Goal: Complete application form: Complete application form

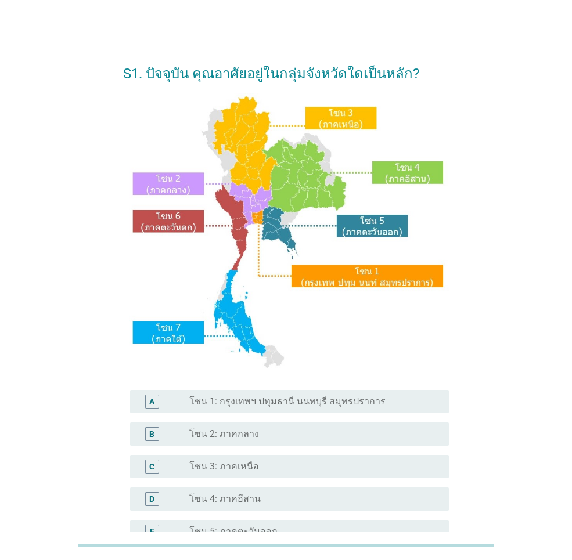
click at [290, 493] on div "radio_button_unchecked โซน 4: ภาคอีสาน" at bounding box center [309, 499] width 241 height 12
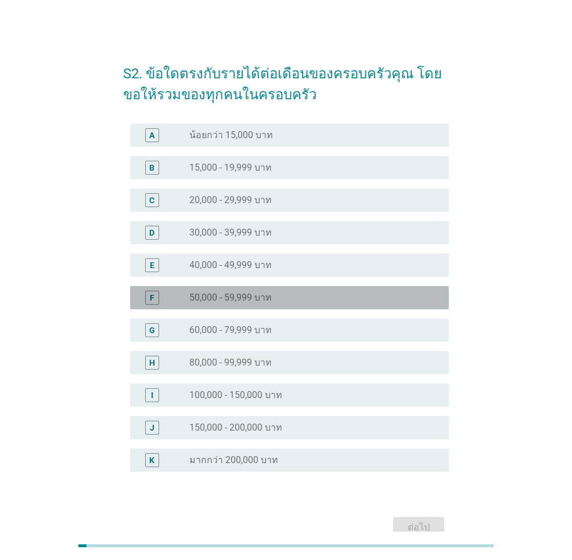
click at [281, 292] on div "radio_button_unchecked 50,000 - 59,999 บาท" at bounding box center [309, 298] width 241 height 12
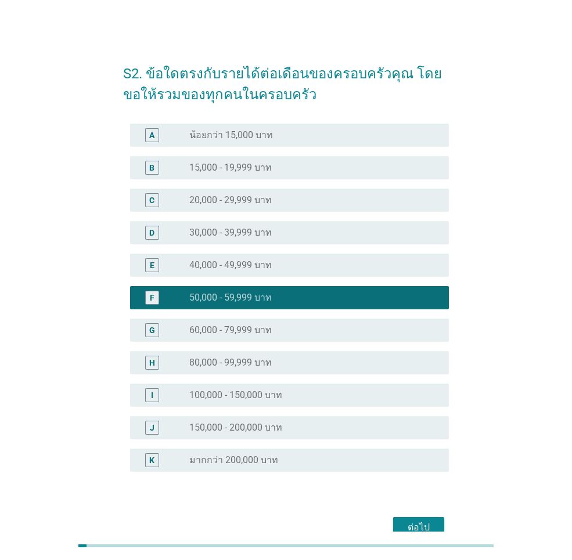
click at [410, 514] on div "ต่อไป" at bounding box center [286, 528] width 326 height 28
click at [414, 518] on button "ต่อไป" at bounding box center [418, 527] width 51 height 21
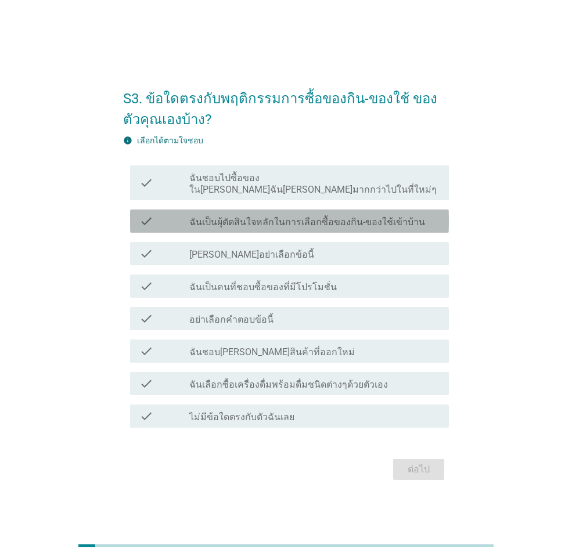
click at [269, 221] on label "ฉันเป็นผุ้ตัดสินใจหลักในการเลือกซื้อของกิน-ของใช้เข้าบ้าน" at bounding box center [307, 223] width 236 height 12
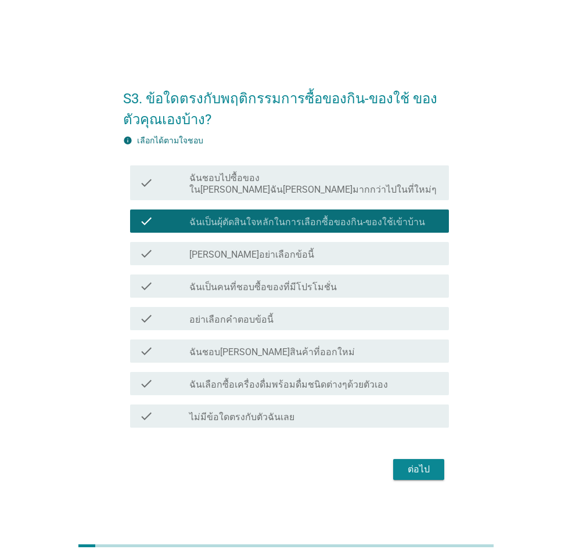
click at [294, 282] on label "ฉันเป็นคนที่ชอบซื้อของที่มีโปรโมชั่น" at bounding box center [262, 288] width 147 height 12
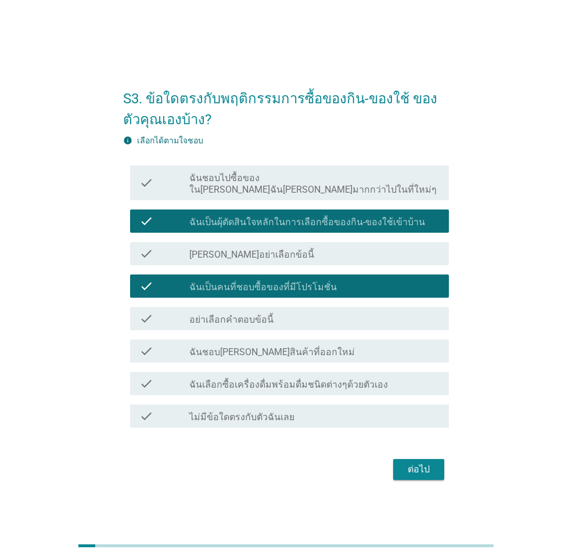
click at [288, 348] on label "ฉันชอบ[PERSON_NAME]สินค้าที่ออกใหม่" at bounding box center [271, 353] width 165 height 12
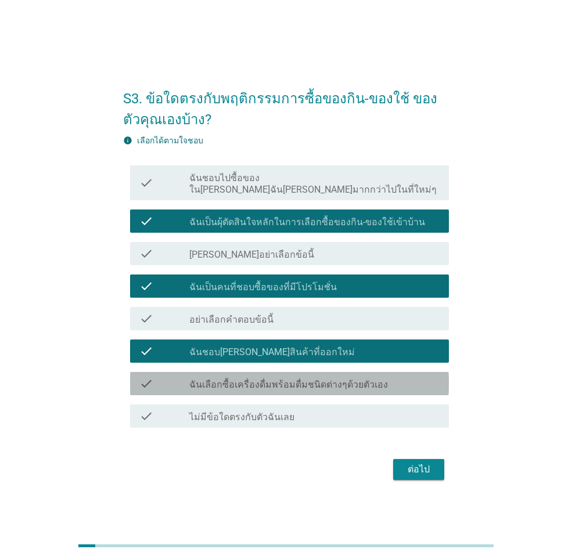
click at [319, 381] on label "ฉันเลือกซื้อเครื่องดื่มพร้อมดื่มชนิดต่างๆด้วยตัวเอง" at bounding box center [288, 385] width 199 height 12
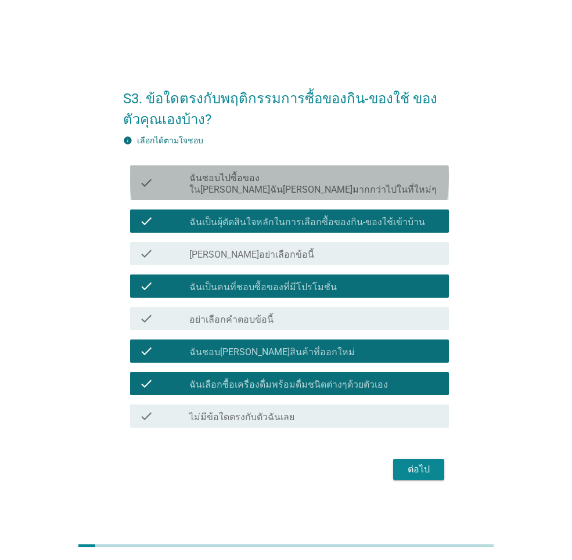
click at [301, 182] on label "ฉันชอบไปซื้อของใน[PERSON_NAME]ฉัน[PERSON_NAME]มากกว่าไปในที่ใหม่ๆ" at bounding box center [314, 183] width 250 height 23
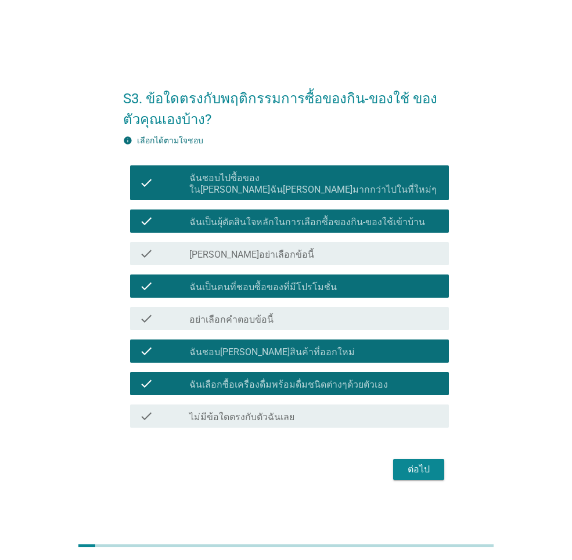
click at [421, 469] on div "ต่อไป" at bounding box center [418, 470] width 33 height 14
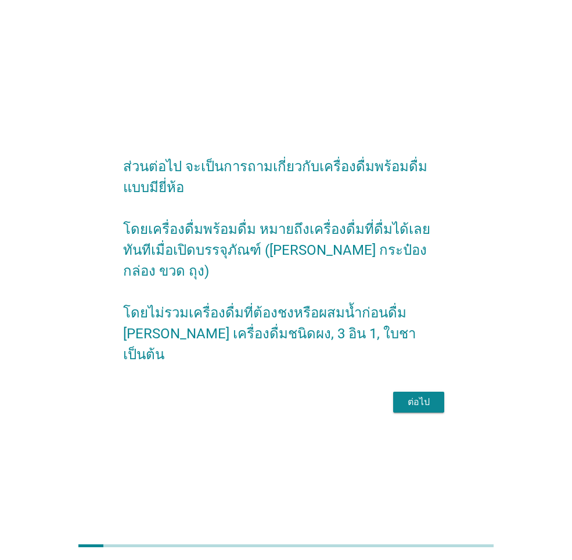
click at [425, 398] on div "ต่อไป" at bounding box center [418, 402] width 33 height 14
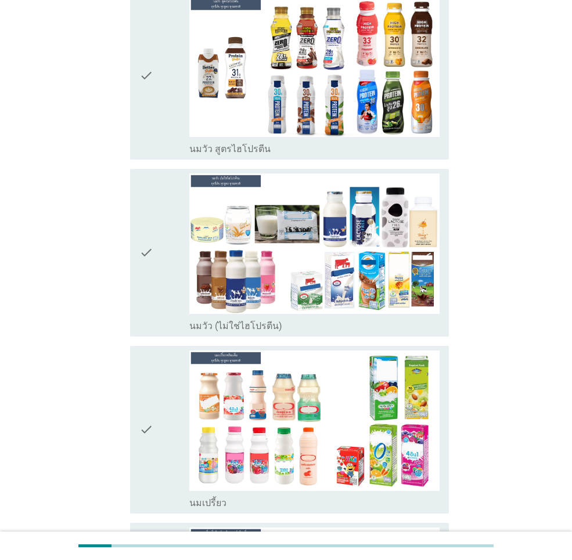
scroll to position [406, 0]
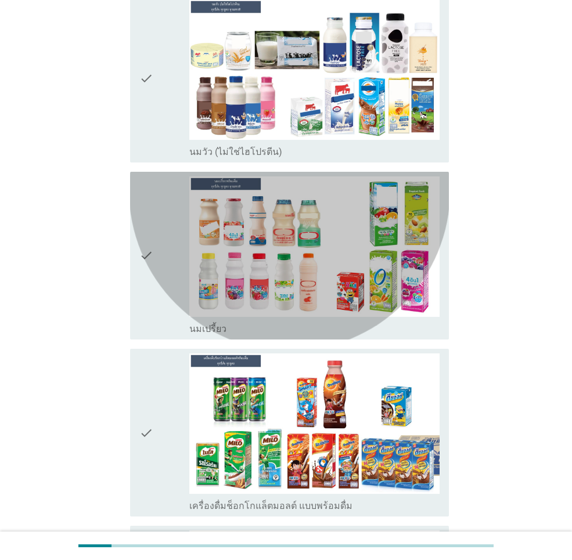
click at [142, 176] on icon "check" at bounding box center [146, 255] width 14 height 158
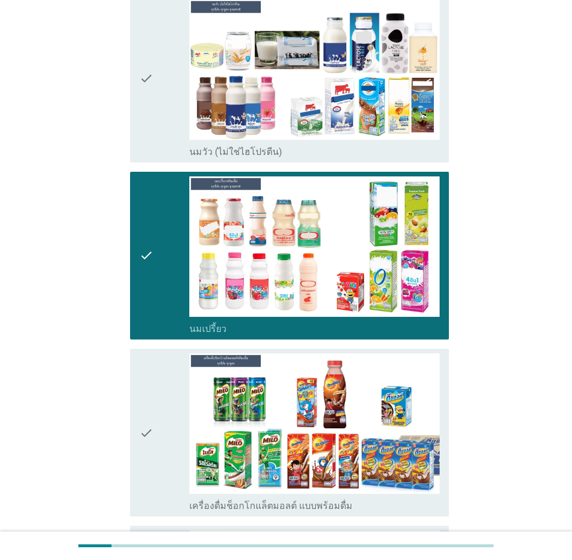
click at [140, 353] on icon "check" at bounding box center [146, 432] width 14 height 158
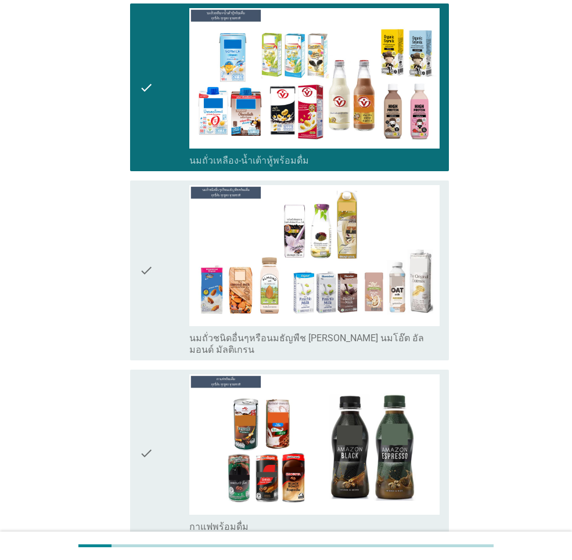
scroll to position [1219, 0]
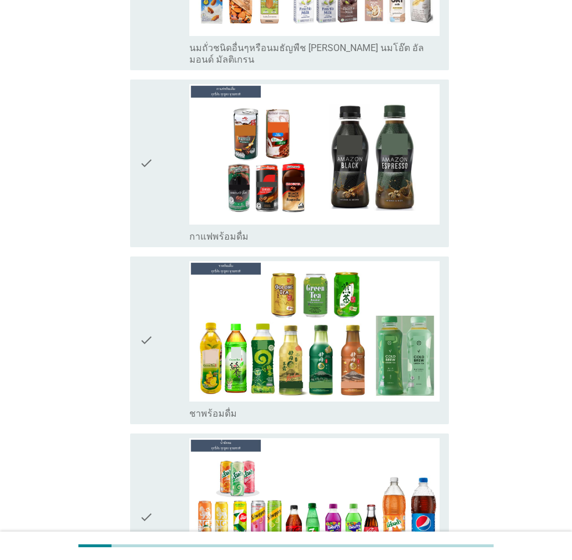
click at [147, 132] on icon "check" at bounding box center [146, 163] width 14 height 158
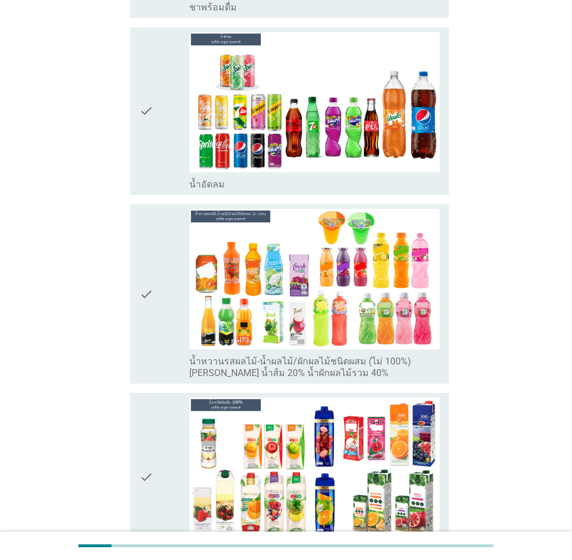
scroll to position [1857, 0]
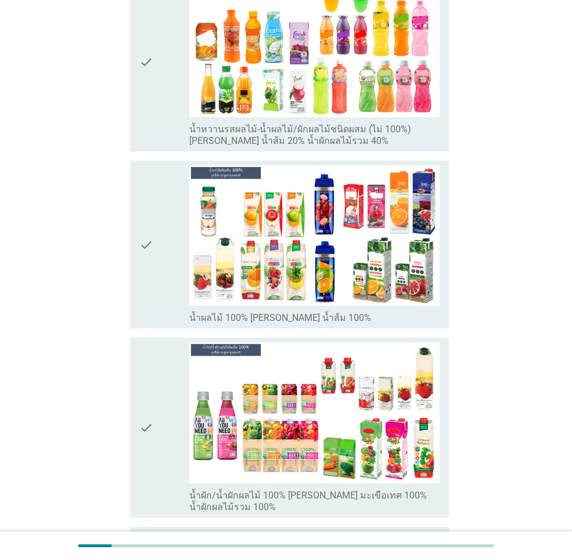
click at [134, 211] on div "check check_box_outline_blank น้ำผลไม้ 100% [PERSON_NAME] น้ำส้ม 100%" at bounding box center [289, 245] width 319 height 168
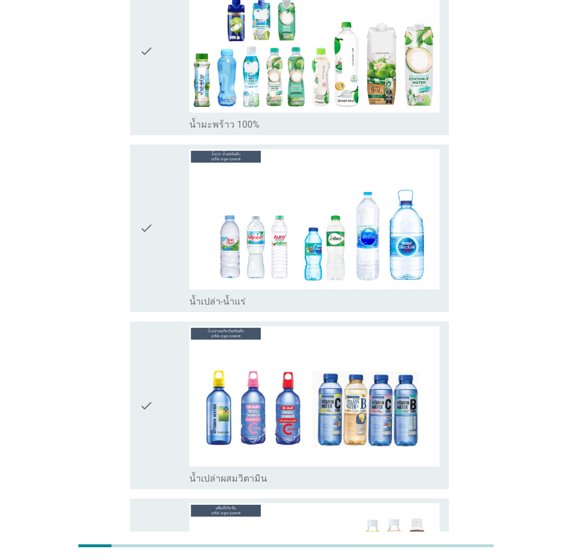
scroll to position [2736, 0]
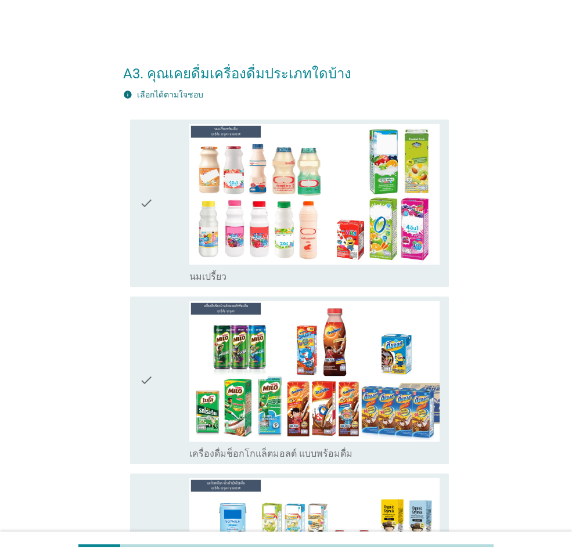
click at [146, 228] on icon "check" at bounding box center [146, 203] width 14 height 158
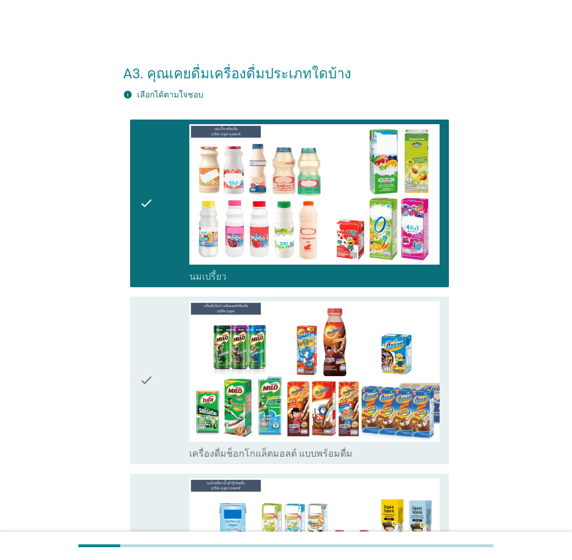
click at [141, 380] on icon "check" at bounding box center [146, 380] width 14 height 158
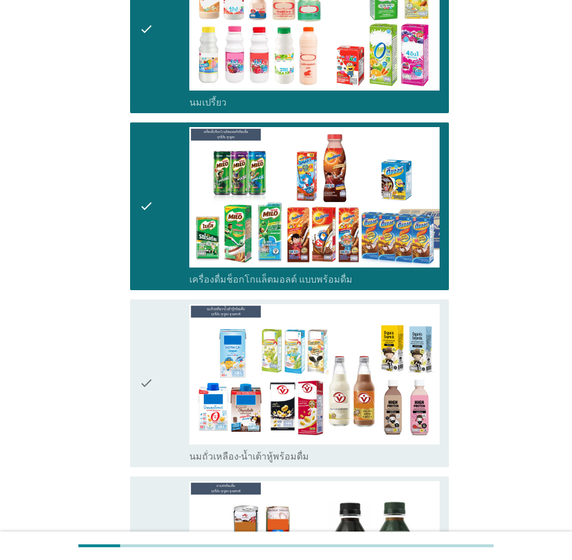
click at [145, 342] on icon "check" at bounding box center [146, 383] width 14 height 158
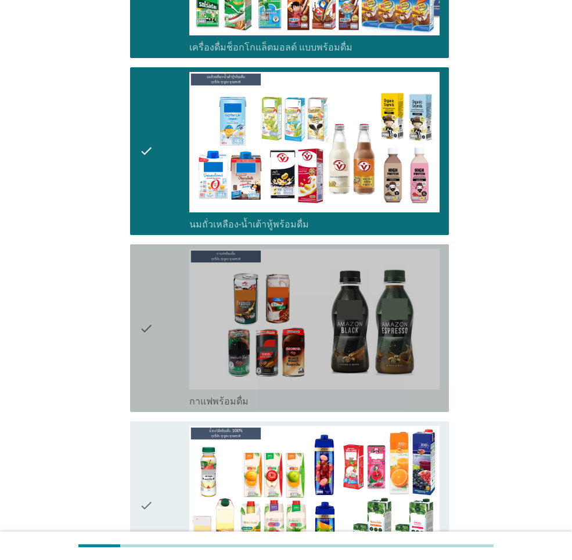
click at [147, 345] on icon "check" at bounding box center [146, 328] width 14 height 158
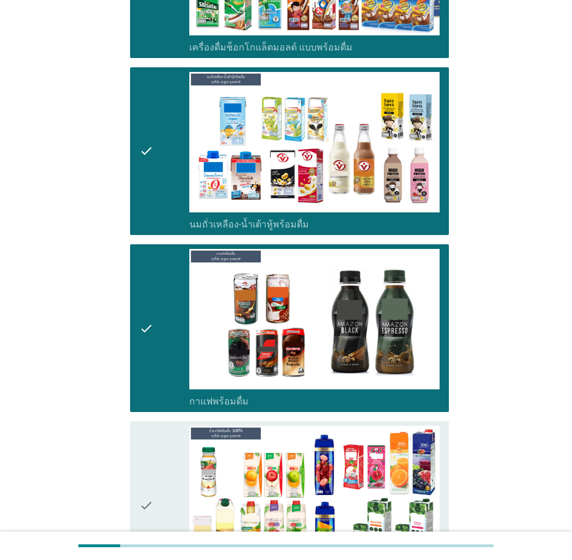
scroll to position [571, 0]
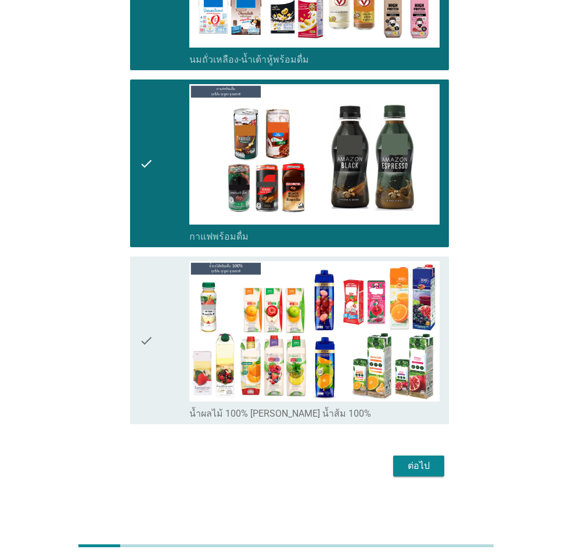
click at [147, 345] on icon "check" at bounding box center [146, 340] width 14 height 158
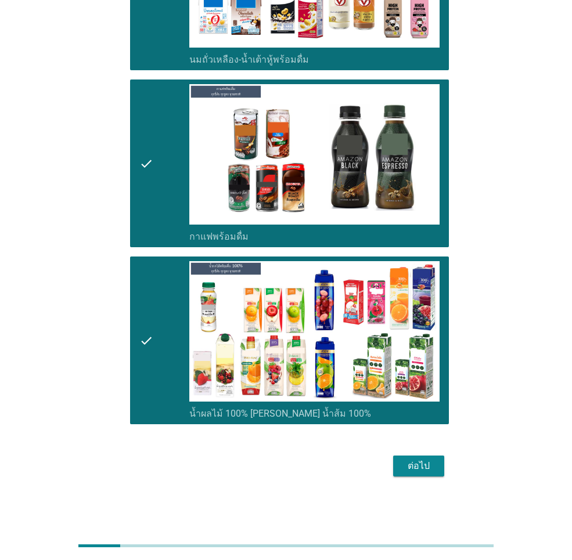
click at [424, 467] on div "ต่อไป" at bounding box center [418, 466] width 33 height 14
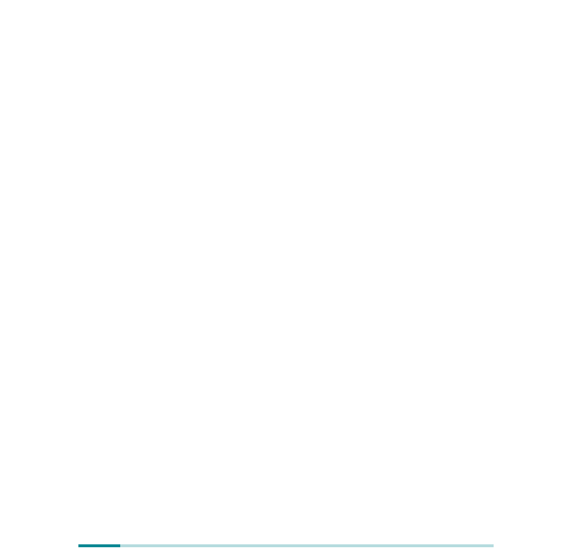
scroll to position [0, 0]
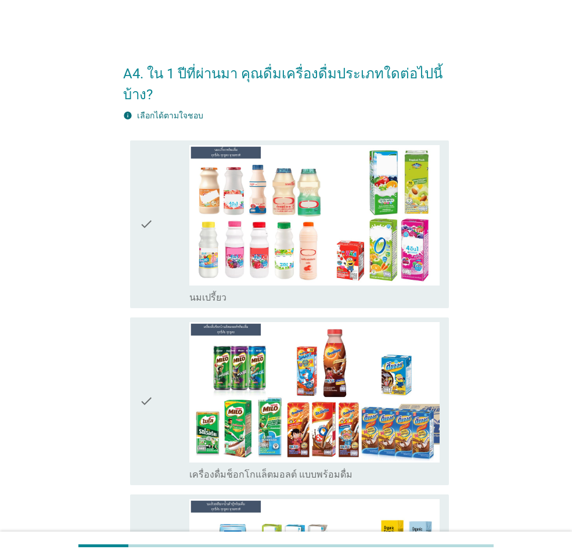
click at [142, 237] on icon "check" at bounding box center [146, 224] width 14 height 158
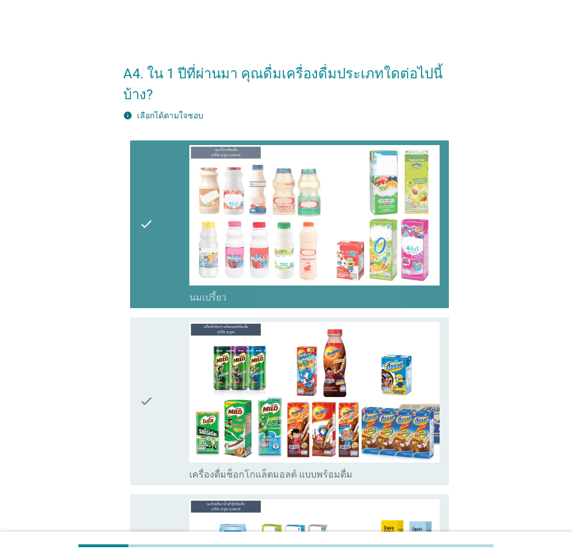
click at [149, 348] on icon "check" at bounding box center [146, 401] width 14 height 158
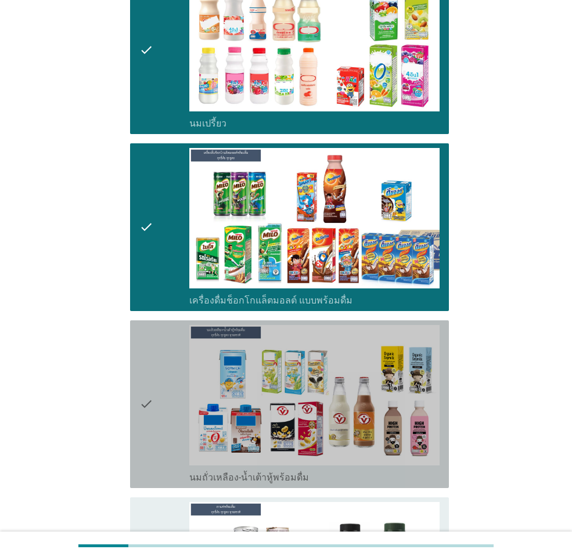
click at [149, 349] on icon "check" at bounding box center [146, 404] width 14 height 158
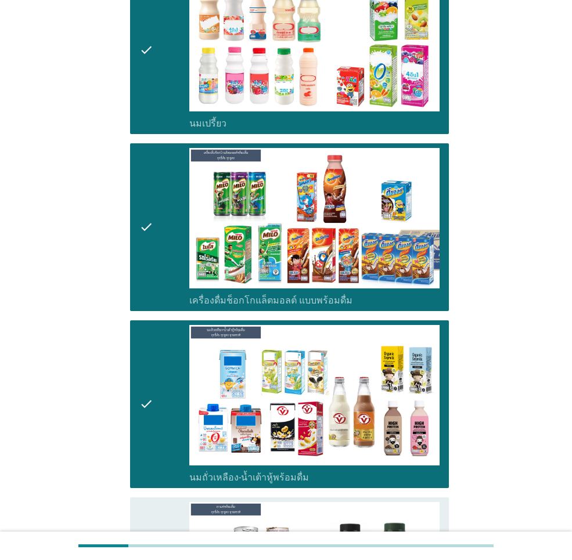
scroll to position [406, 0]
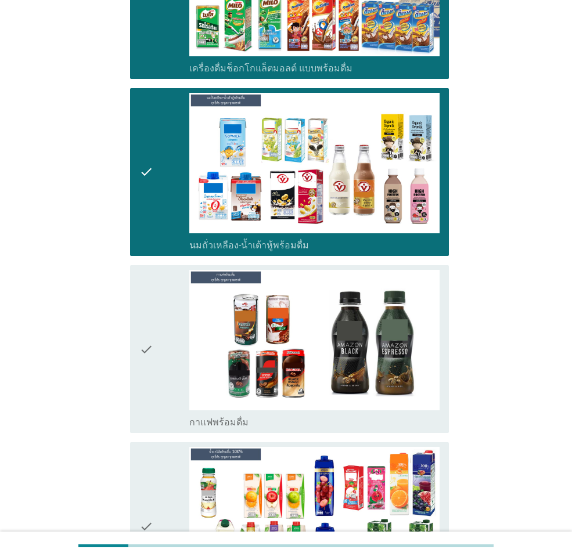
click at [154, 381] on div "check" at bounding box center [164, 349] width 50 height 158
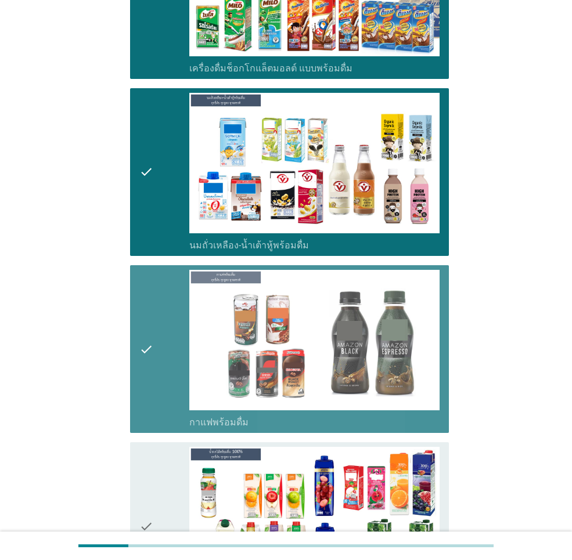
click at [150, 492] on icon "check" at bounding box center [146, 526] width 14 height 158
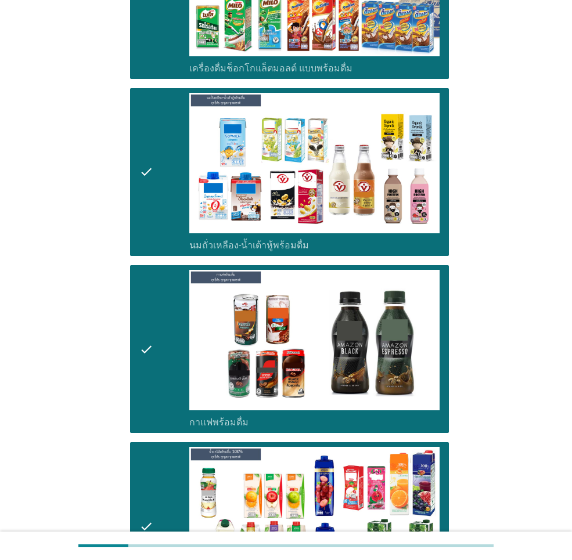
scroll to position [625, 0]
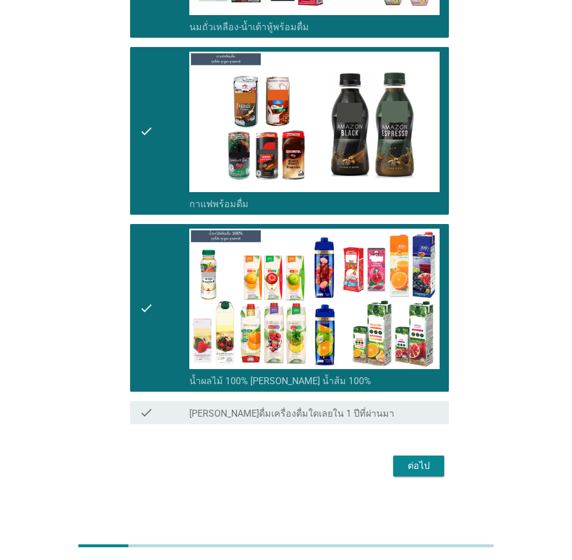
click at [420, 461] on div "ต่อไป" at bounding box center [418, 466] width 33 height 14
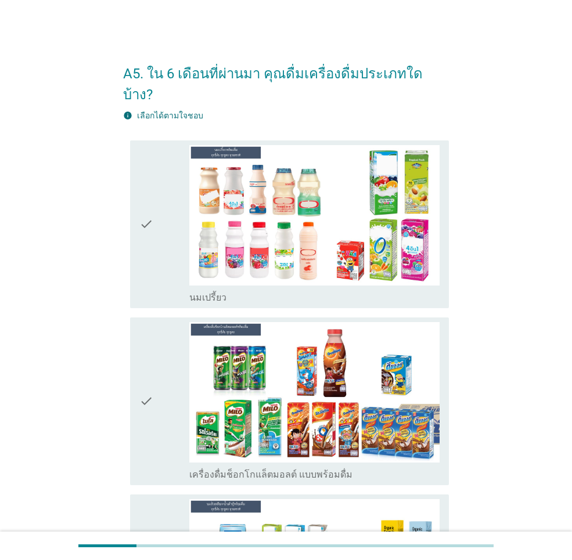
drag, startPoint x: 145, startPoint y: 230, endPoint x: 144, endPoint y: 275, distance: 45.3
click at [145, 230] on icon "check" at bounding box center [146, 224] width 14 height 158
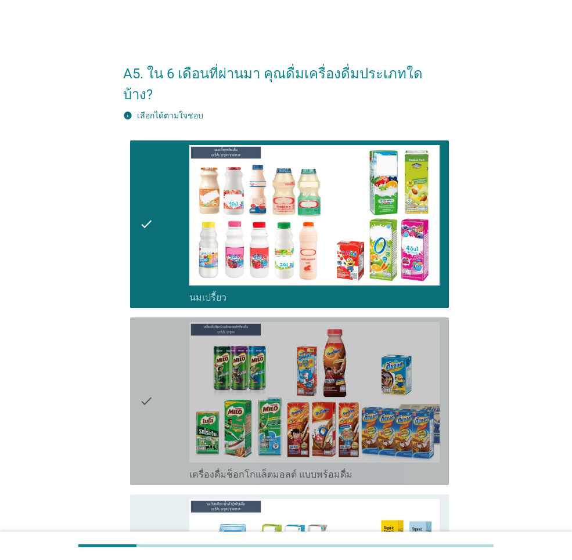
click at [143, 329] on icon "check" at bounding box center [146, 401] width 14 height 158
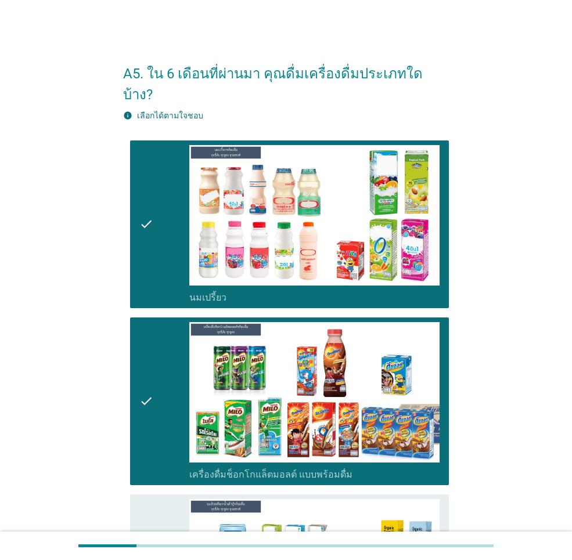
scroll to position [232, 0]
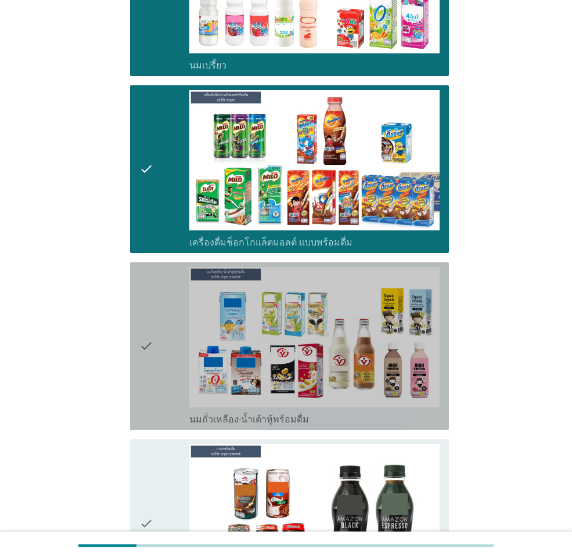
click at [143, 339] on icon "check" at bounding box center [146, 346] width 14 height 158
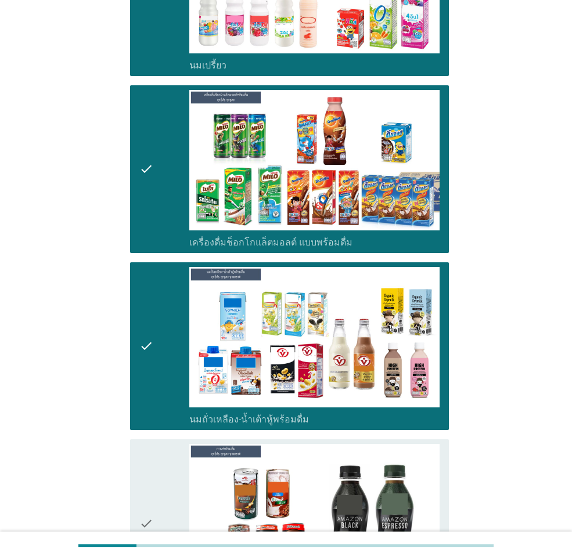
click at [164, 439] on div "check check_box_outline_blank กาแฟพร้อมดื่ม" at bounding box center [289, 523] width 319 height 168
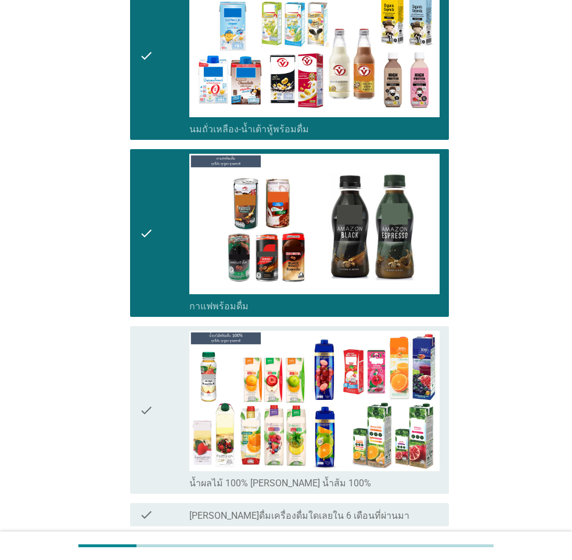
click at [158, 408] on div "check" at bounding box center [164, 410] width 50 height 158
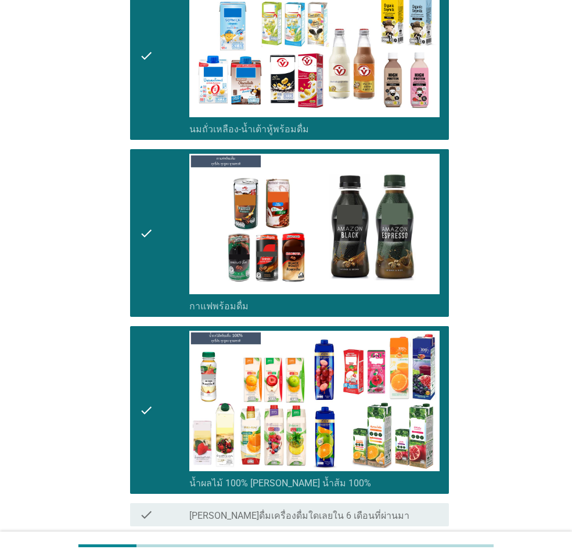
scroll to position [604, 0]
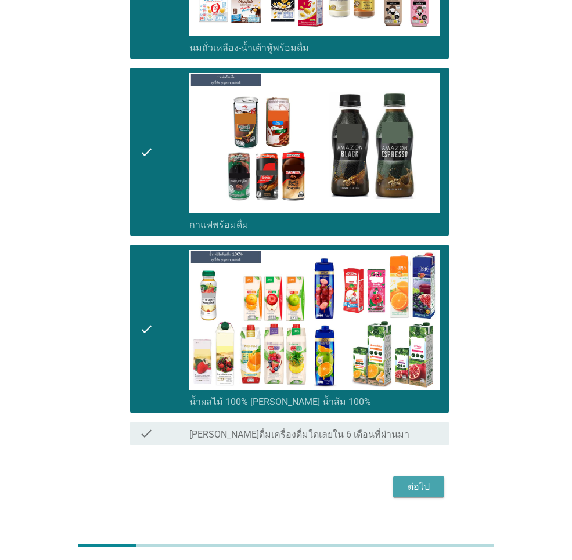
click at [408, 480] on div "ต่อไป" at bounding box center [418, 487] width 33 height 14
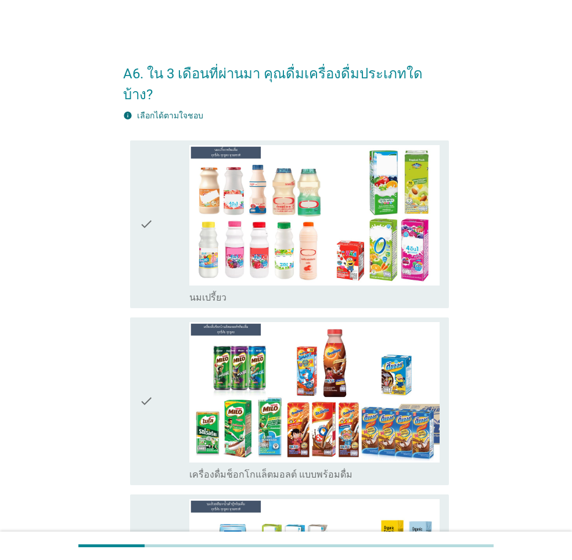
click at [125, 232] on div "check check_box_outline_blank นมเปรี้ยว" at bounding box center [286, 224] width 326 height 177
drag, startPoint x: 158, startPoint y: 220, endPoint x: 150, endPoint y: 299, distance: 79.4
click at [160, 219] on div "check" at bounding box center [164, 224] width 50 height 158
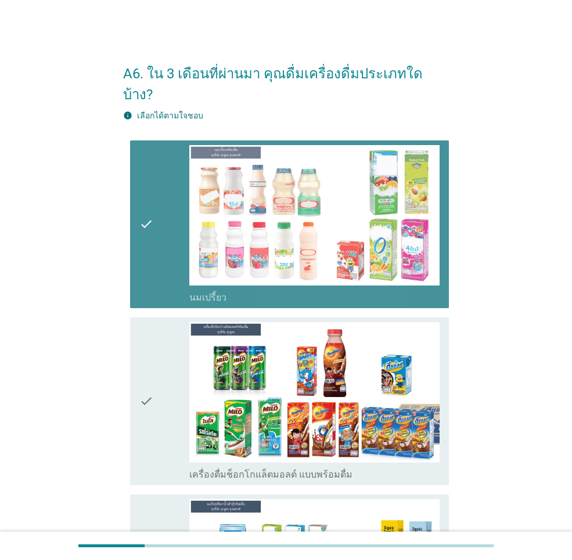
click at [145, 324] on icon "check" at bounding box center [146, 401] width 14 height 158
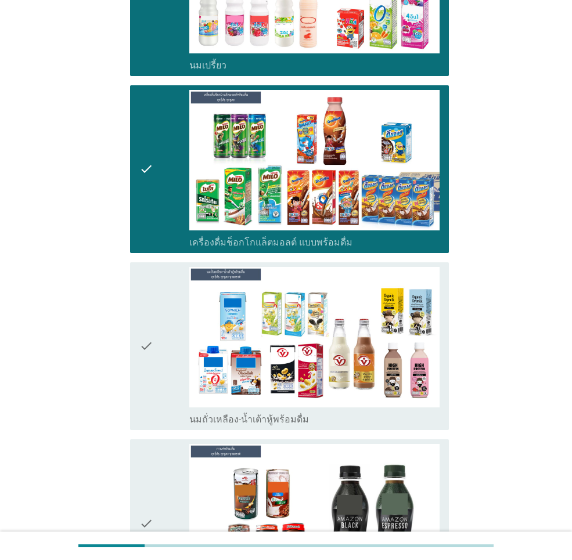
click at [161, 314] on div "check" at bounding box center [164, 346] width 50 height 158
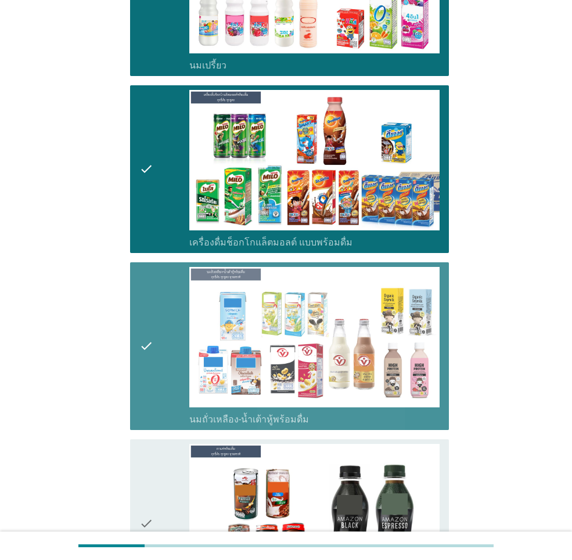
click at [150, 460] on icon "check" at bounding box center [146, 523] width 14 height 158
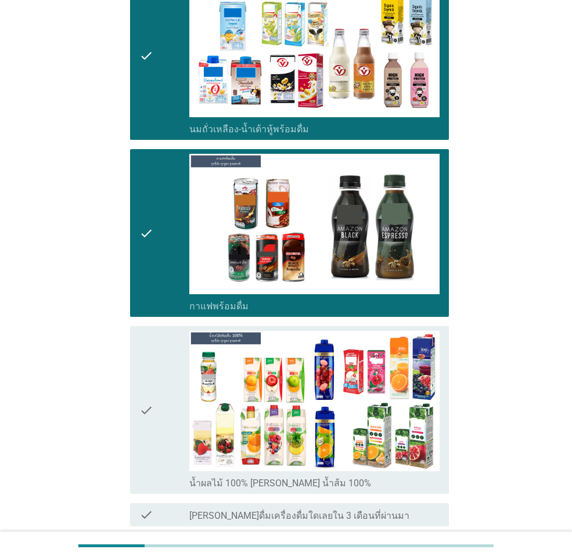
click at [157, 427] on div "check" at bounding box center [164, 410] width 50 height 158
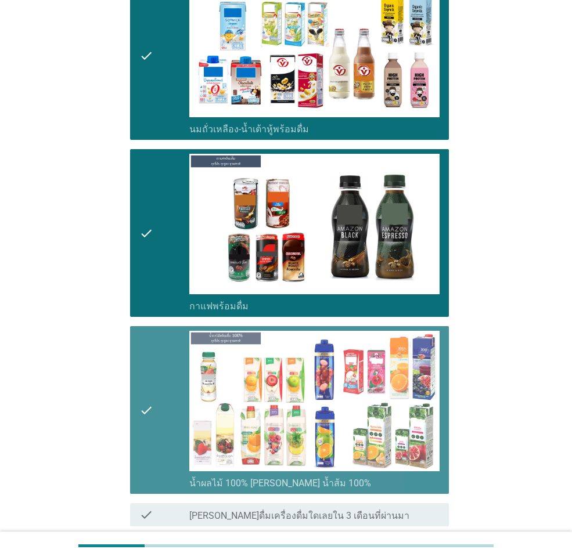
scroll to position [604, 0]
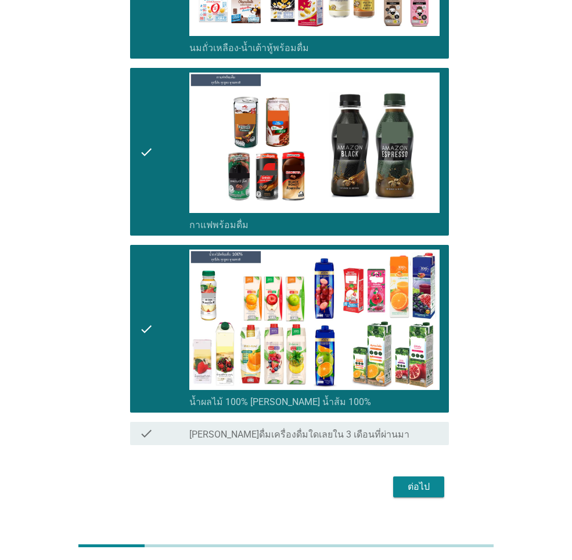
click at [426, 480] on div "ต่อไป" at bounding box center [418, 487] width 33 height 14
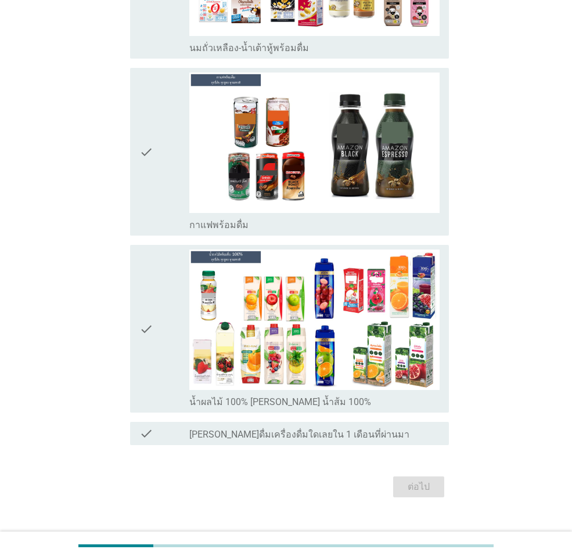
scroll to position [0, 0]
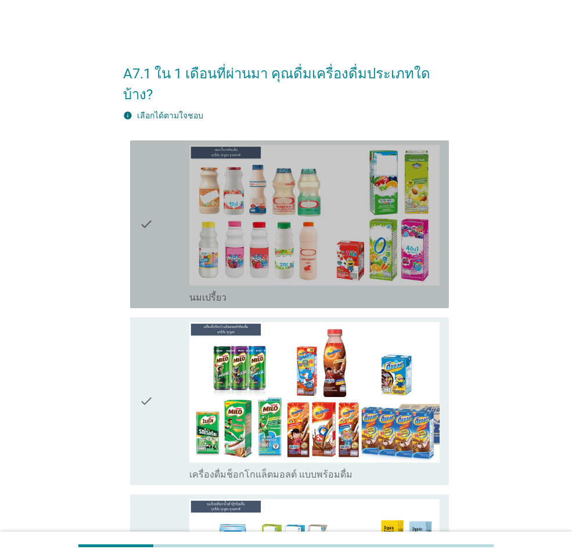
click at [148, 214] on icon "check" at bounding box center [146, 224] width 14 height 158
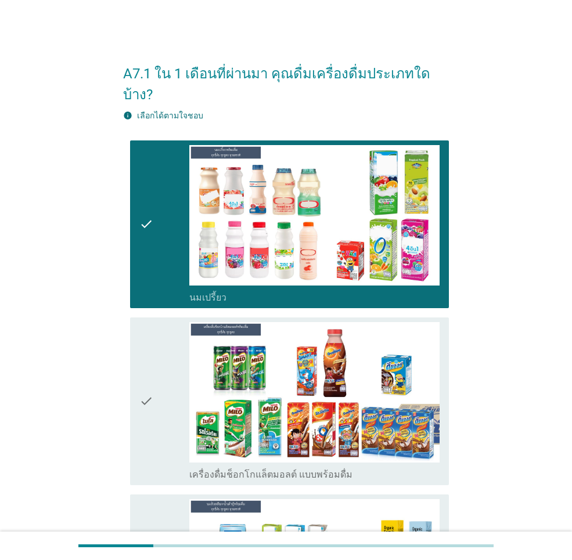
click at [162, 335] on div "check" at bounding box center [164, 401] width 50 height 158
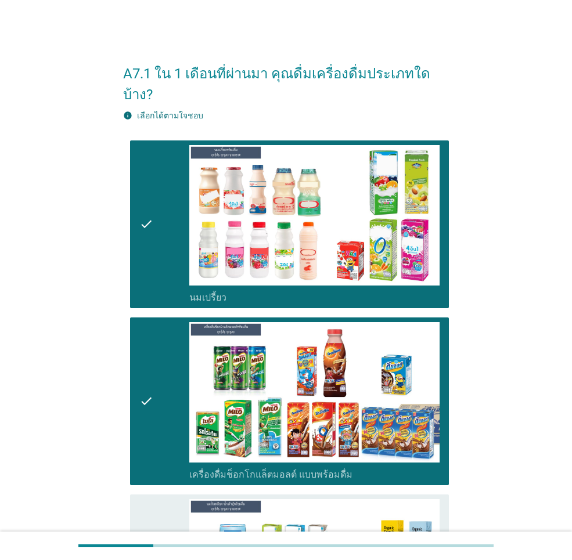
scroll to position [232, 0]
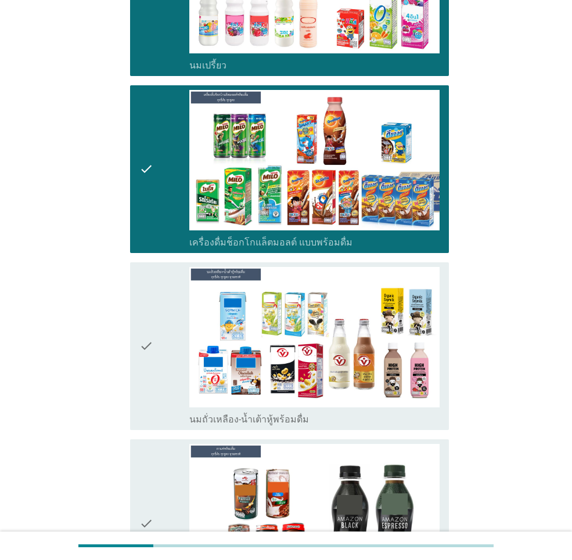
click at [159, 313] on div "check" at bounding box center [164, 346] width 50 height 158
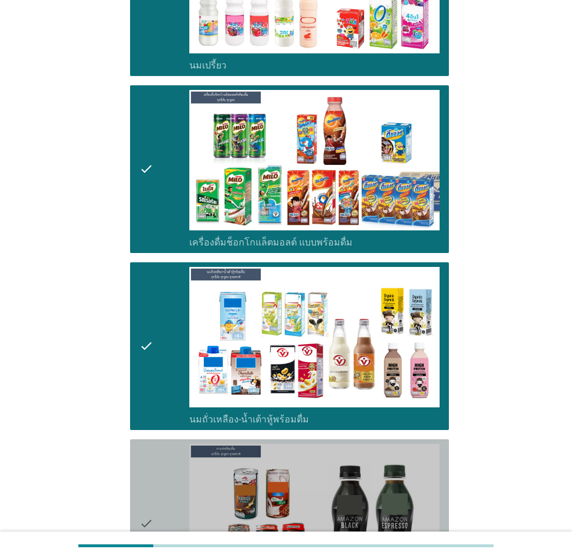
click at [147, 469] on icon "check" at bounding box center [146, 523] width 14 height 158
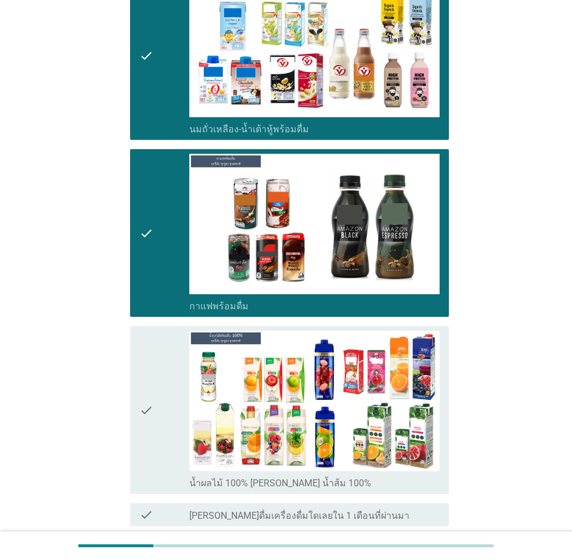
click at [158, 371] on div "check" at bounding box center [164, 410] width 50 height 158
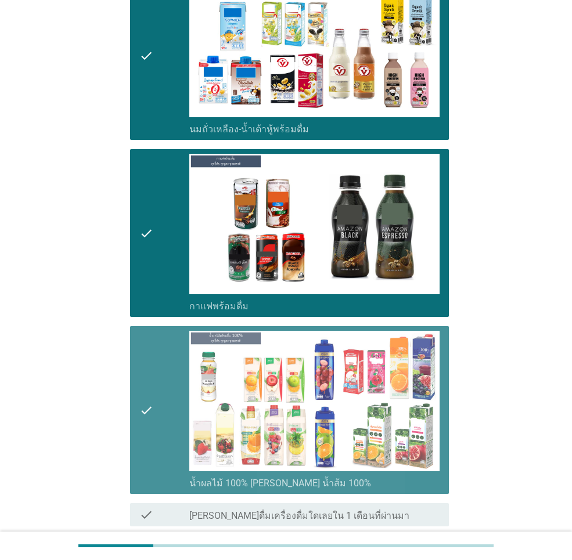
scroll to position [604, 0]
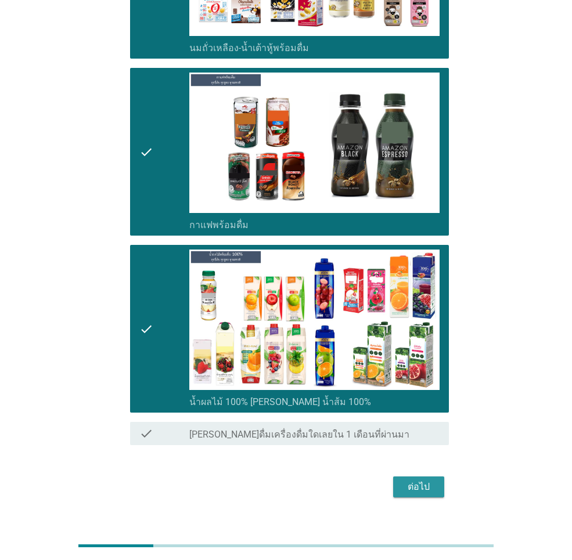
drag, startPoint x: 419, startPoint y: 466, endPoint x: 434, endPoint y: 464, distance: 15.2
click at [418, 480] on div "ต่อไป" at bounding box center [418, 487] width 33 height 14
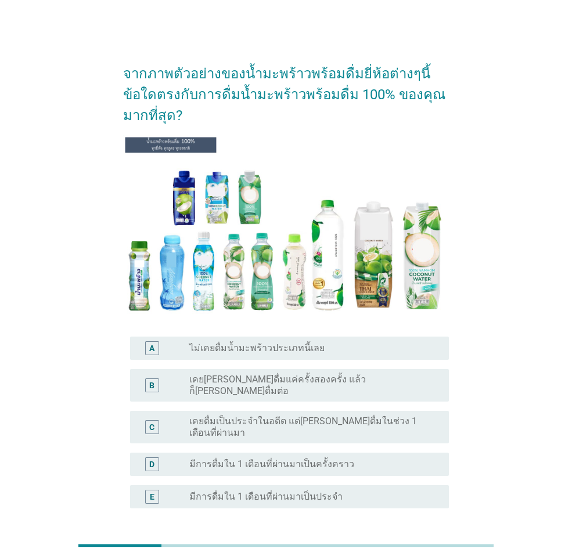
click at [303, 491] on label "มีการดื่มใน 1 เดือนที่ผ่านมาเป็นประจำ" at bounding box center [265, 497] width 153 height 12
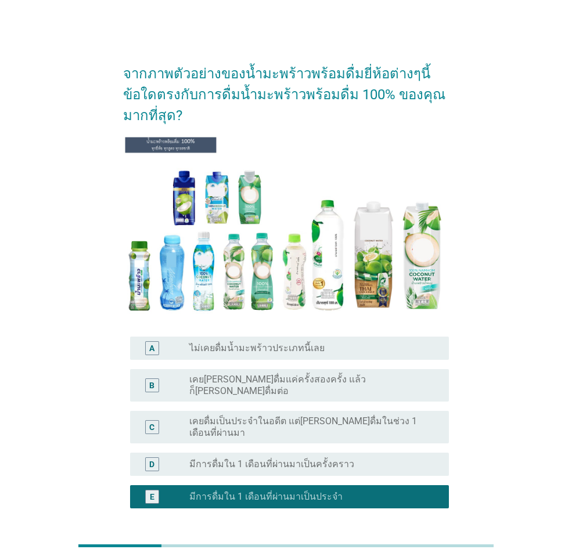
scroll to position [79, 0]
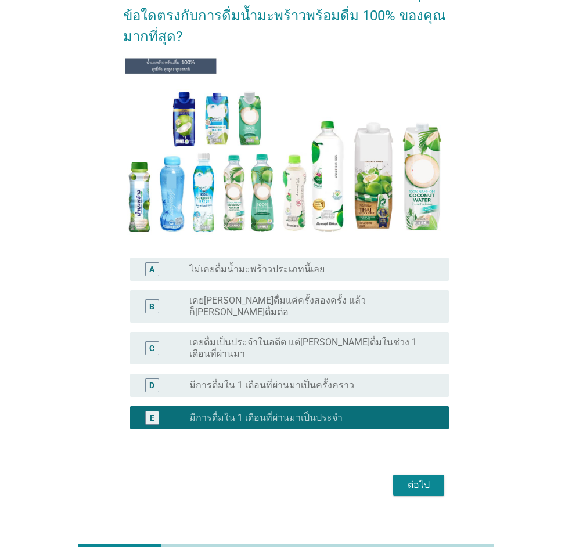
click at [415, 478] on div "ต่อไป" at bounding box center [418, 485] width 33 height 14
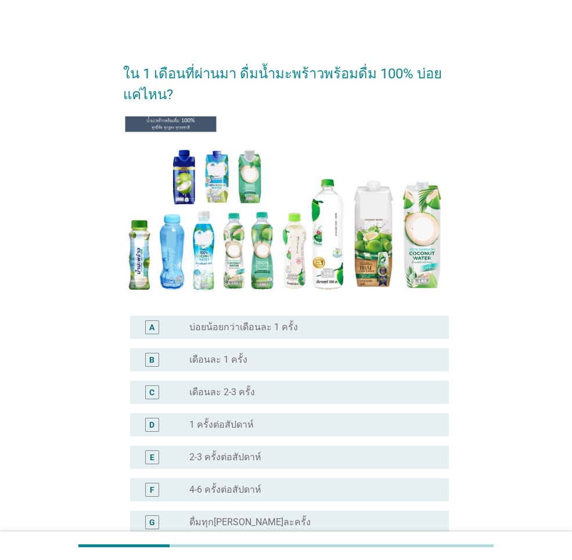
scroll to position [116, 0]
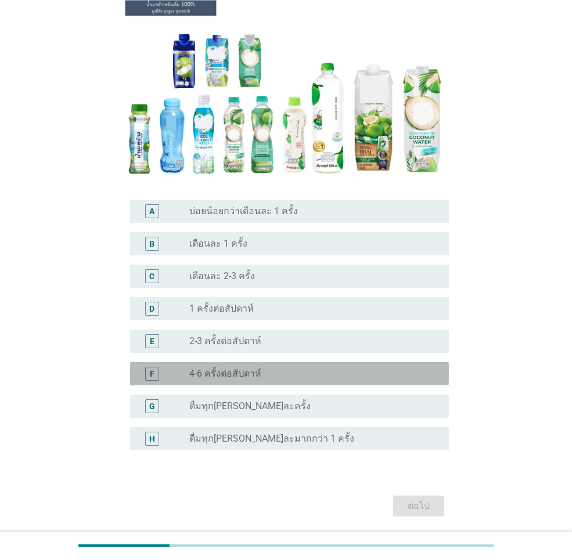
click at [264, 372] on div "radio_button_unchecked 4-6 ครั้งต่อสัปดาห์" at bounding box center [309, 374] width 241 height 12
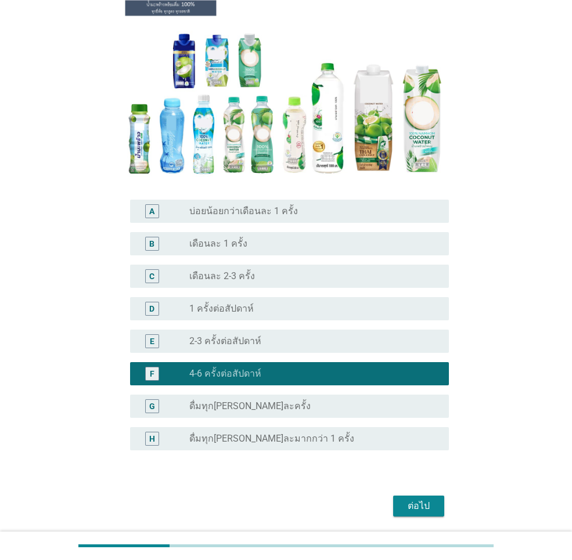
click at [412, 496] on button "ต่อไป" at bounding box center [418, 506] width 51 height 21
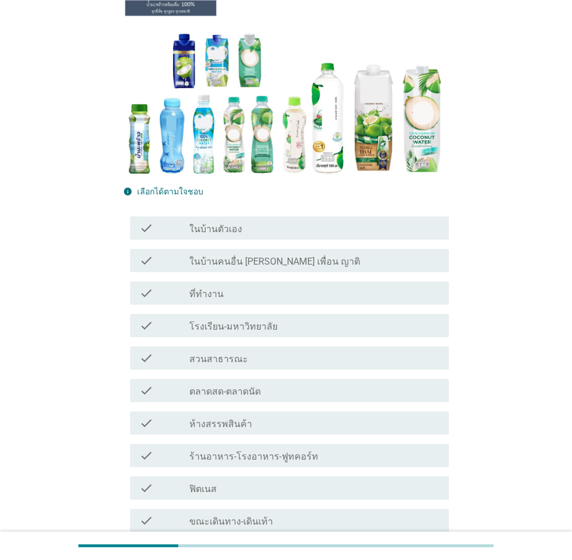
scroll to position [0, 0]
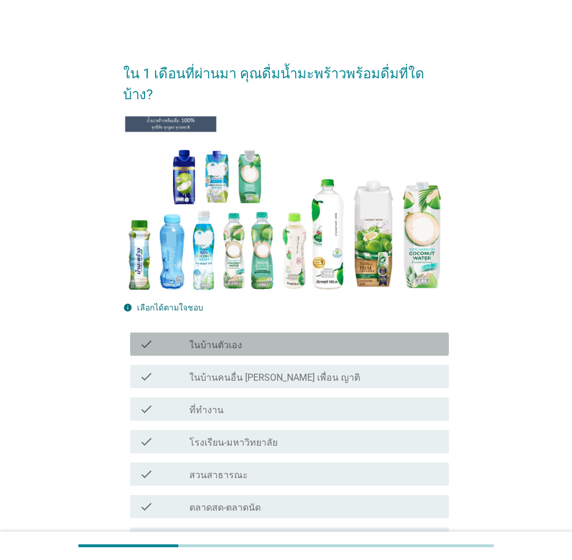
click at [268, 337] on div "check_box_outline_blank ในบ้านตัวเอง" at bounding box center [314, 344] width 250 height 14
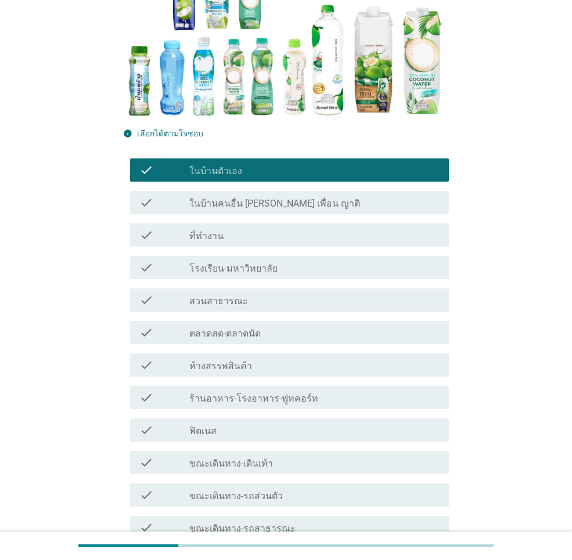
scroll to position [290, 0]
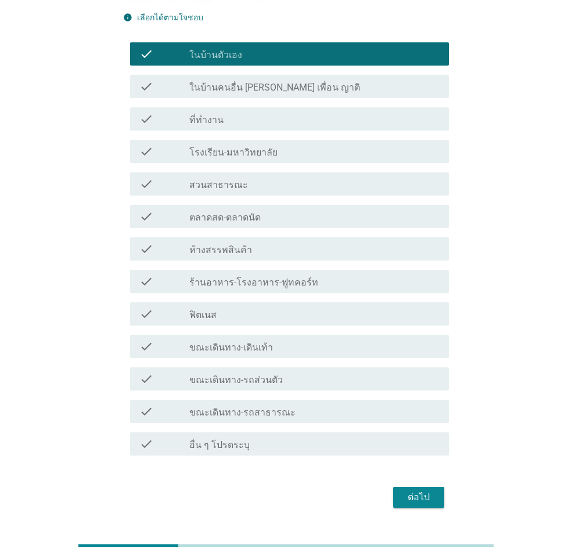
click at [409, 490] on div "ต่อไป" at bounding box center [418, 497] width 33 height 14
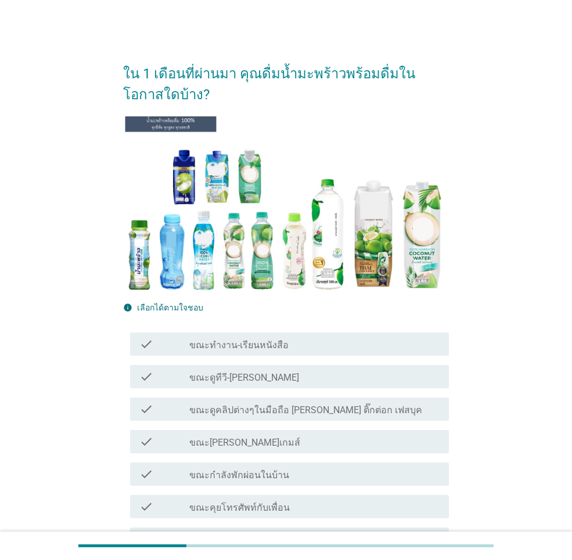
scroll to position [116, 0]
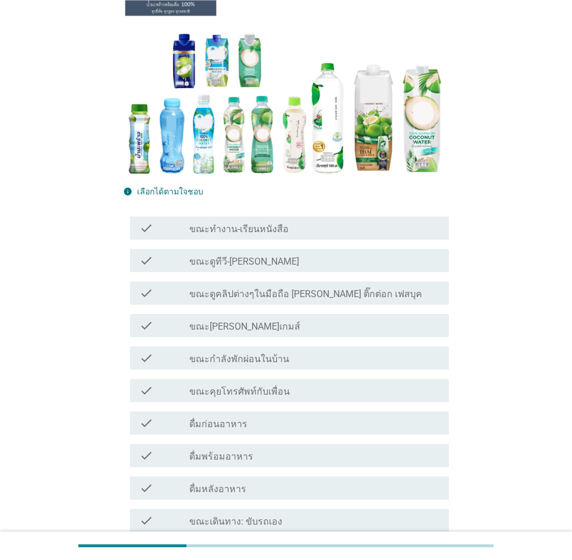
click at [283, 294] on label "ขณะดูคลิปต่างๆในมือถือ [PERSON_NAME] ติ๊กต่อก เฟสบุค" at bounding box center [305, 294] width 233 height 12
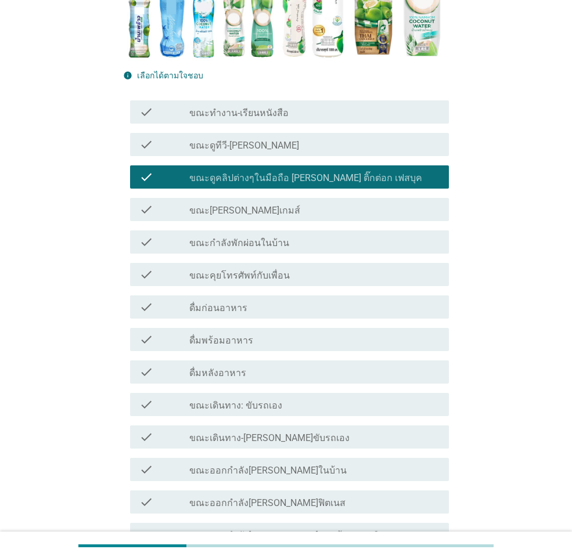
scroll to position [290, 0]
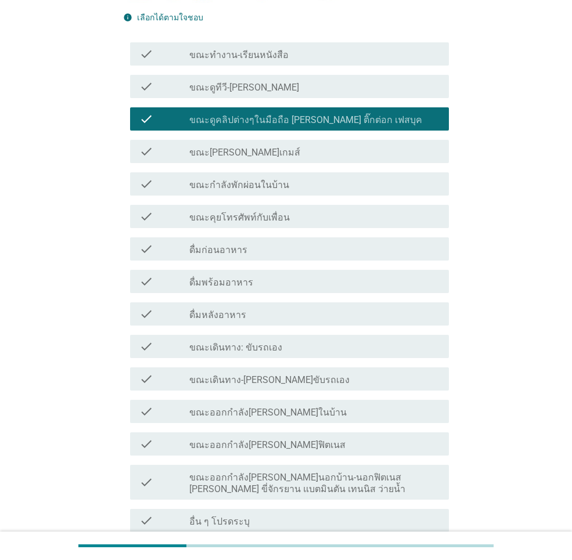
click at [282, 187] on label "ขณะกำลังพักผ่อนในบ้าน" at bounding box center [239, 185] width 100 height 12
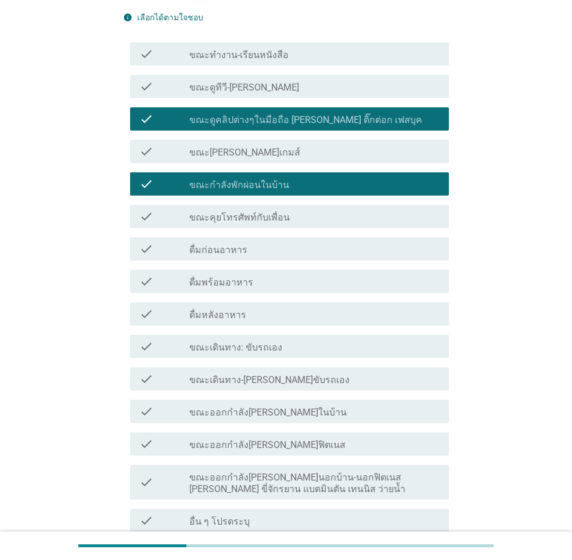
scroll to position [398, 0]
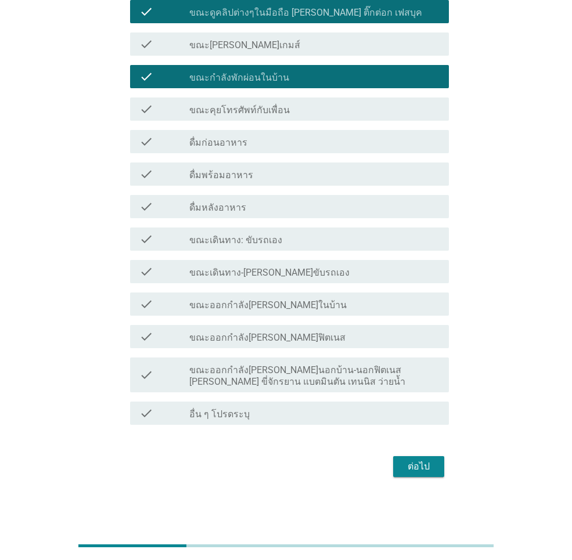
click at [405, 457] on button "ต่อไป" at bounding box center [418, 466] width 51 height 21
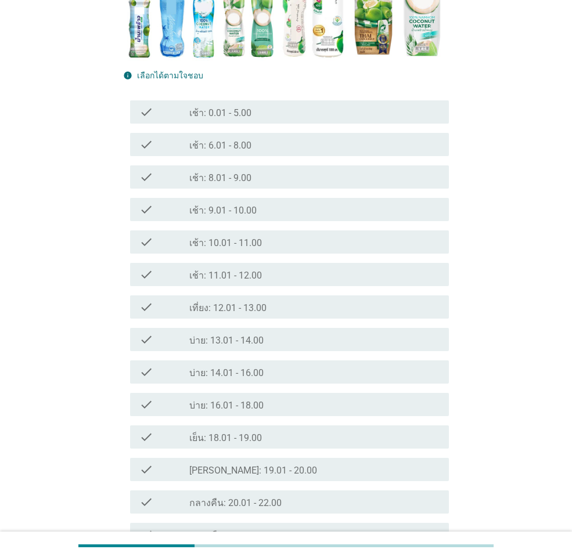
scroll to position [290, 0]
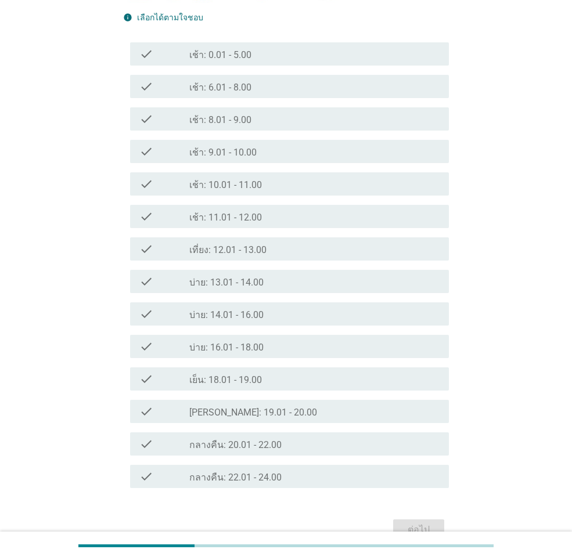
click at [283, 383] on div "check_box_outline_blank เย็น: 18.01 - 19.00" at bounding box center [314, 379] width 250 height 14
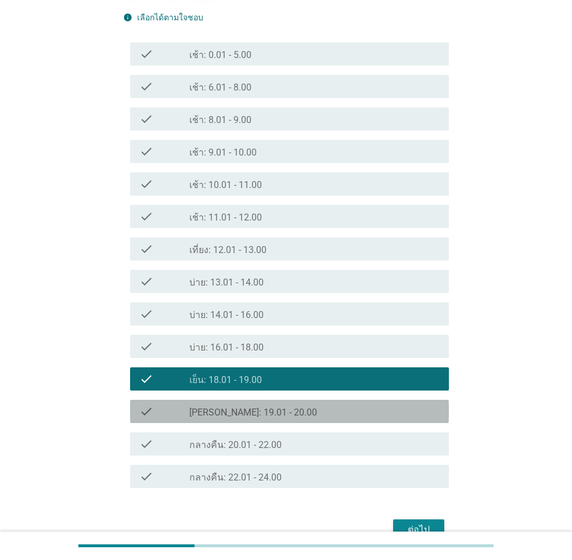
click at [283, 408] on div "check_box_outline_blank [PERSON_NAME]: 19.01 - 20.00" at bounding box center [314, 412] width 250 height 14
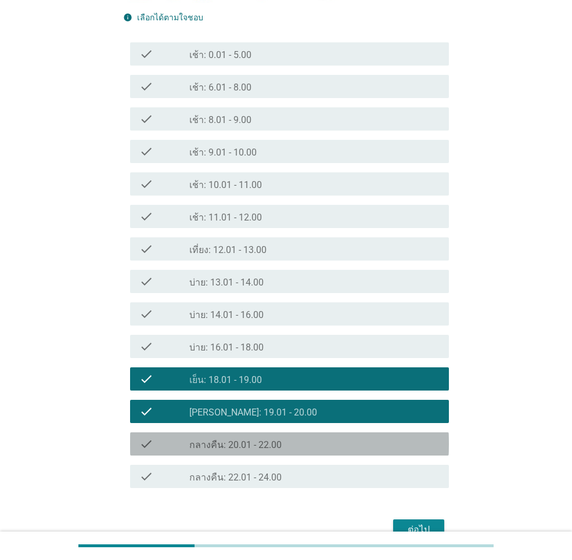
click at [280, 438] on div "check_box_outline_blank กลางคืน: 20.01 - 22.00" at bounding box center [314, 444] width 250 height 14
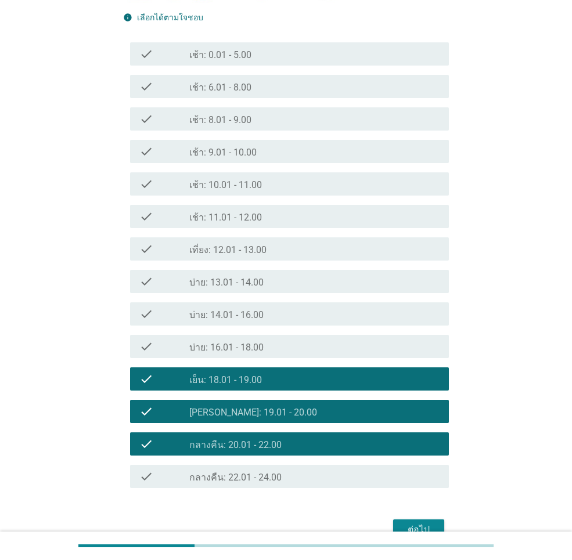
scroll to position [353, 0]
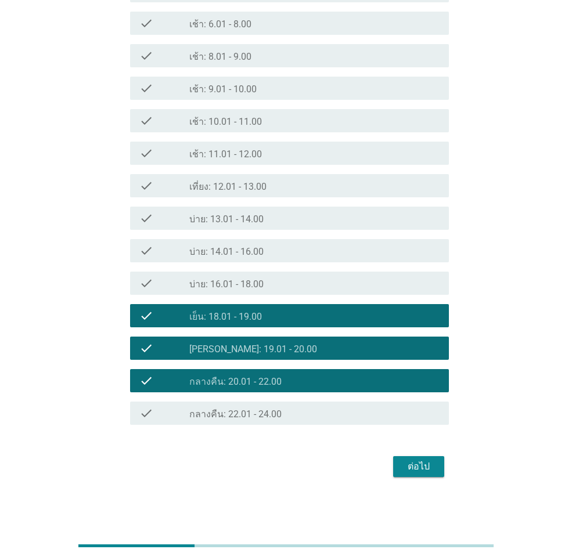
click at [424, 462] on div "ต่อไป" at bounding box center [418, 467] width 33 height 14
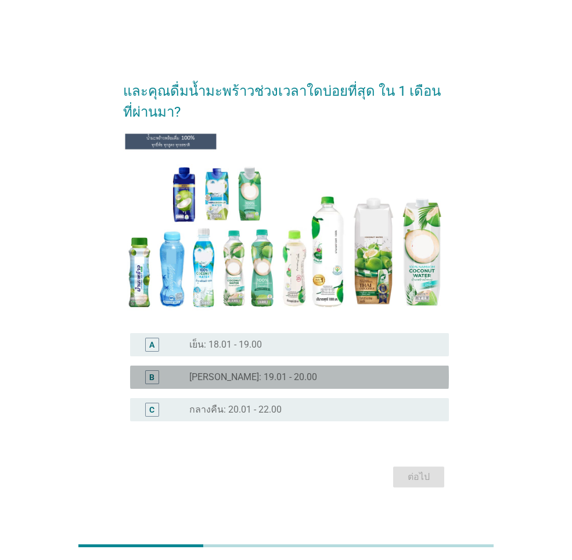
click at [257, 378] on label "[PERSON_NAME]: 19.01 - 20.00" at bounding box center [253, 377] width 128 height 12
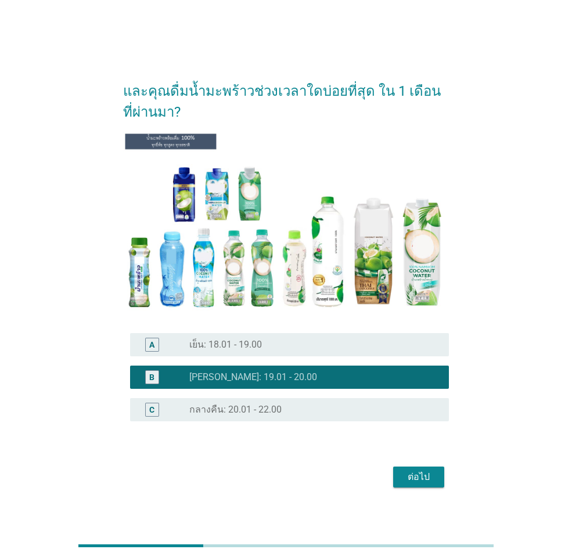
click at [270, 353] on div "A radio_button_unchecked เย็น: 18.01 - 19.00" at bounding box center [289, 344] width 319 height 23
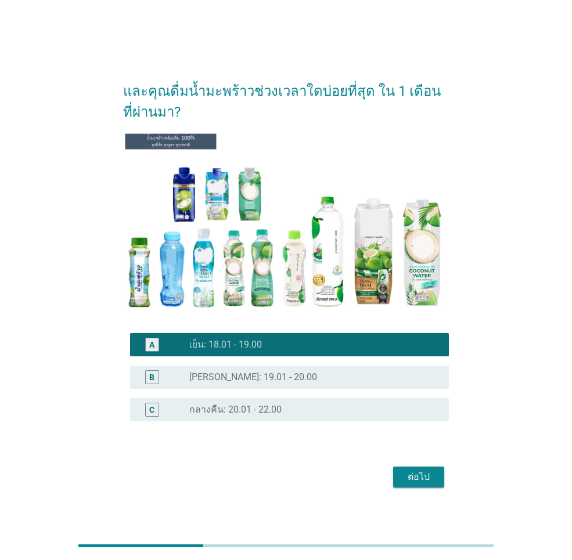
click at [264, 378] on label "[PERSON_NAME]: 19.01 - 20.00" at bounding box center [253, 377] width 128 height 12
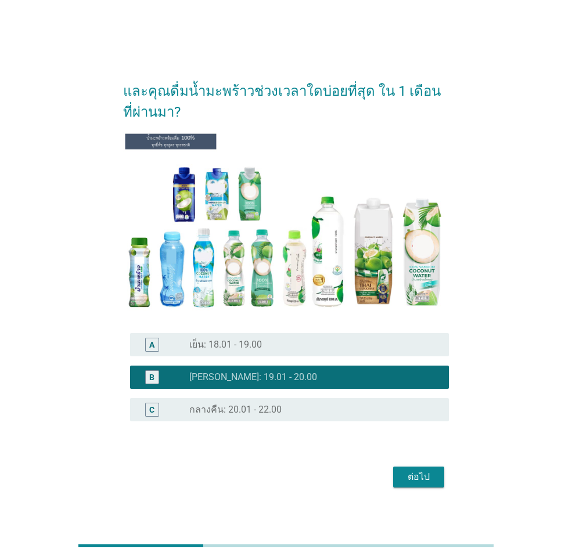
click at [417, 473] on div "ต่อไป" at bounding box center [418, 477] width 33 height 14
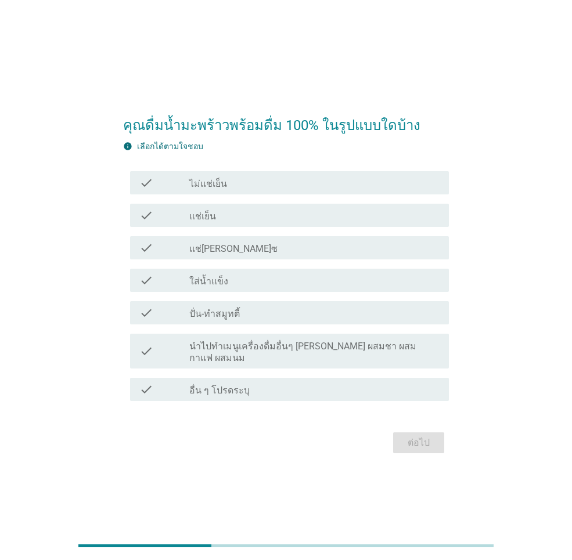
click at [250, 222] on div "check_box_outline_blank แช่เย็น" at bounding box center [314, 215] width 250 height 14
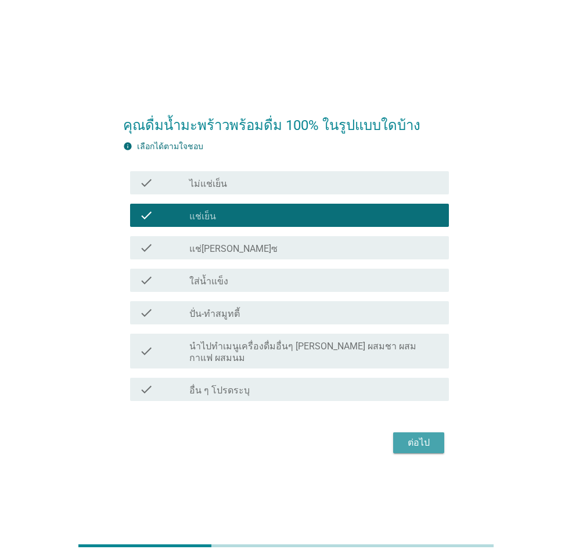
click at [409, 436] on div "ต่อไป" at bounding box center [418, 443] width 33 height 14
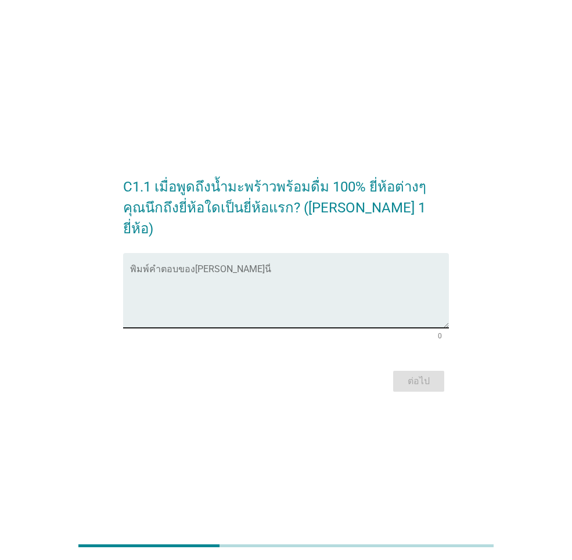
click at [239, 281] on textarea "พิมพ์คำตอบของคุณ ที่นี่" at bounding box center [289, 297] width 319 height 61
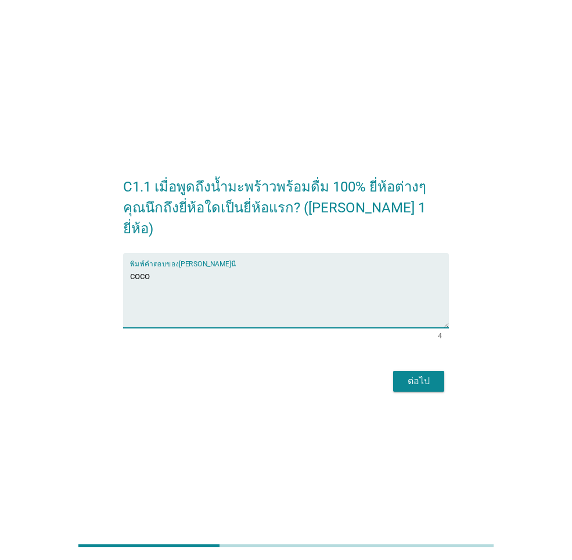
type textarea "coco"
click at [413, 377] on div "ต่อไป" at bounding box center [418, 381] width 33 height 14
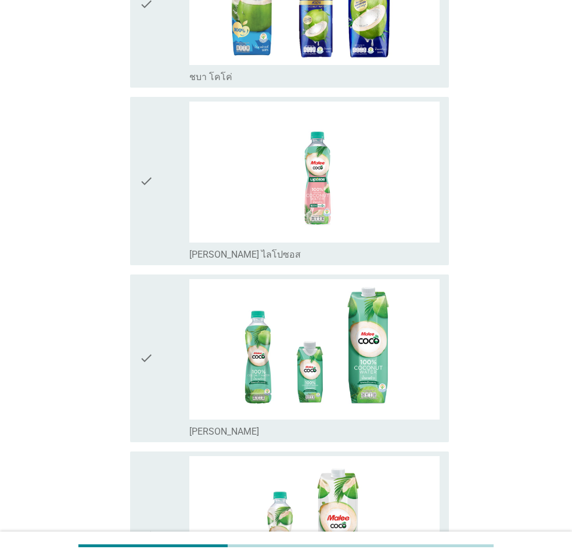
scroll to position [1161, 0]
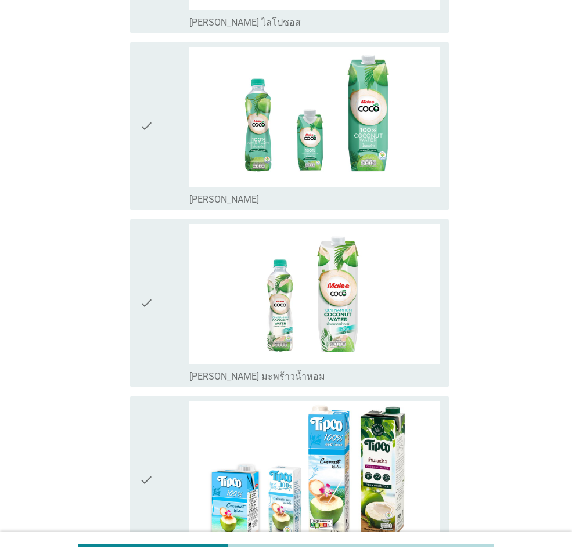
click at [146, 269] on icon "check" at bounding box center [146, 303] width 14 height 158
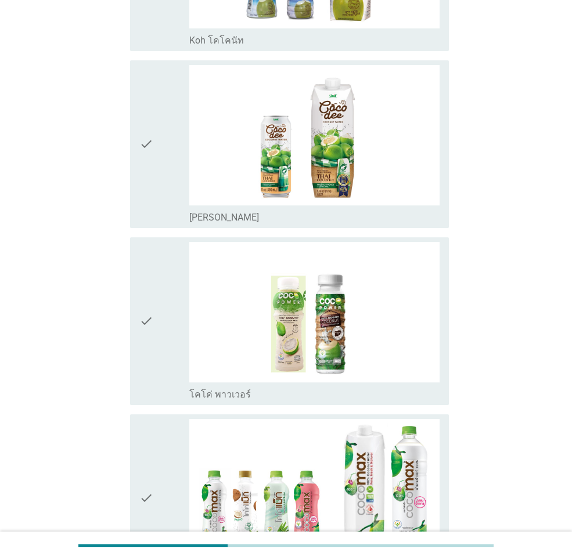
scroll to position [2380, 0]
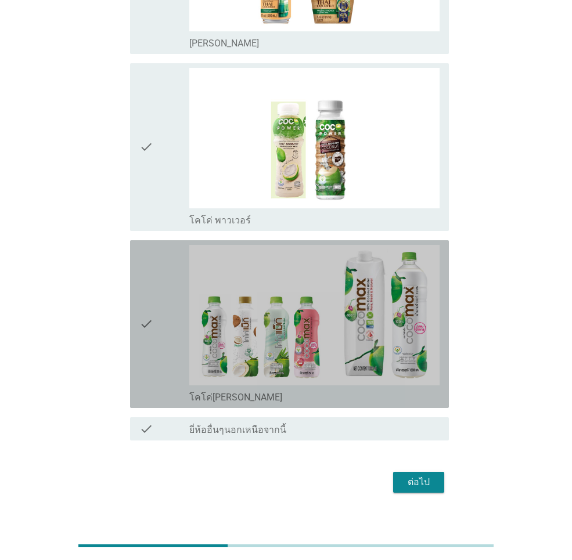
click at [143, 321] on icon "check" at bounding box center [146, 324] width 14 height 158
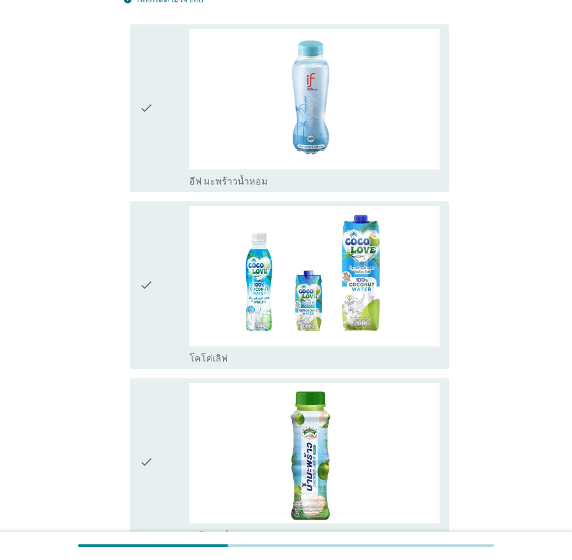
scroll to position [58, 0]
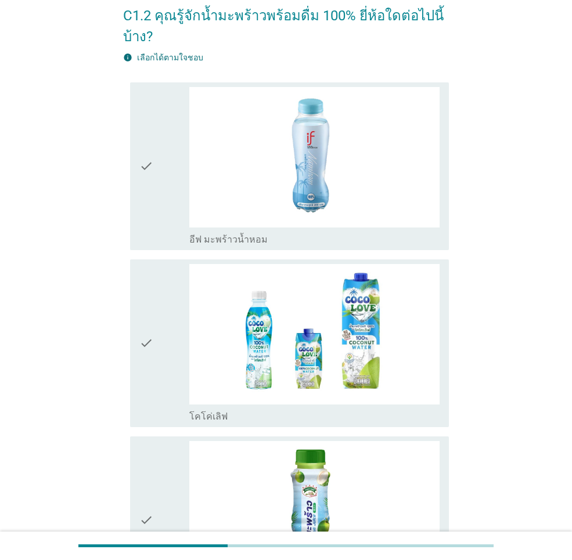
click at [158, 174] on div "check" at bounding box center [164, 166] width 50 height 158
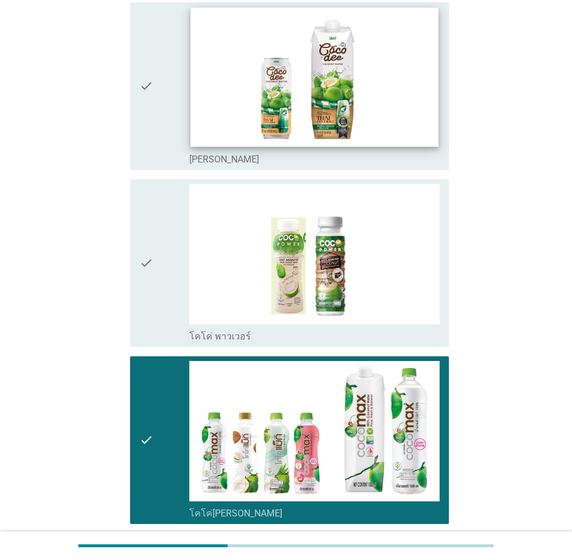
scroll to position [2396, 0]
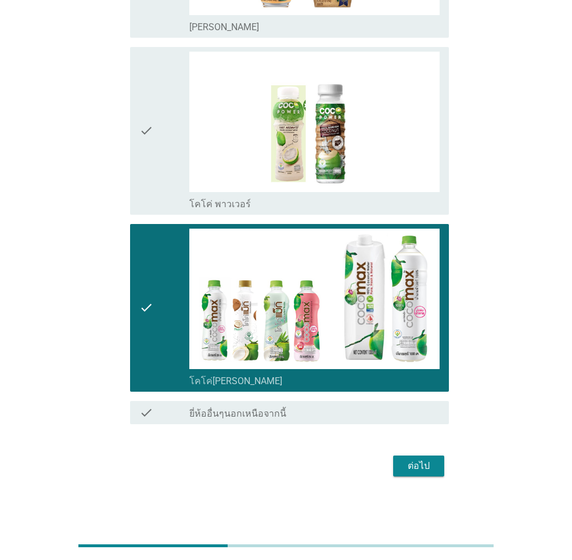
click at [413, 471] on div "ต่อไป" at bounding box center [418, 466] width 33 height 14
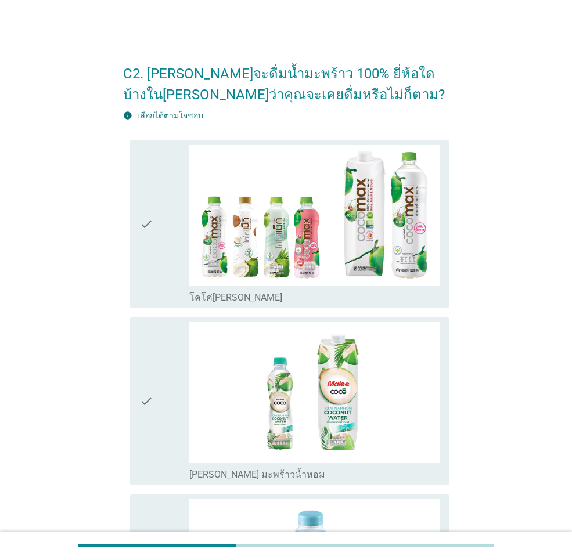
scroll to position [174, 0]
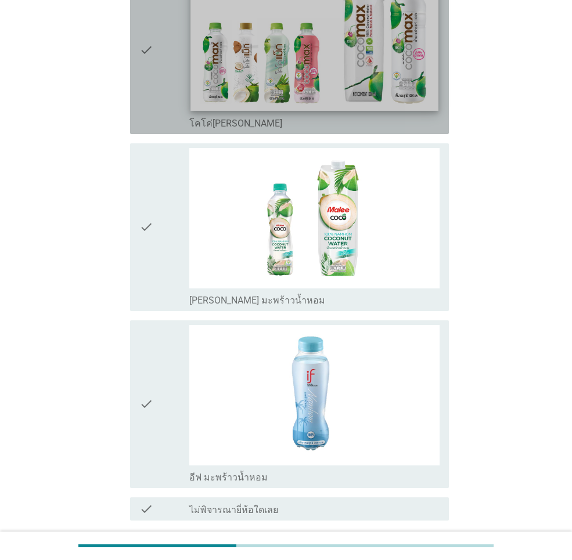
click at [301, 98] on img at bounding box center [313, 41] width 247 height 139
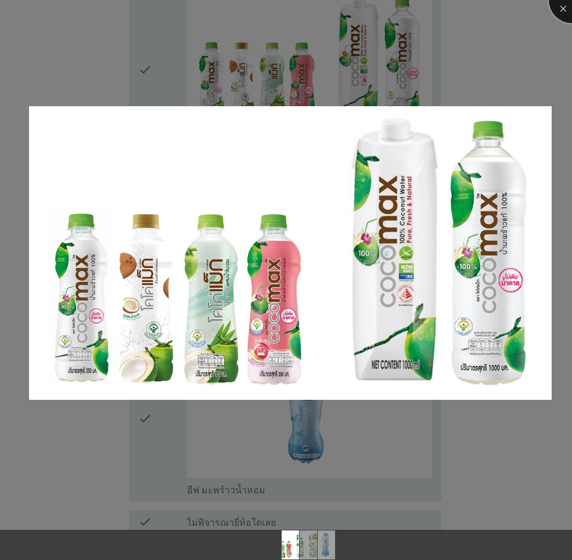
click at [563, 9] on div at bounding box center [572, 0] width 46 height 46
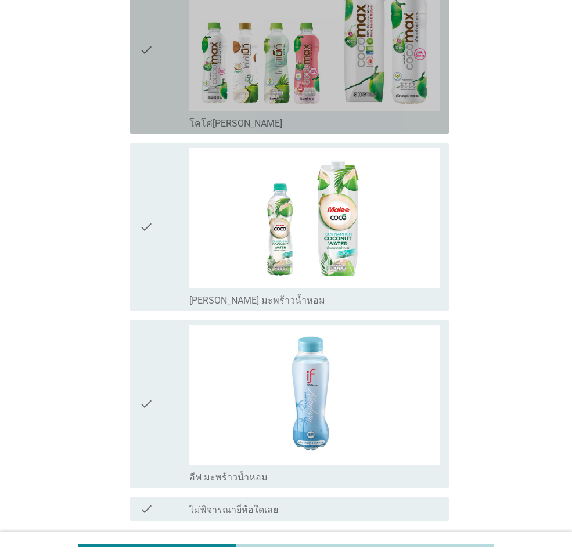
click at [149, 68] on icon "check" at bounding box center [146, 50] width 14 height 158
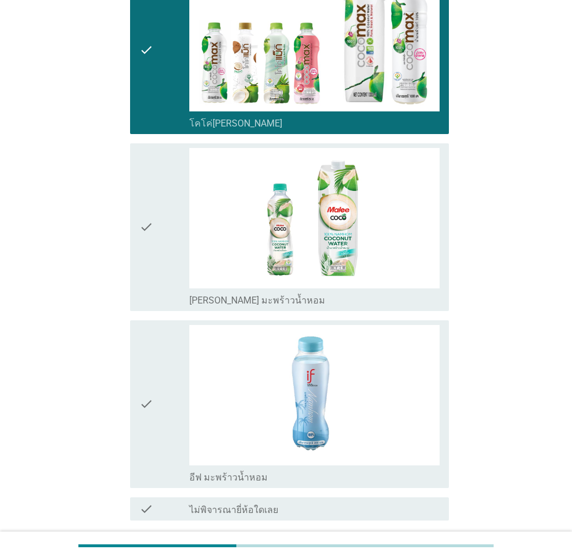
click at [149, 210] on icon "check" at bounding box center [146, 227] width 14 height 158
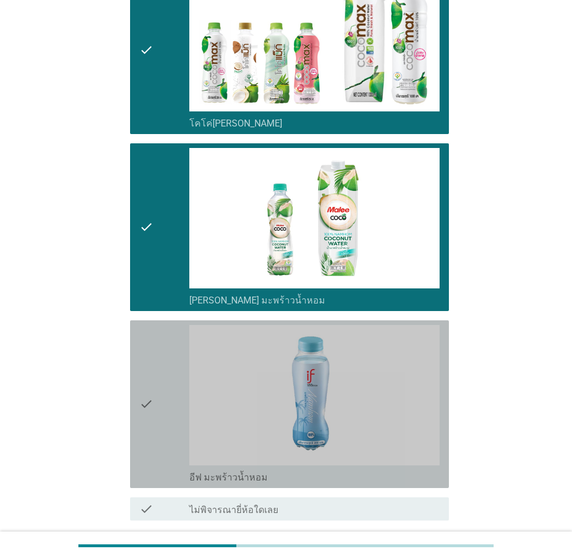
click at [136, 357] on div "check check_box_outline_blank อีฟ มะพร้าวน้ำหอม" at bounding box center [289, 404] width 319 height 168
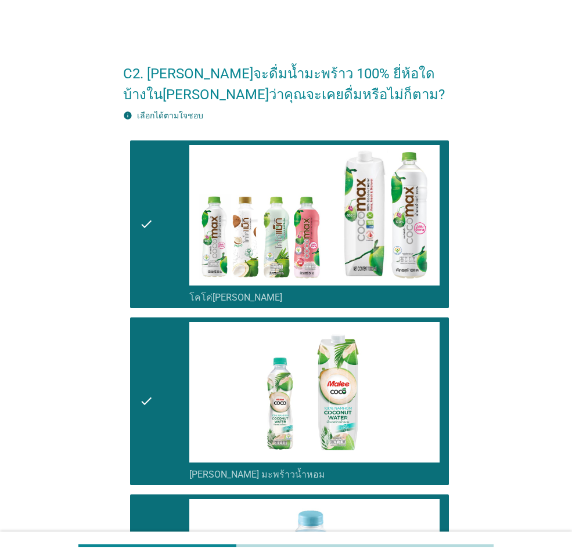
scroll to position [270, 0]
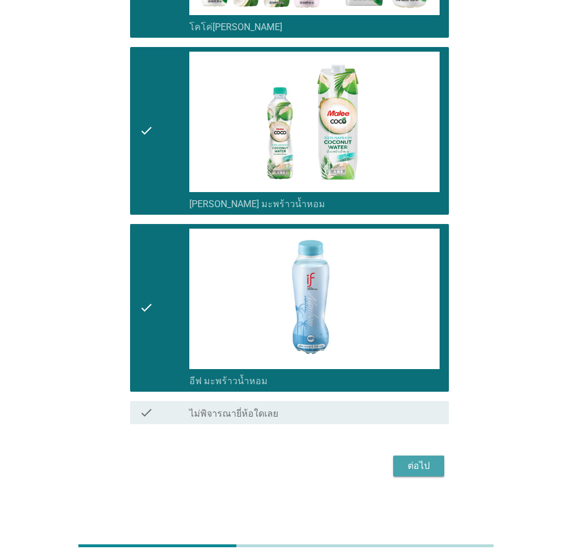
click at [414, 468] on div "ต่อไป" at bounding box center [418, 466] width 33 height 14
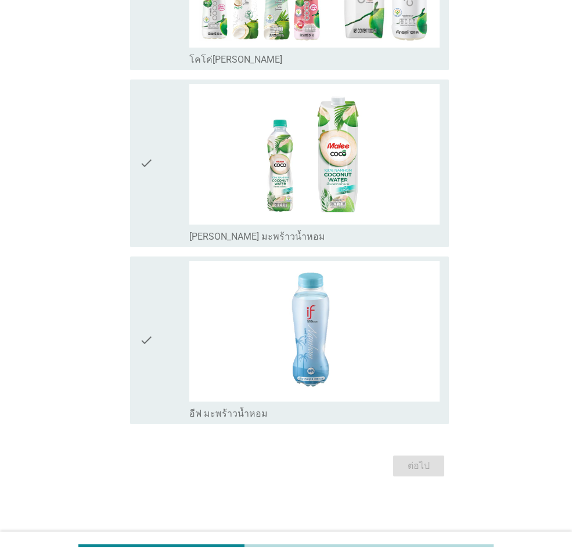
scroll to position [0, 0]
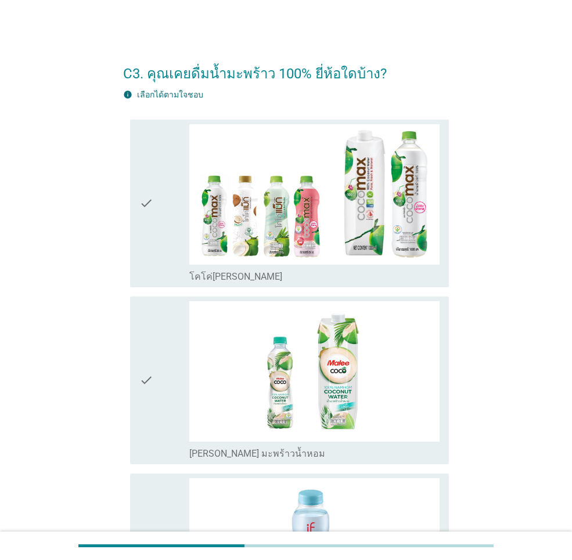
click at [151, 208] on icon "check" at bounding box center [146, 203] width 14 height 158
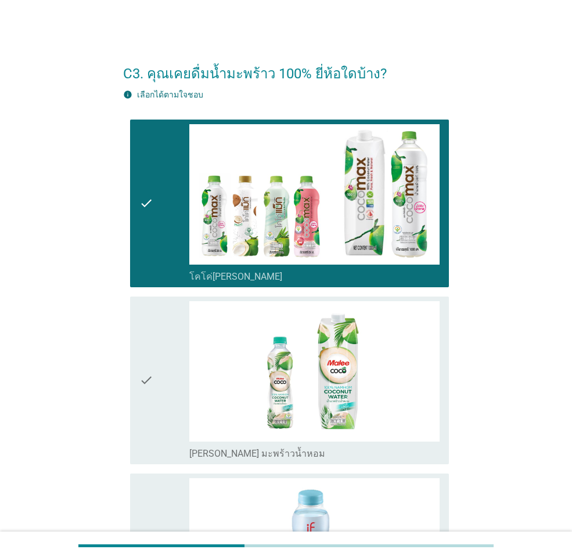
click at [153, 335] on icon "check" at bounding box center [146, 380] width 14 height 158
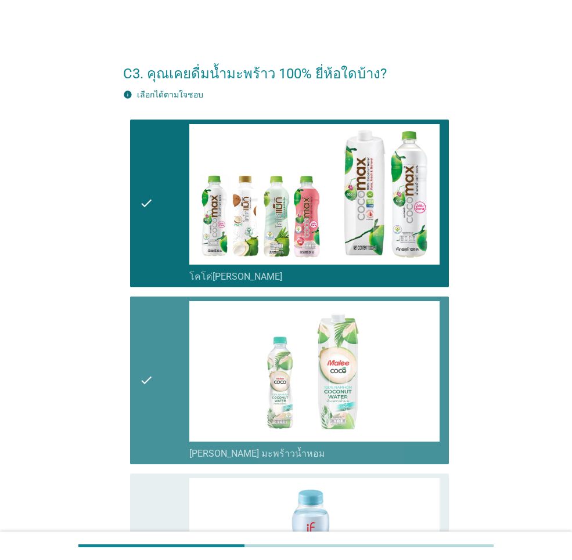
scroll to position [217, 0]
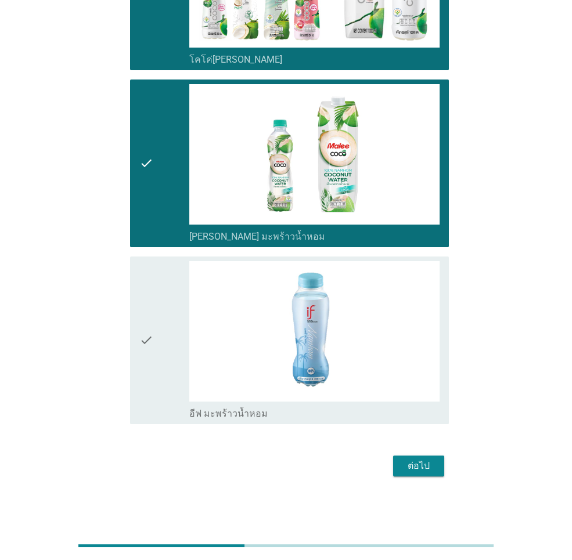
click at [153, 352] on icon "check" at bounding box center [146, 340] width 14 height 158
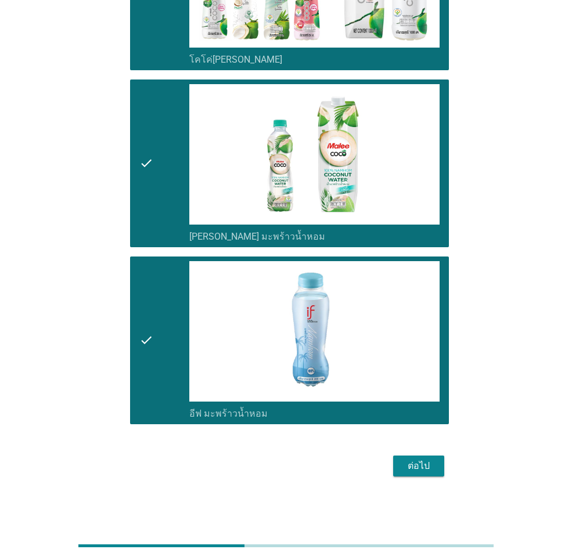
click at [419, 466] on div "ต่อไป" at bounding box center [418, 466] width 33 height 14
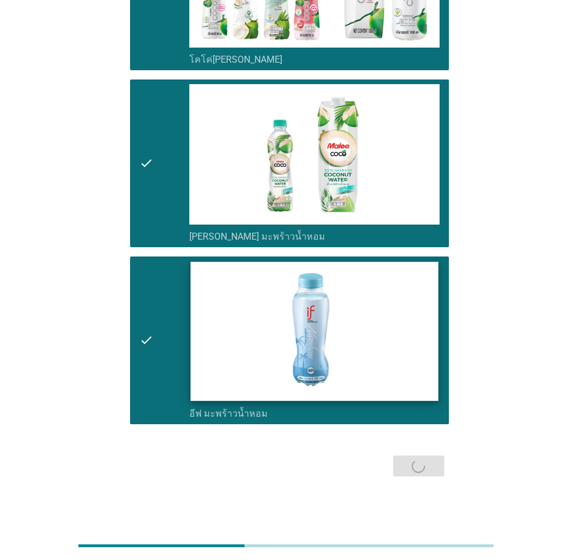
scroll to position [0, 0]
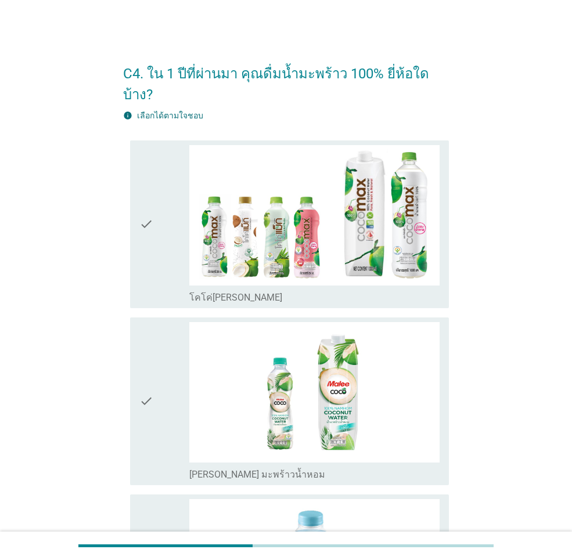
click at [139, 206] on div "check check_box_outline_blank โคโค่[PERSON_NAME]" at bounding box center [289, 224] width 319 height 168
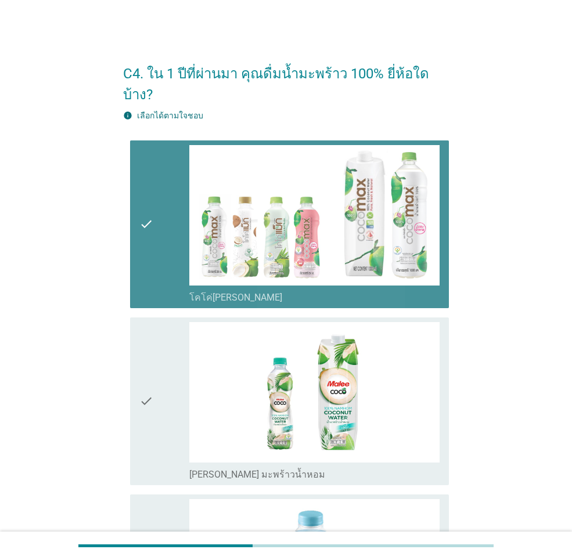
click at [154, 347] on div "check" at bounding box center [164, 401] width 50 height 158
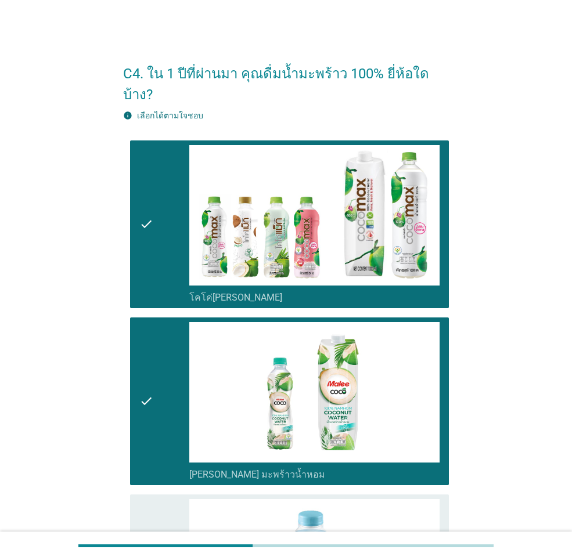
scroll to position [174, 0]
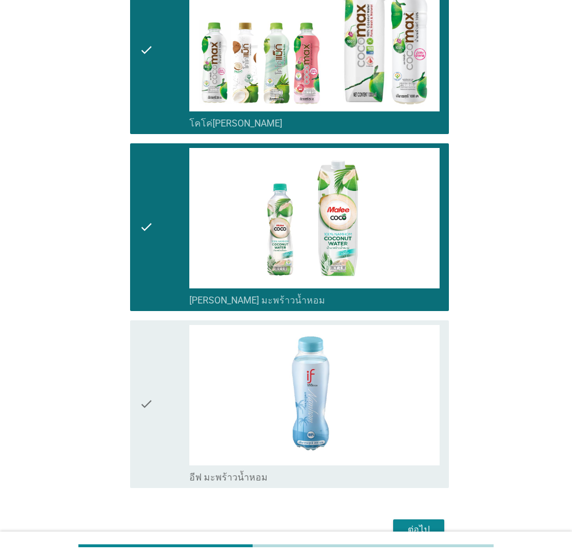
click at [153, 355] on icon "check" at bounding box center [146, 404] width 14 height 158
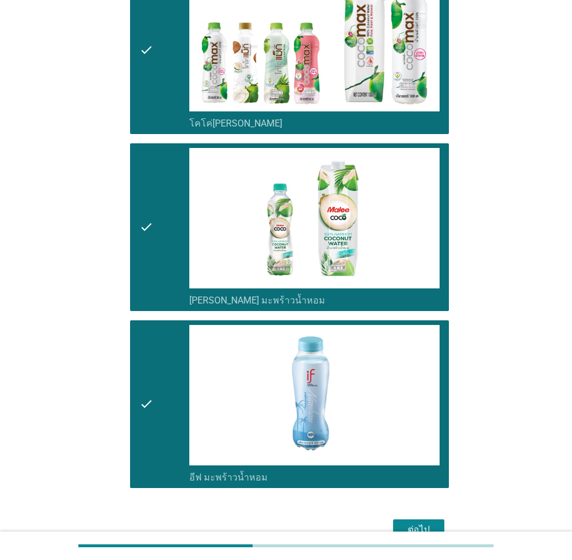
click at [410, 523] on div "ต่อไป" at bounding box center [418, 530] width 33 height 14
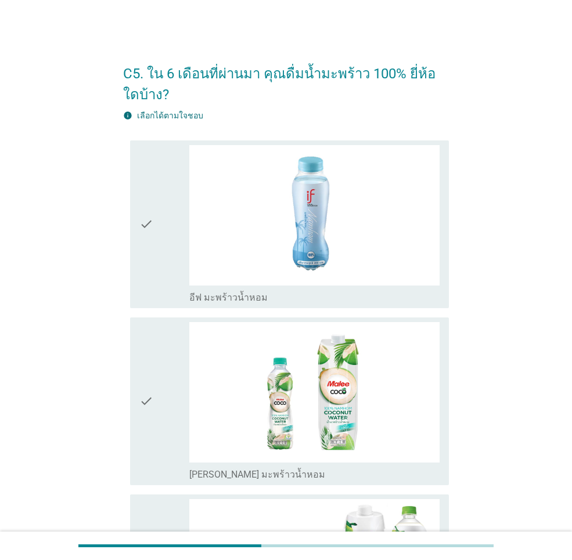
drag, startPoint x: 160, startPoint y: 236, endPoint x: 160, endPoint y: 245, distance: 8.7
click at [160, 236] on div "check" at bounding box center [164, 224] width 50 height 158
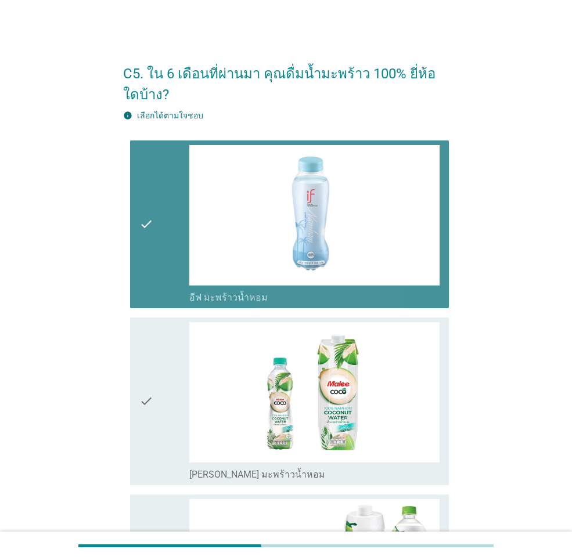
drag, startPoint x: 146, startPoint y: 358, endPoint x: 158, endPoint y: 450, distance: 92.4
click at [146, 359] on icon "check" at bounding box center [146, 401] width 14 height 158
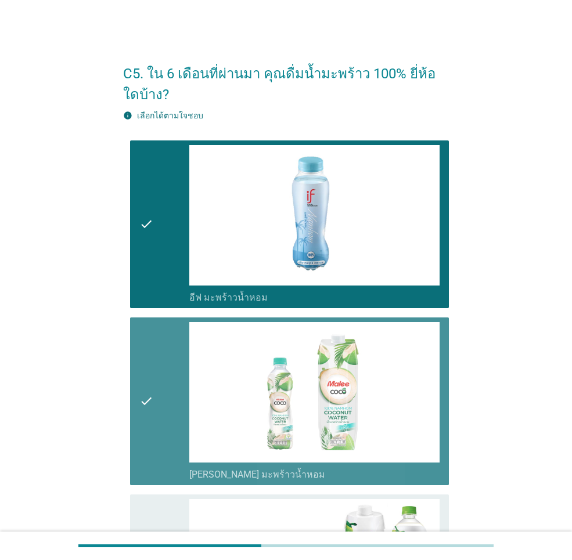
scroll to position [174, 0]
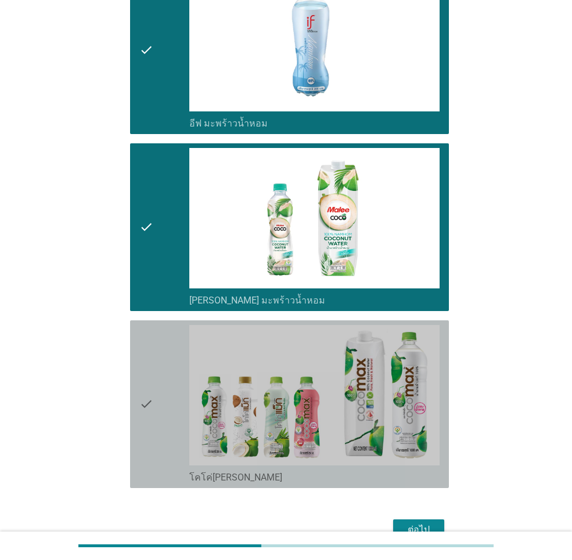
click at [159, 429] on div "check" at bounding box center [164, 404] width 50 height 158
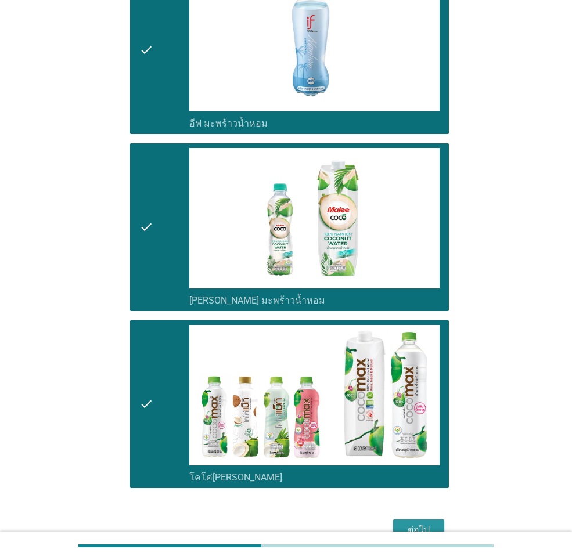
click at [413, 522] on button "ต่อไป" at bounding box center [418, 529] width 51 height 21
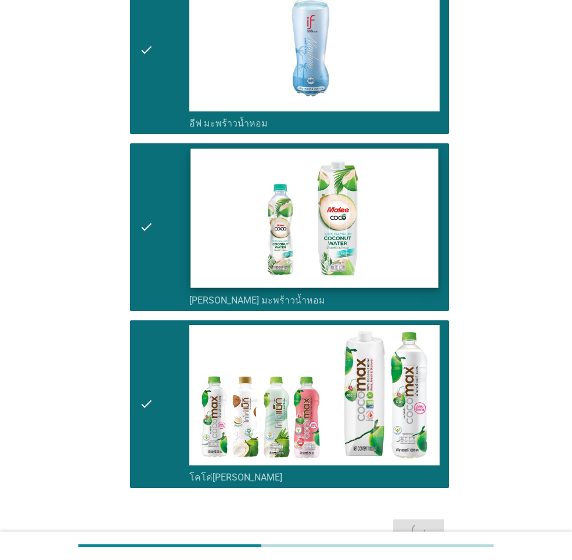
scroll to position [0, 0]
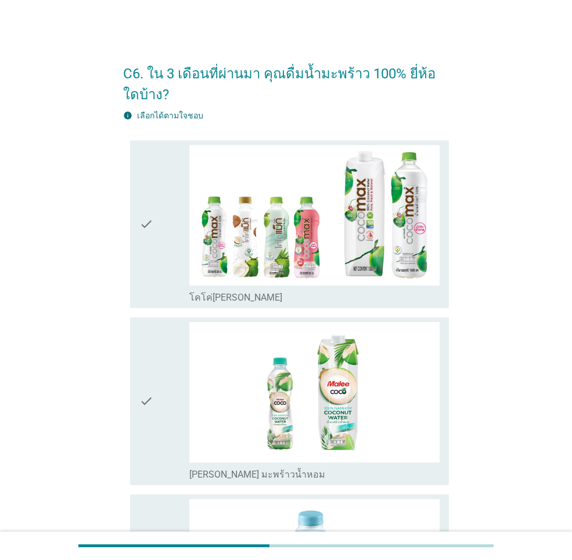
click at [163, 215] on div "check" at bounding box center [164, 224] width 50 height 158
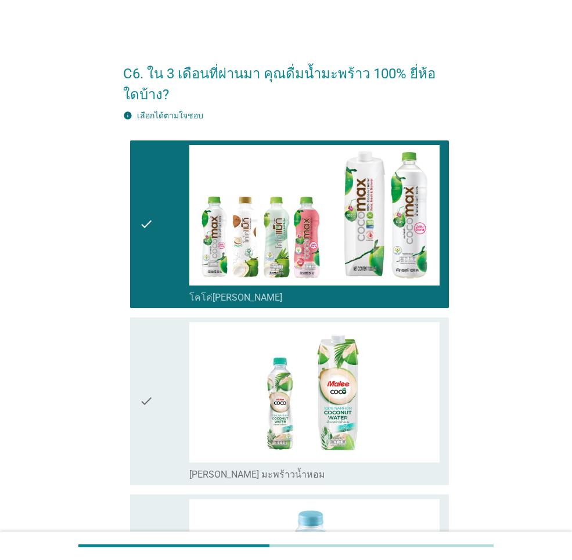
drag, startPoint x: 152, startPoint y: 339, endPoint x: 141, endPoint y: 418, distance: 80.3
click at [151, 341] on icon "check" at bounding box center [146, 401] width 14 height 158
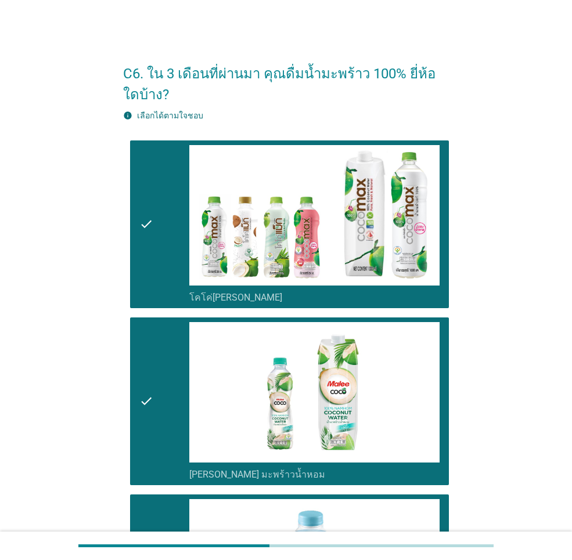
scroll to position [232, 0]
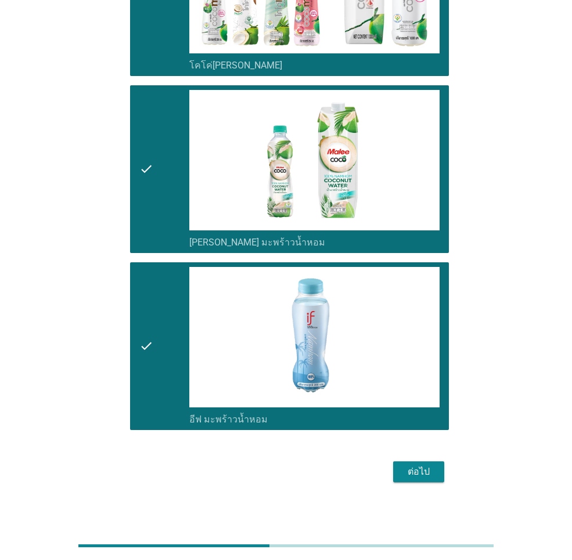
click at [420, 470] on div "ต่อไป" at bounding box center [418, 472] width 33 height 14
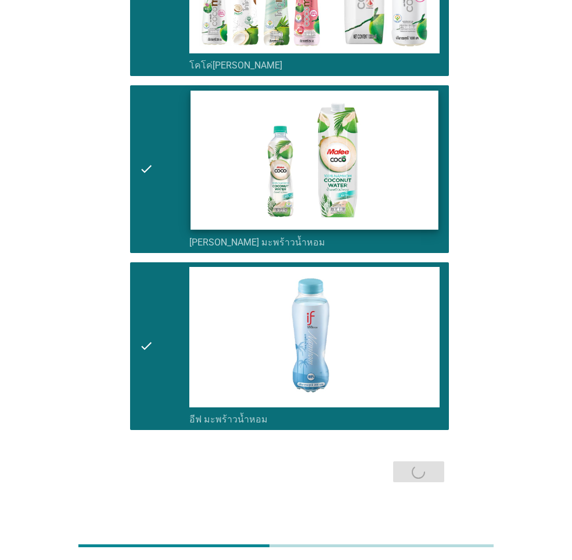
scroll to position [0, 0]
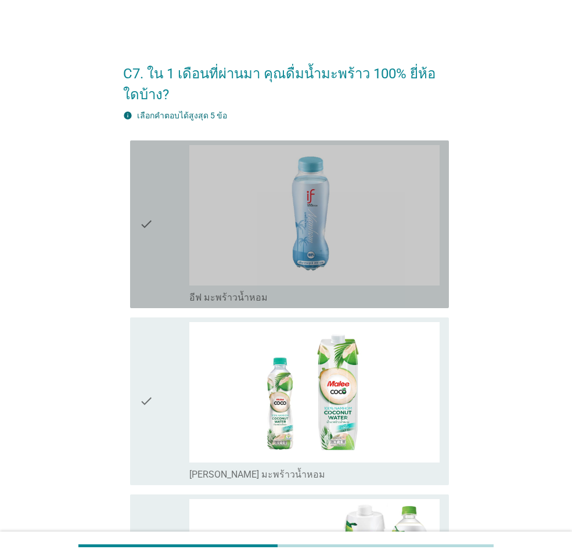
click at [165, 240] on div "check" at bounding box center [164, 224] width 50 height 158
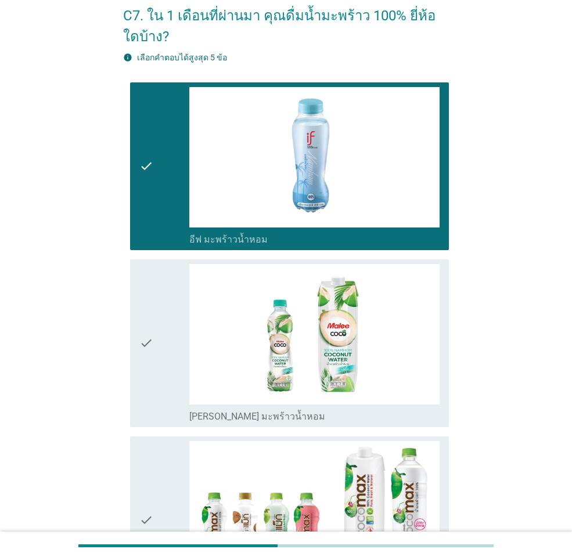
scroll to position [232, 0]
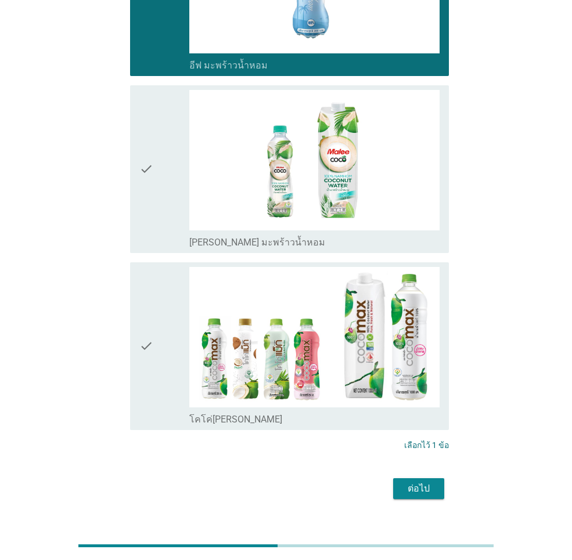
click at [157, 222] on div "check" at bounding box center [164, 169] width 50 height 158
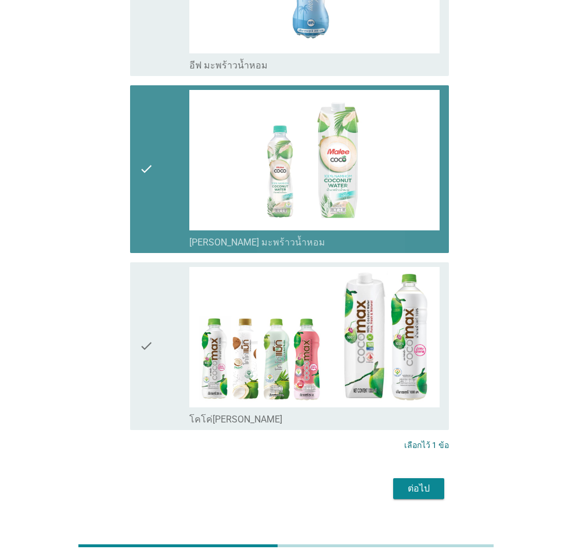
click at [159, 291] on div "check" at bounding box center [164, 346] width 50 height 158
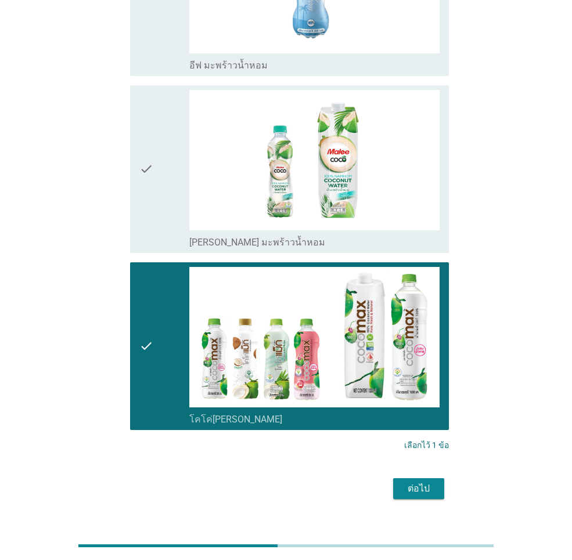
click at [143, 181] on icon "check" at bounding box center [146, 169] width 14 height 158
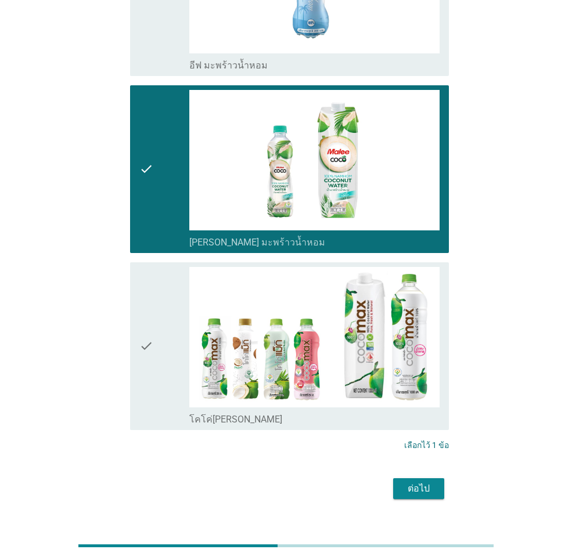
click at [139, 293] on div "check check_box โคโค่[PERSON_NAME]" at bounding box center [289, 346] width 319 height 168
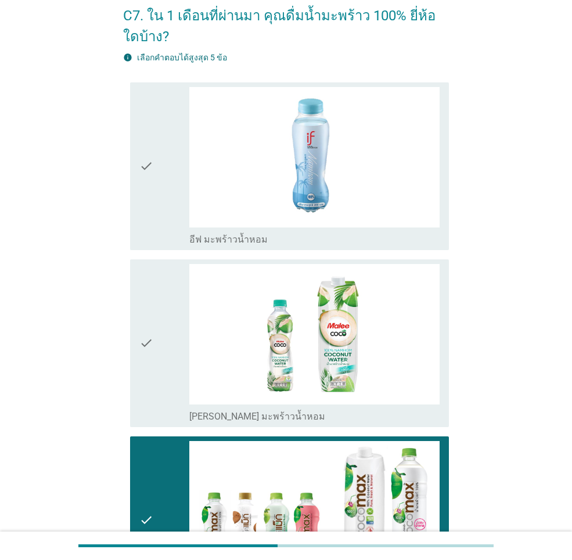
scroll to position [255, 0]
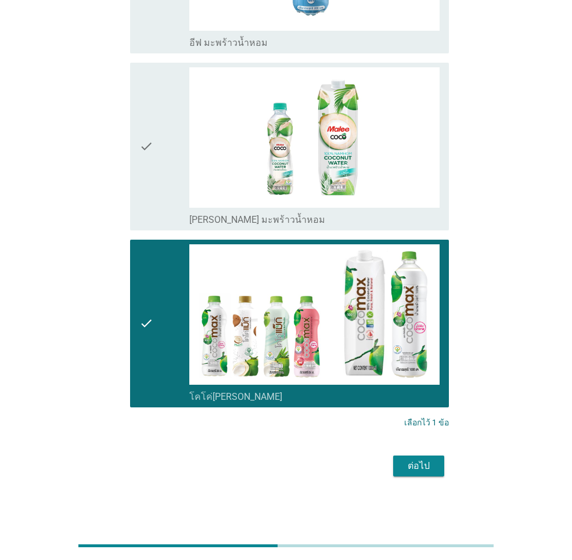
click at [428, 465] on div "ต่อไป" at bounding box center [418, 466] width 33 height 14
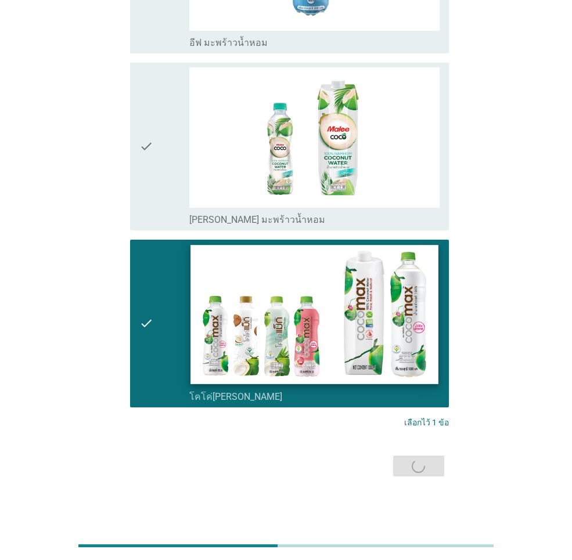
scroll to position [0, 0]
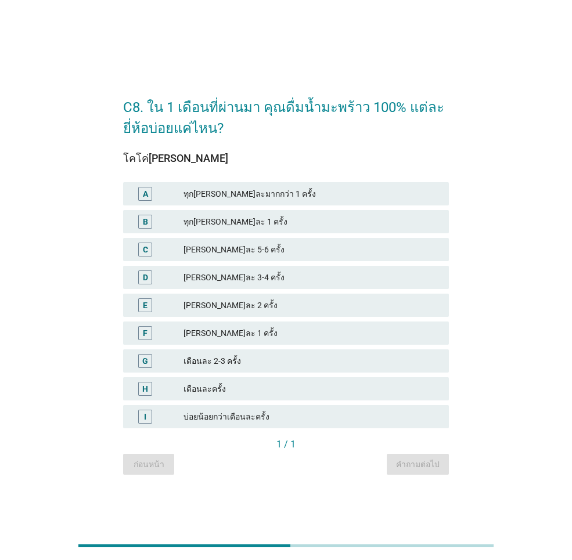
click at [250, 246] on div "[PERSON_NAME]ละ 5-6 ครั้ง" at bounding box center [311, 250] width 256 height 14
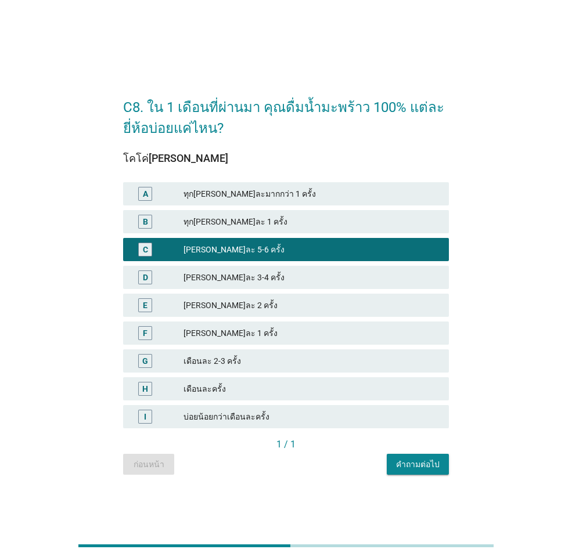
click at [422, 466] on div "คำถามต่อไป" at bounding box center [418, 465] width 44 height 12
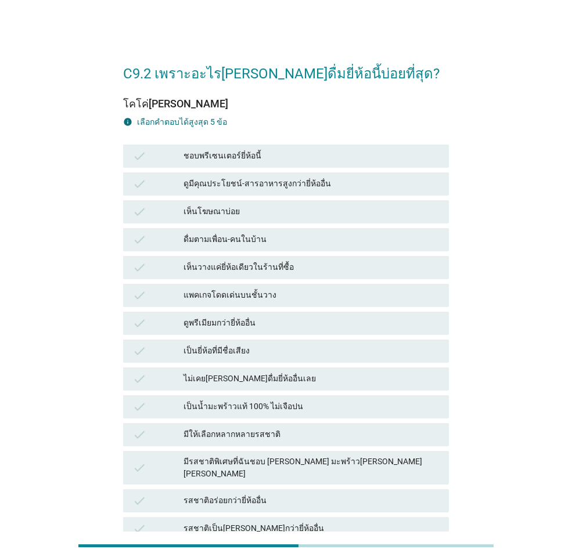
click at [273, 185] on div "ดูมีคุณประโยชน์-สารอาหารสูงกว่ายี่ห้ออื่น" at bounding box center [311, 184] width 256 height 14
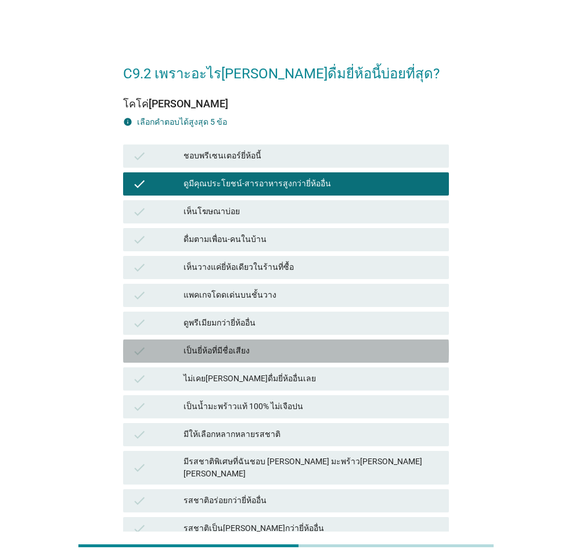
click at [251, 350] on div "เป็นยี่ห้อที่มีชื่อเสียง" at bounding box center [311, 351] width 256 height 14
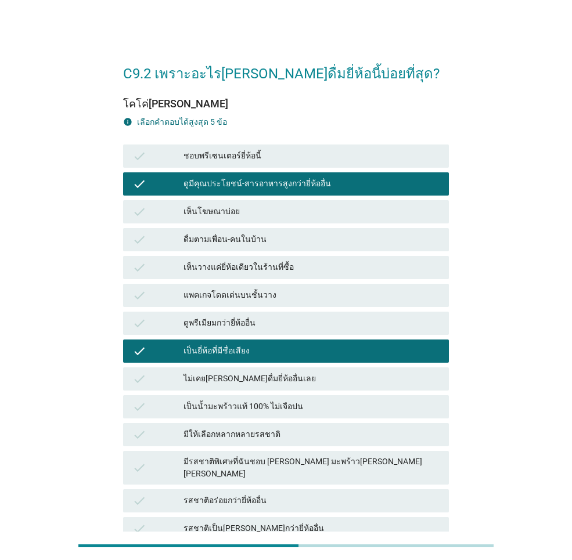
click at [252, 434] on div "มีให้เลือกหลากหลายรสชาติ" at bounding box center [311, 435] width 256 height 14
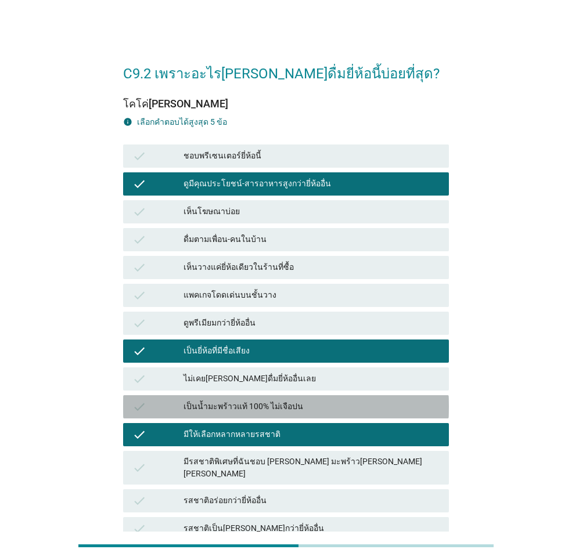
click at [252, 415] on div "check เป็นน้ำมะพร้าวแท้ 100% ไม่เจือปน" at bounding box center [286, 406] width 326 height 23
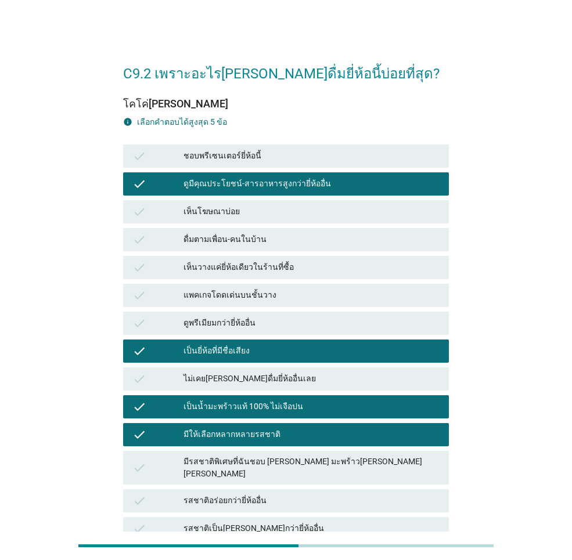
click at [250, 428] on div "มีให้เลือกหลากหลายรสชาติ" at bounding box center [311, 435] width 256 height 14
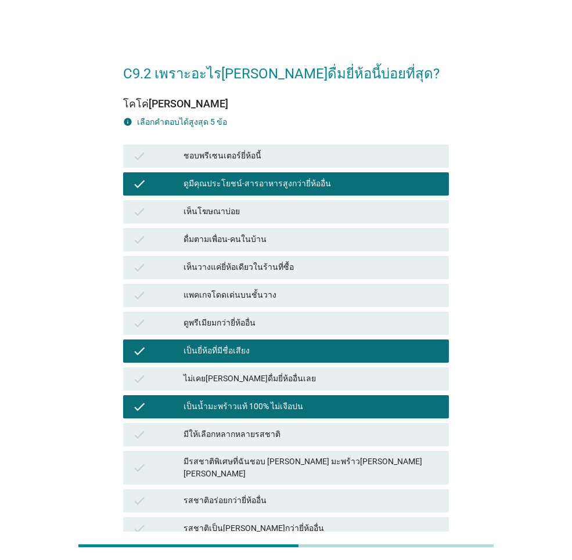
scroll to position [116, 0]
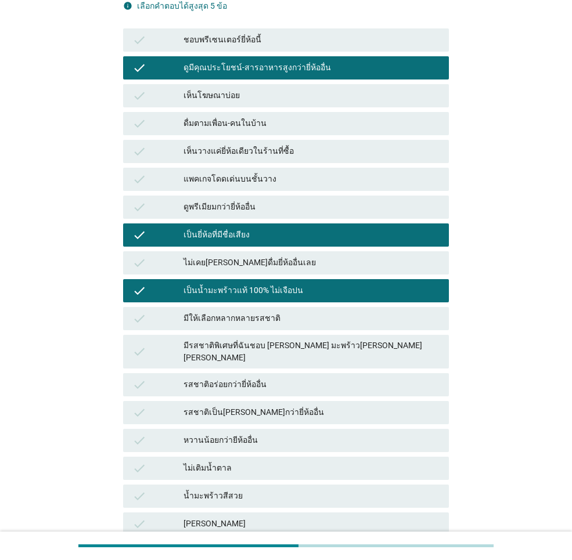
click at [273, 342] on div "มีรสชาติพิเศษที่ฉันชอบ [PERSON_NAME] มะพร้าว[PERSON_NAME] [PERSON_NAME]" at bounding box center [311, 352] width 256 height 24
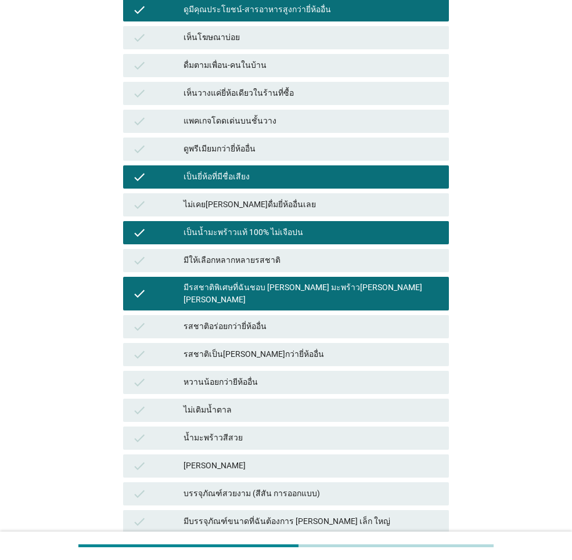
scroll to position [232, 0]
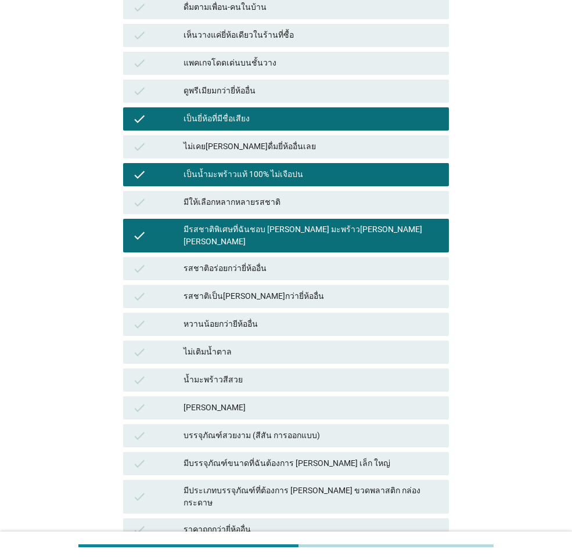
click at [266, 401] on div "[PERSON_NAME]" at bounding box center [311, 408] width 256 height 14
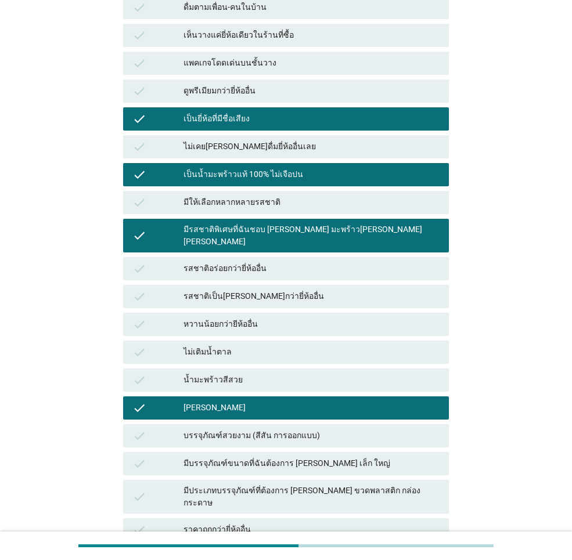
scroll to position [391, 0]
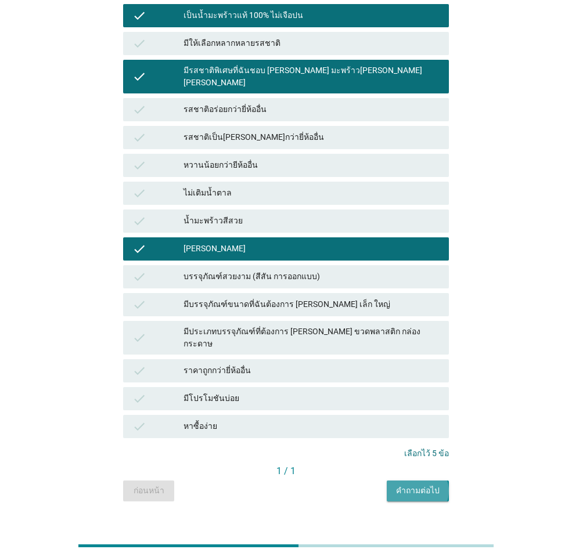
click at [413, 485] on div "คำถามต่อไป" at bounding box center [418, 491] width 44 height 12
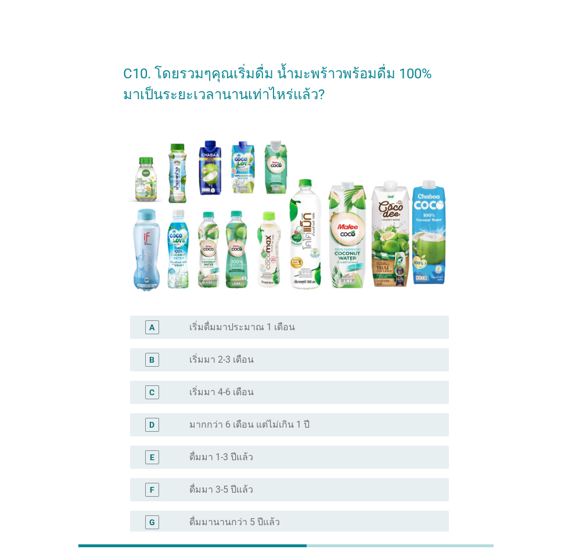
scroll to position [123, 0]
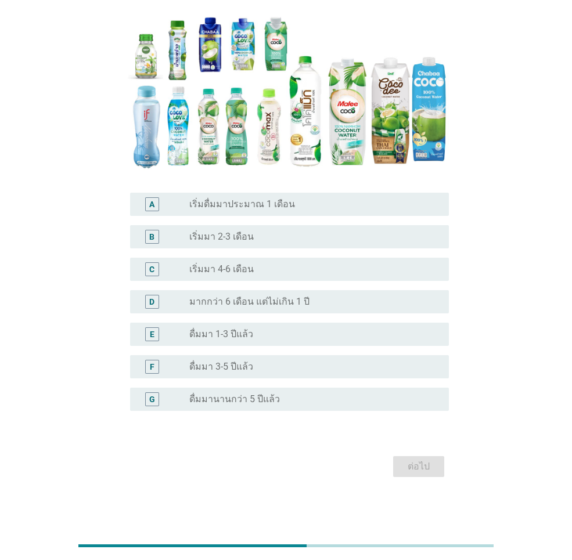
click at [259, 330] on div "radio_button_unchecked ดื่มมา 1-3 ปีแล้ว" at bounding box center [309, 335] width 241 height 12
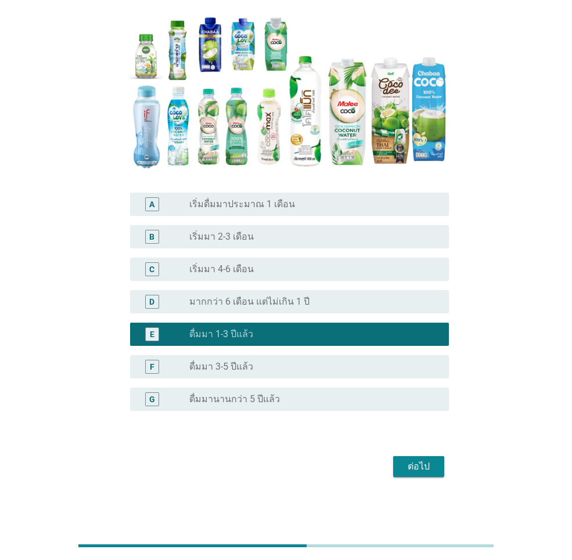
click at [421, 467] on div "ต่อไป" at bounding box center [418, 467] width 33 height 14
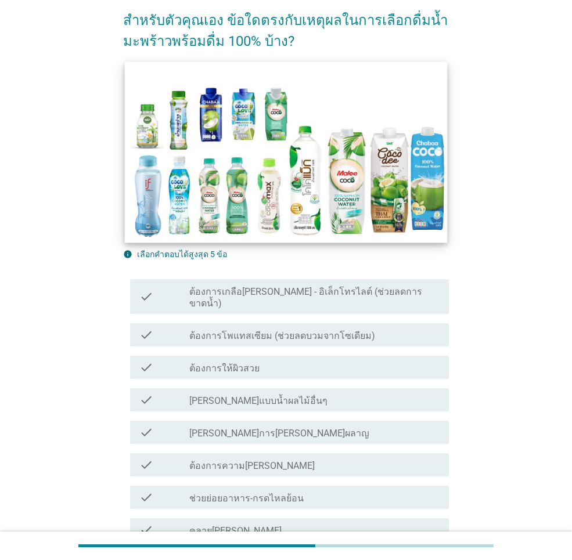
scroll to position [232, 0]
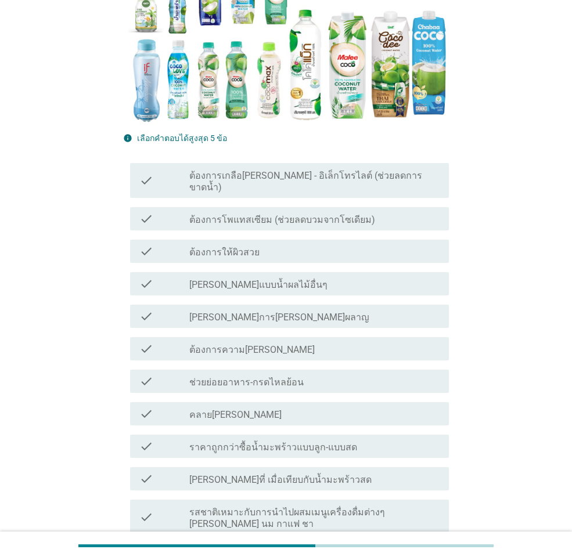
click at [282, 176] on label "ต้องการเกลือ[PERSON_NAME] - อิเล็กโทรไลต์ (ช่วยลดการขาดน้ำ)" at bounding box center [314, 181] width 250 height 23
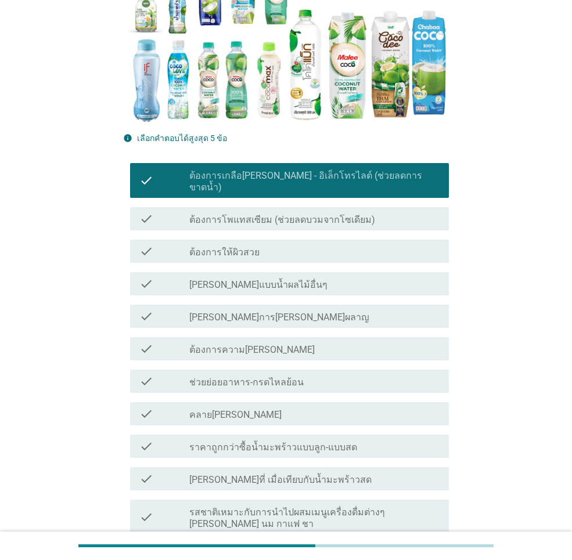
click at [291, 342] on div "check_box_outline_blank ต้องการความ[PERSON_NAME]" at bounding box center [314, 349] width 250 height 14
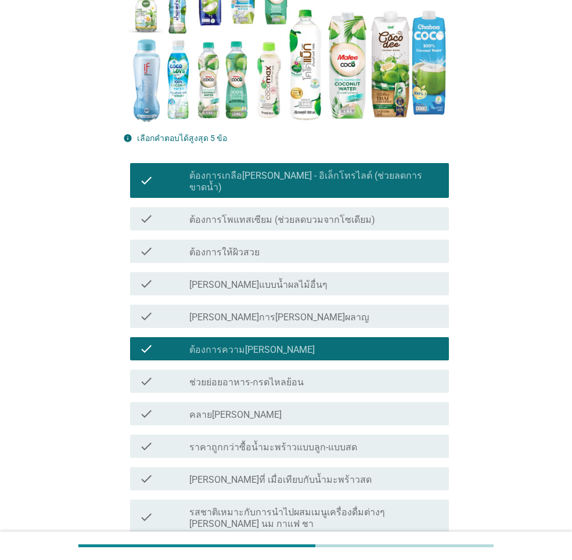
click at [293, 407] on div "check_box_outline_blank คลาย[PERSON_NAME]" at bounding box center [314, 414] width 250 height 14
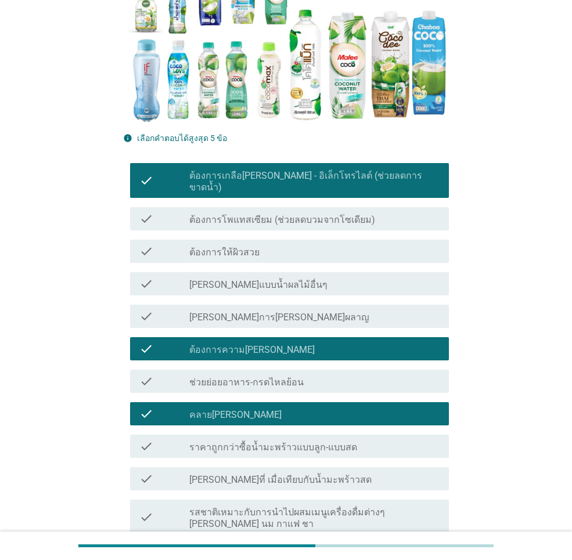
scroll to position [348, 0]
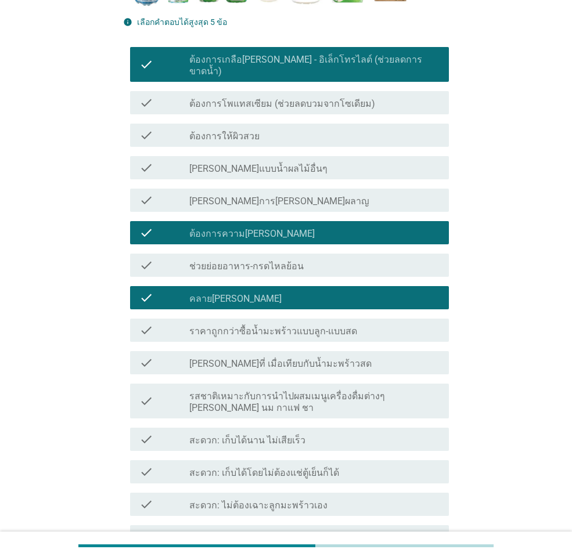
click at [293, 358] on label "[PERSON_NAME]ที่ เมื่อเทียบกับน้ำมะพร้าวสด" at bounding box center [280, 364] width 182 height 12
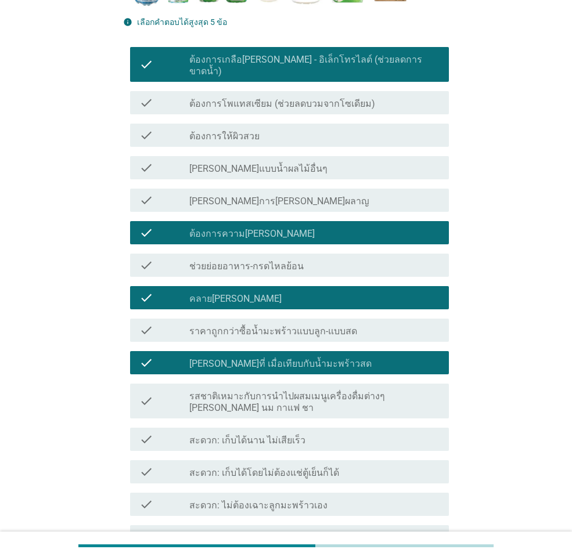
scroll to position [580, 0]
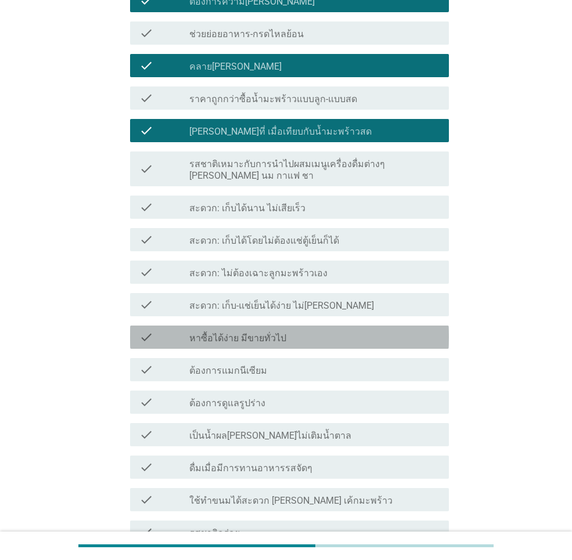
click at [280, 333] on label "หาซื้อได้ง่าย มีขายทั่วไป" at bounding box center [237, 339] width 97 height 12
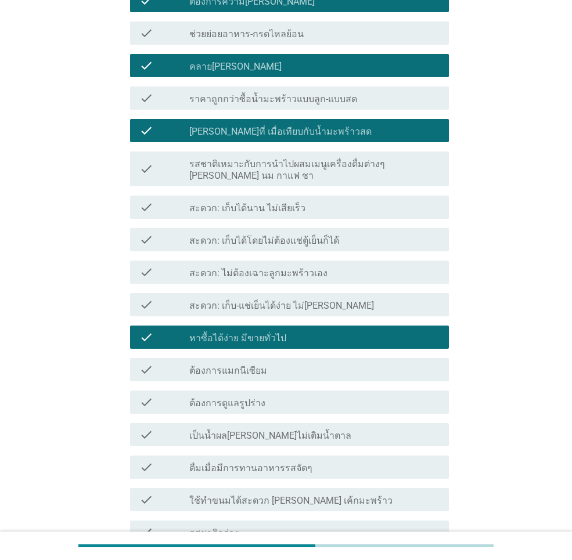
scroll to position [856, 0]
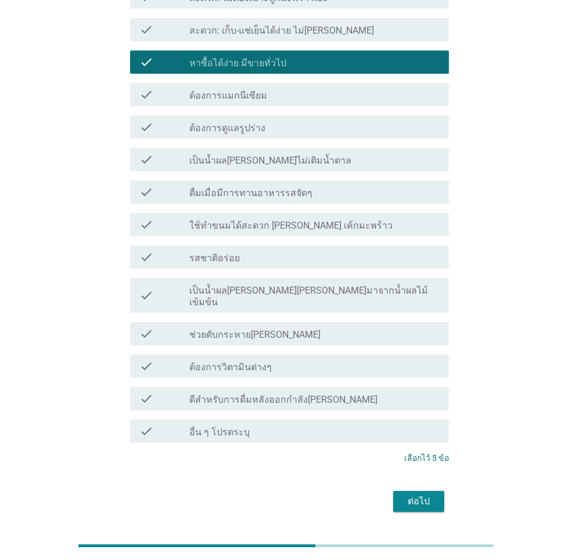
click at [421, 495] on div "ต่อไป" at bounding box center [418, 502] width 33 height 14
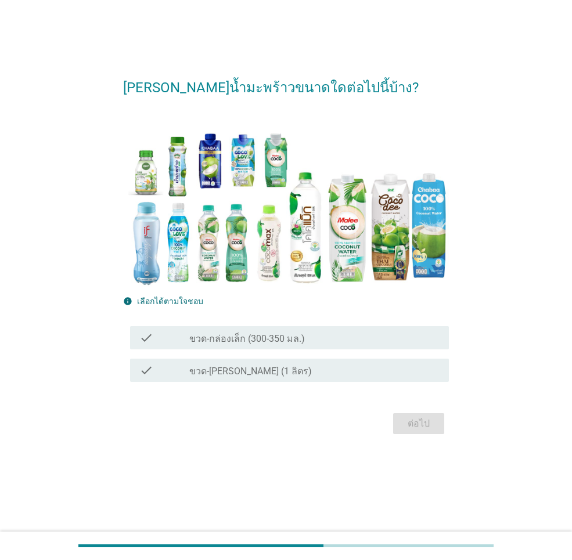
scroll to position [0, 0]
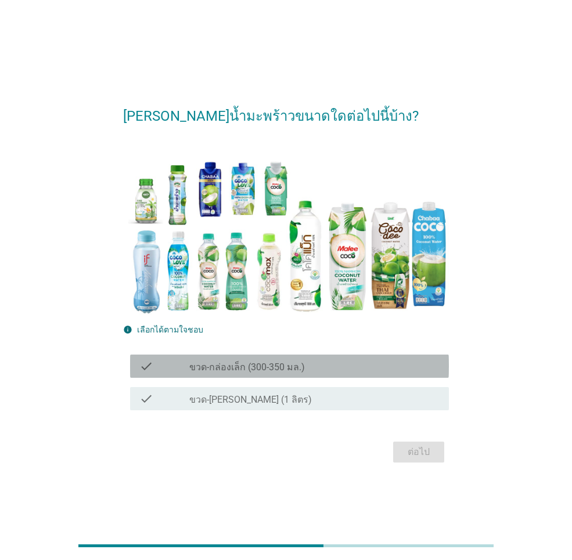
click at [281, 362] on label "ขวด-กล่องเล็ก (300-350 มล.)" at bounding box center [247, 368] width 116 height 12
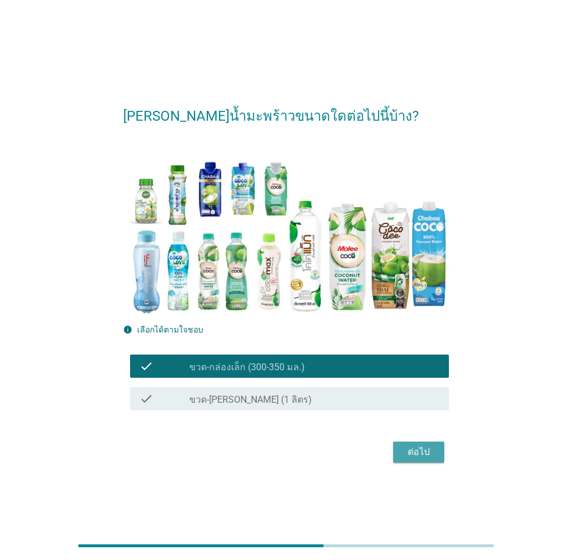
click at [418, 452] on div "ต่อไป" at bounding box center [418, 452] width 33 height 14
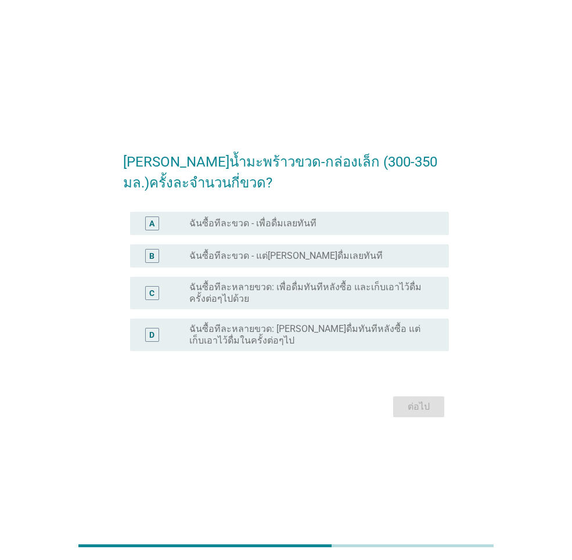
click at [301, 298] on label "ฉันซื้อทีละหลายขวด: เพื่อดื่มทันทีหลังซื้อ และเก็บเอาไว้ดื่มครั้งต่อๆไปด้วย" at bounding box center [309, 293] width 241 height 23
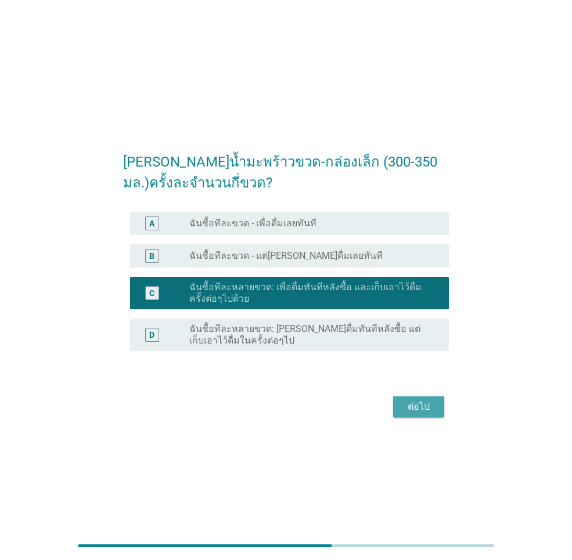
click at [424, 407] on div "ต่อไป" at bounding box center [418, 407] width 33 height 14
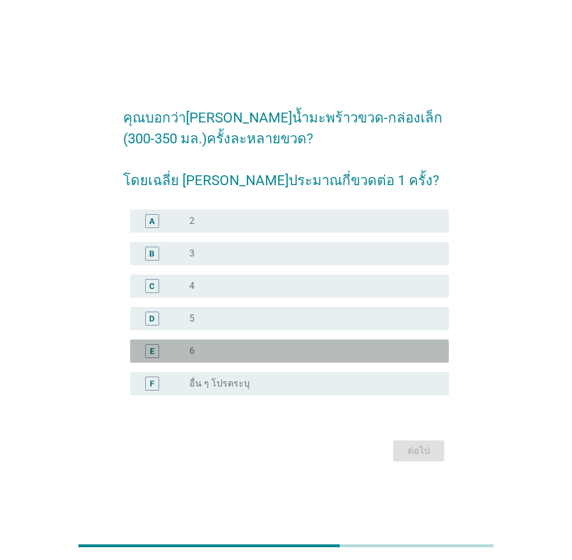
click at [231, 353] on div "radio_button_unchecked 6" at bounding box center [309, 351] width 241 height 12
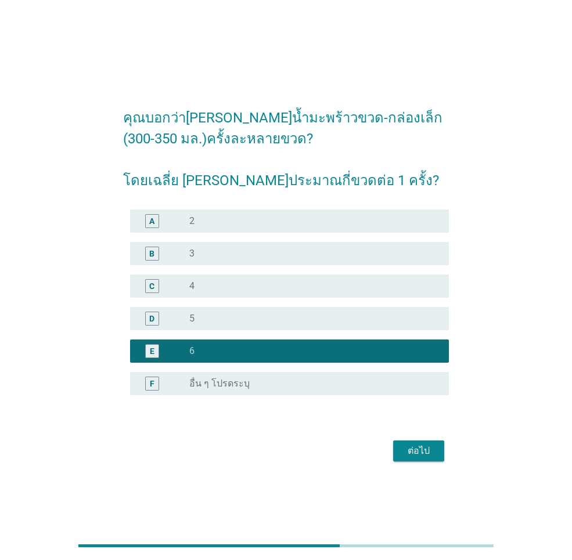
click at [428, 453] on div "ต่อไป" at bounding box center [418, 451] width 33 height 14
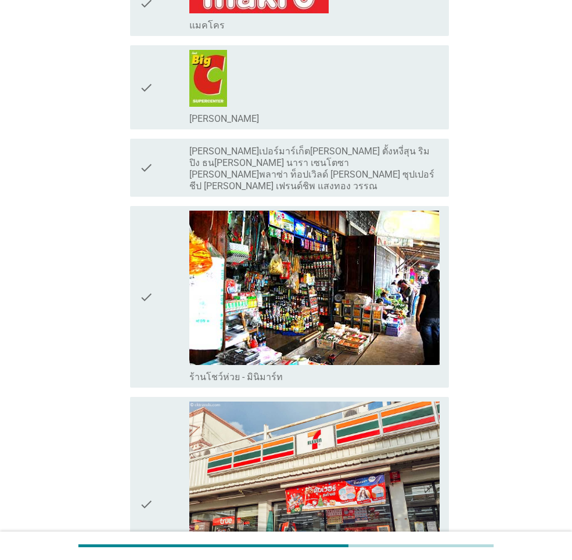
scroll to position [1393, 0]
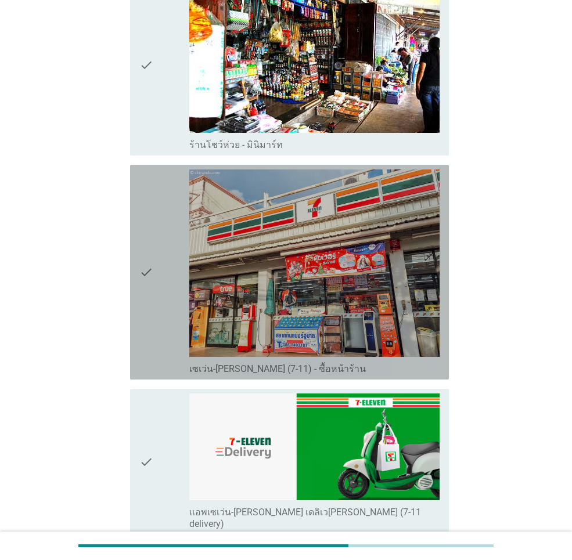
click at [154, 258] on div "check" at bounding box center [164, 271] width 50 height 205
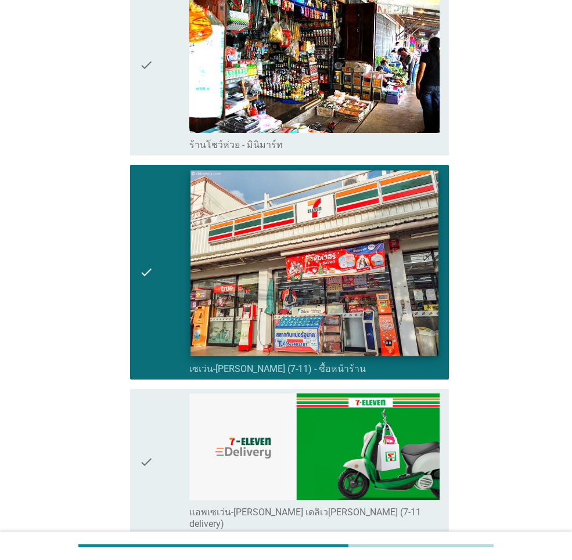
scroll to position [1567, 0]
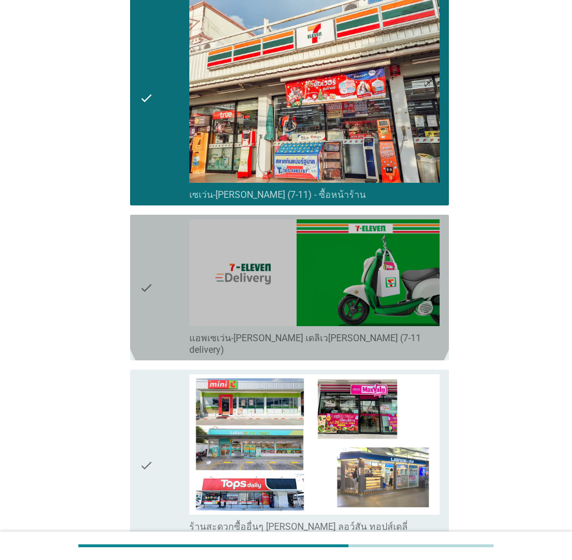
click at [138, 269] on div "check check_box_outline_blank แอพเซเว่น-[PERSON_NAME] เดลิเว[PERSON_NAME] (7-11…" at bounding box center [289, 288] width 319 height 146
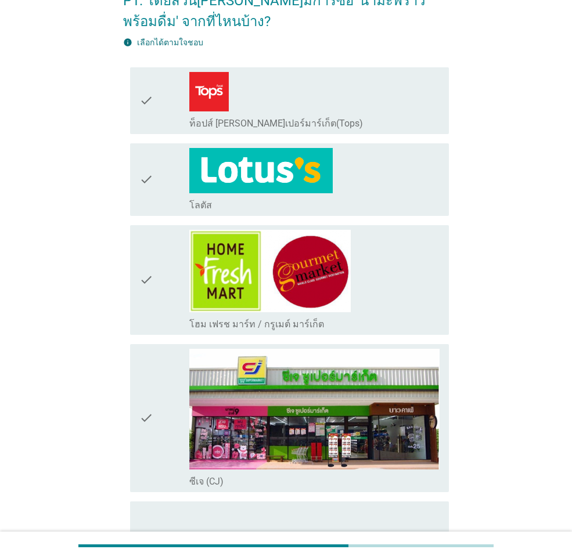
scroll to position [0, 0]
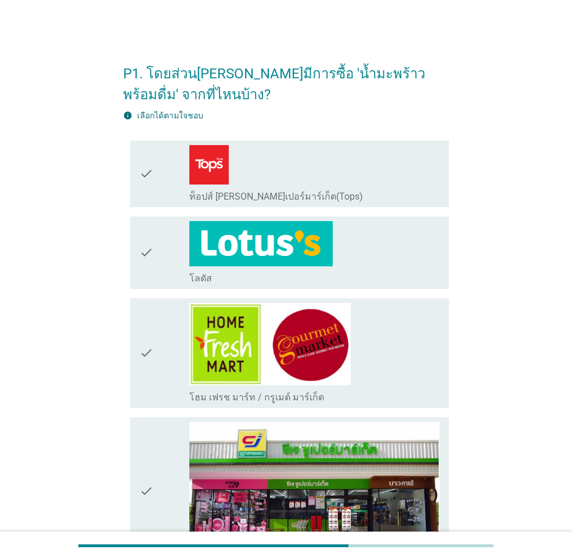
click at [147, 252] on icon "check" at bounding box center [146, 252] width 14 height 63
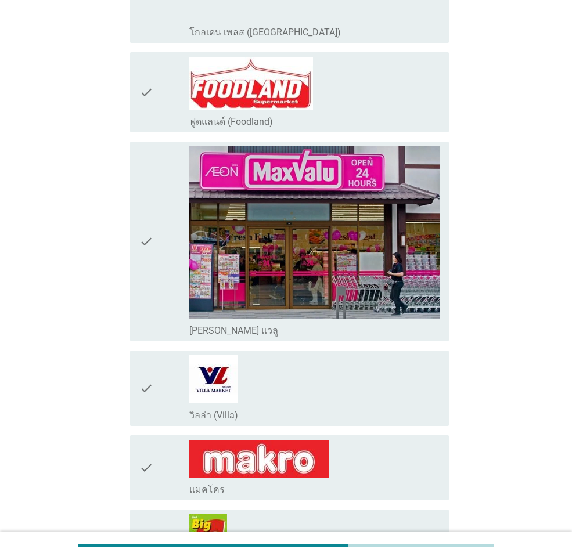
scroll to position [871, 0]
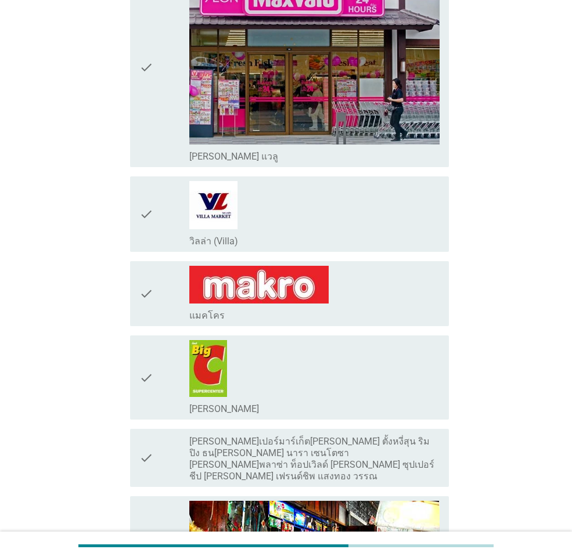
click at [149, 372] on icon "check" at bounding box center [146, 377] width 14 height 75
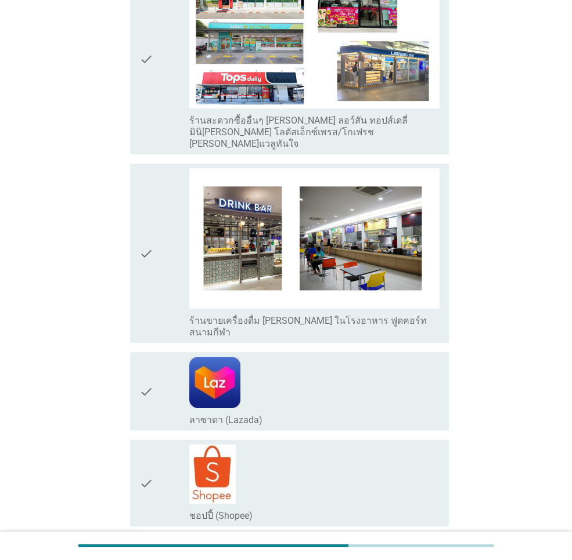
scroll to position [2163, 0]
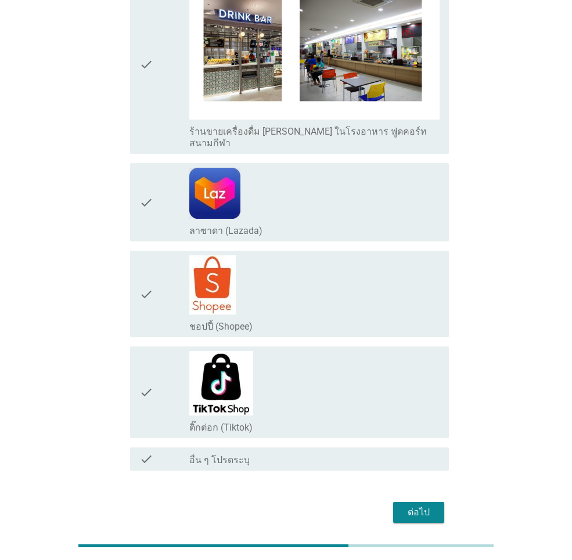
click at [426, 506] on div "ต่อไป" at bounding box center [418, 513] width 33 height 14
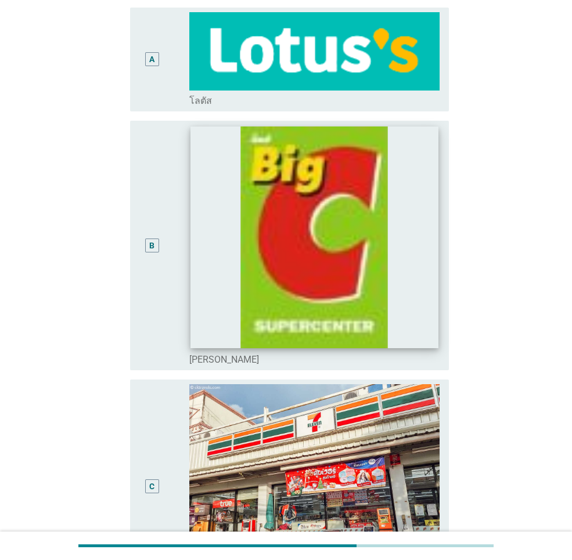
scroll to position [348, 0]
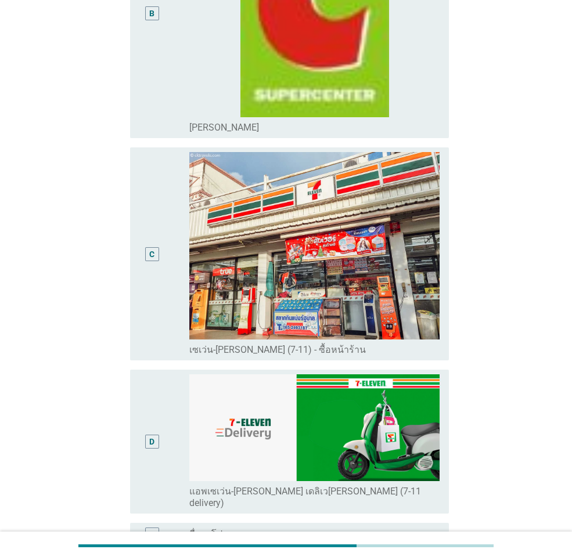
click at [174, 229] on div "C" at bounding box center [164, 254] width 50 height 204
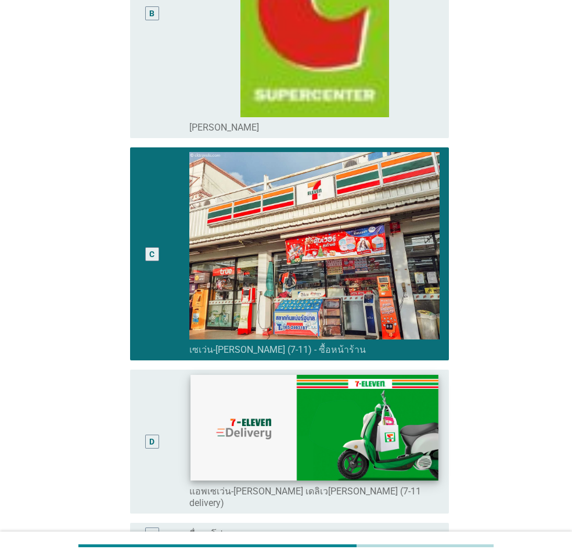
scroll to position [452, 0]
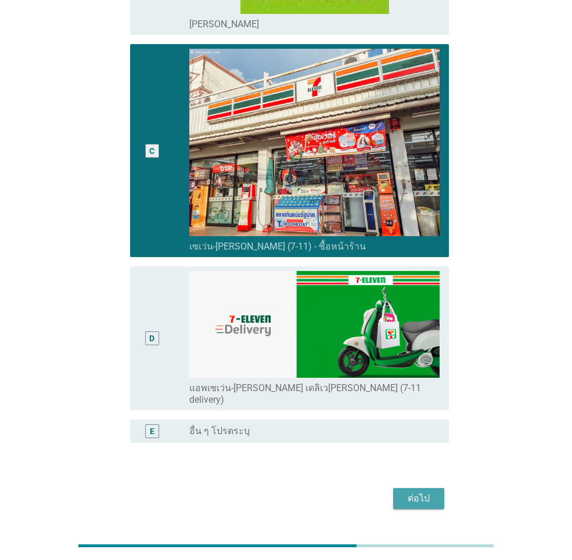
click at [413, 488] on button "ต่อไป" at bounding box center [418, 498] width 51 height 21
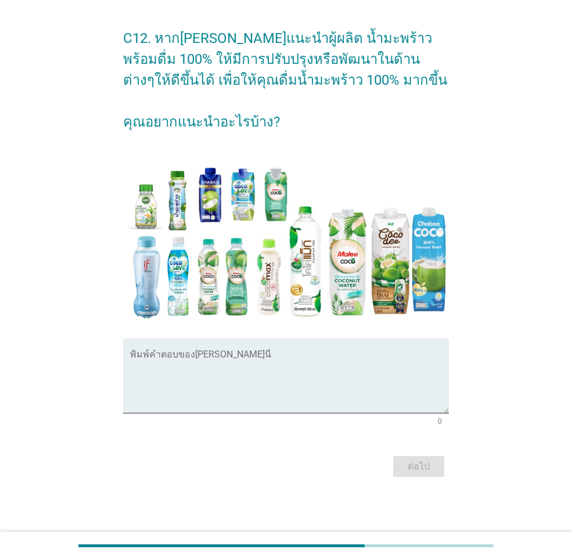
scroll to position [0, 0]
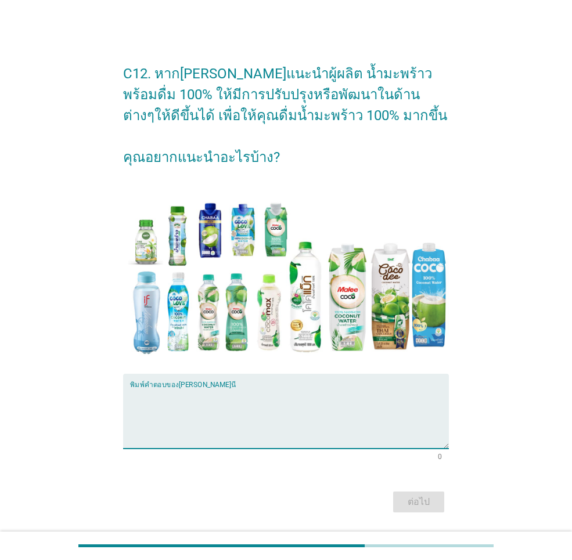
click at [189, 406] on textarea "พิมพ์คำตอบของคุณ ที่นี่" at bounding box center [289, 418] width 319 height 61
click at [230, 408] on textarea "พิมพ์คำตอบของคุณ ที่นี่" at bounding box center [289, 418] width 319 height 61
type textarea ","
type textarea "มีโปรโมชั่นมากขึ้น"
click at [402, 500] on div "ต่อไป" at bounding box center [418, 502] width 33 height 14
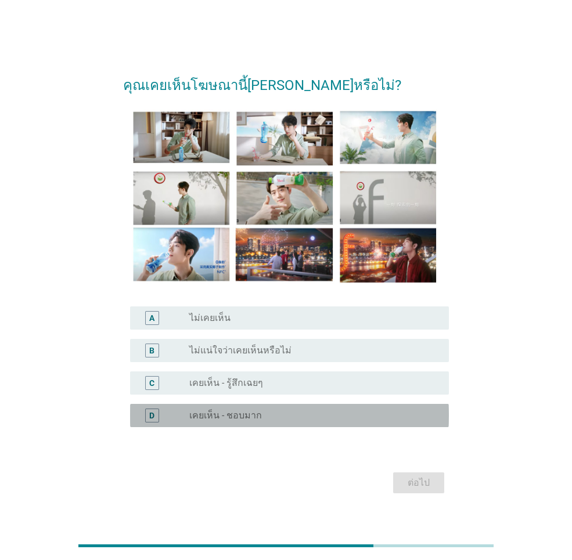
click at [250, 418] on label "เคยเห็น - ชอบมาก" at bounding box center [225, 416] width 73 height 12
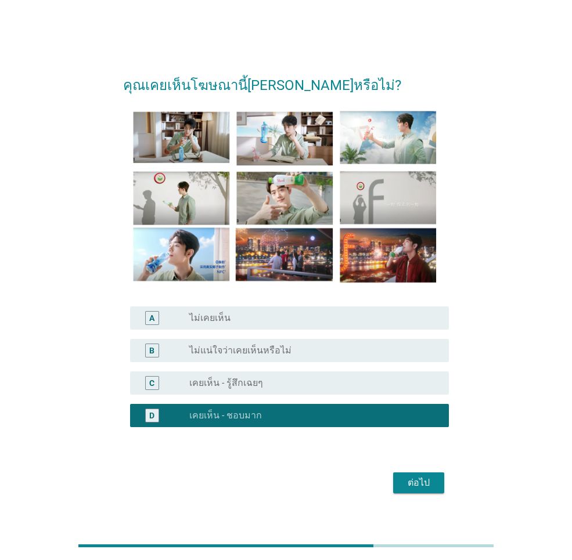
click at [418, 484] on div "ต่อไป" at bounding box center [418, 483] width 33 height 14
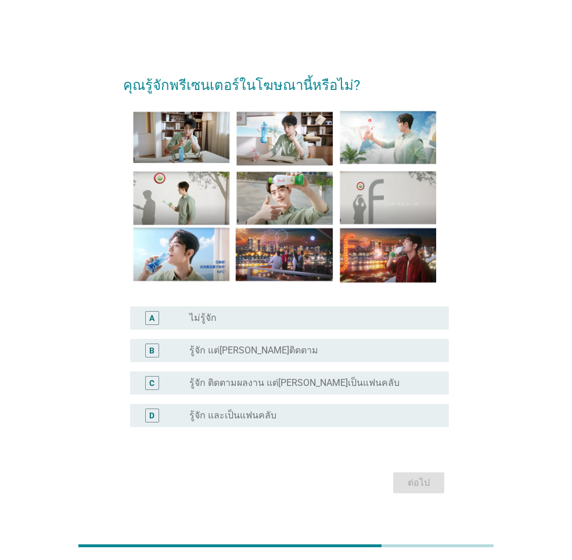
click at [257, 386] on label "รู้จัก ติดตามผลงาน แต่[PERSON_NAME]เป็นแฟนคลับ" at bounding box center [294, 383] width 210 height 12
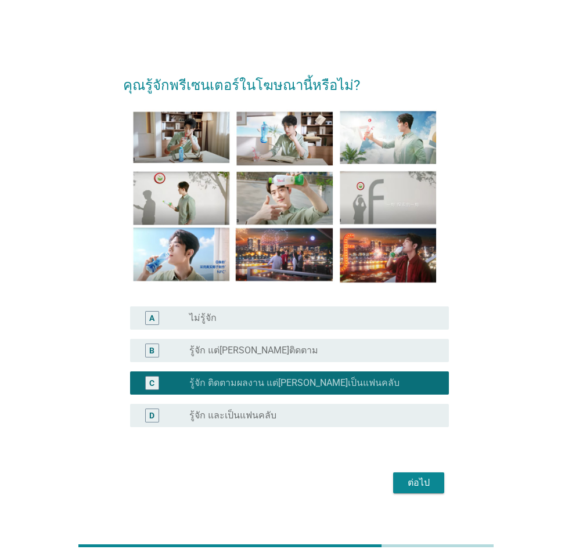
click at [429, 484] on div "ต่อไป" at bounding box center [418, 483] width 33 height 14
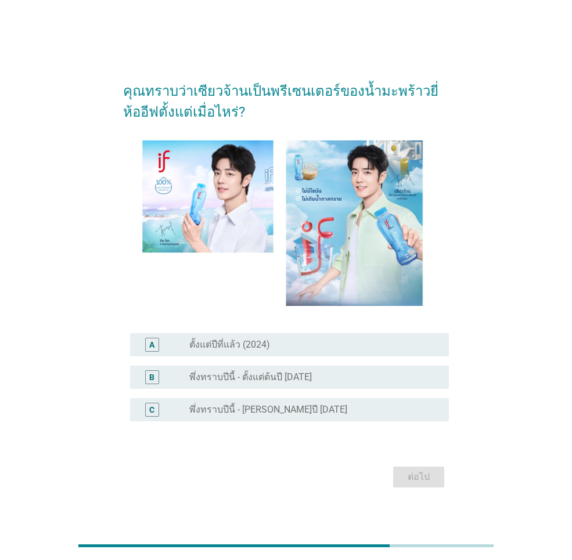
click at [288, 409] on label "พึ่งทราบปีนี้ - [PERSON_NAME]ปี [DATE]" at bounding box center [268, 410] width 158 height 12
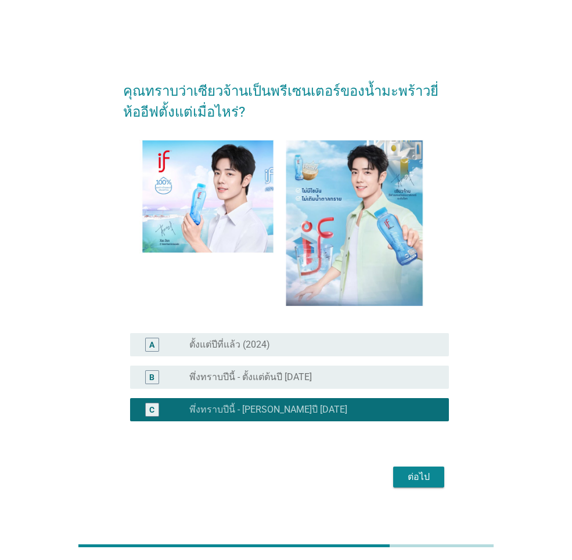
click at [413, 473] on div "ต่อไป" at bounding box center [418, 477] width 33 height 14
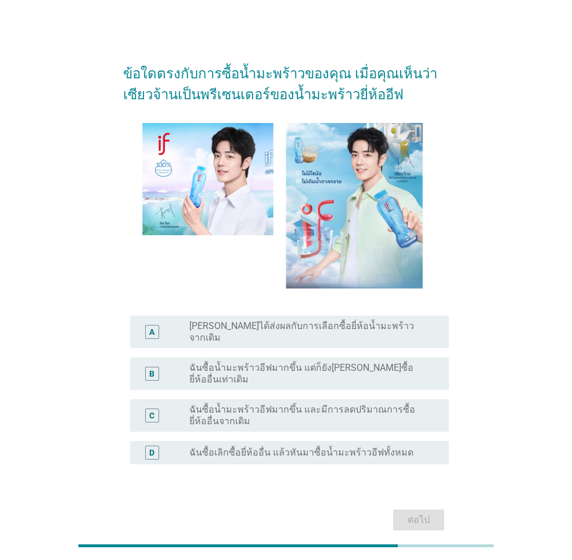
click at [263, 368] on div "B radio_button_unchecked ฉันซื้อน้ำมะพร้าวอีฟมากขึ้น แต่ก็ยัง[PERSON_NAME]ซื้อย…" at bounding box center [289, 374] width 319 height 33
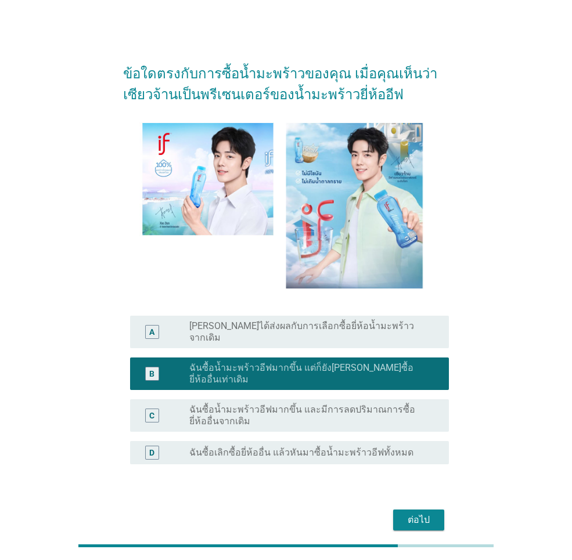
click at [413, 513] on div "ต่อไป" at bounding box center [418, 520] width 33 height 14
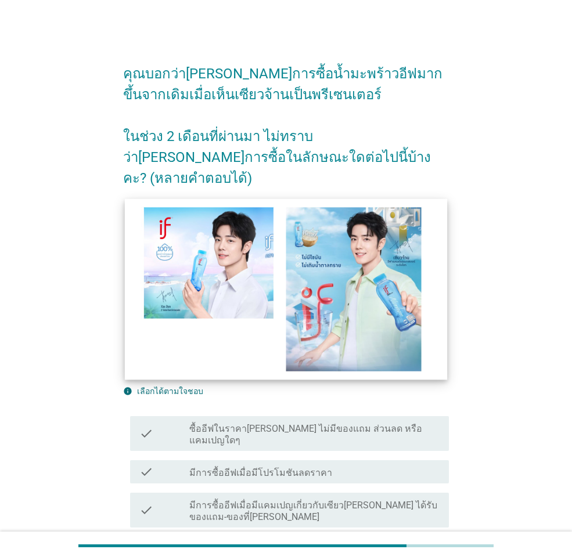
scroll to position [103, 0]
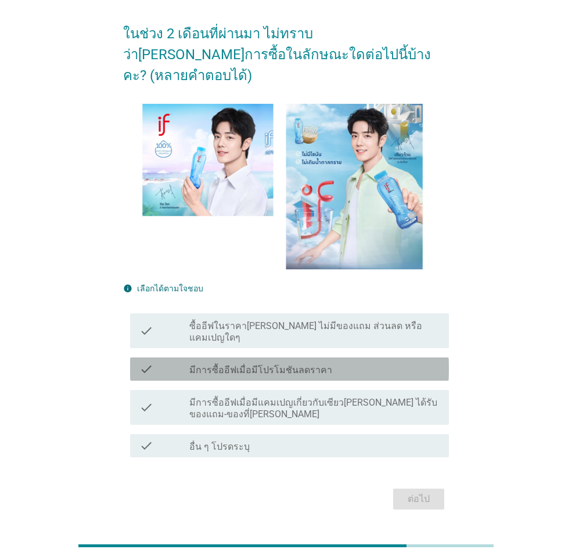
click at [167, 362] on div "check" at bounding box center [164, 369] width 50 height 14
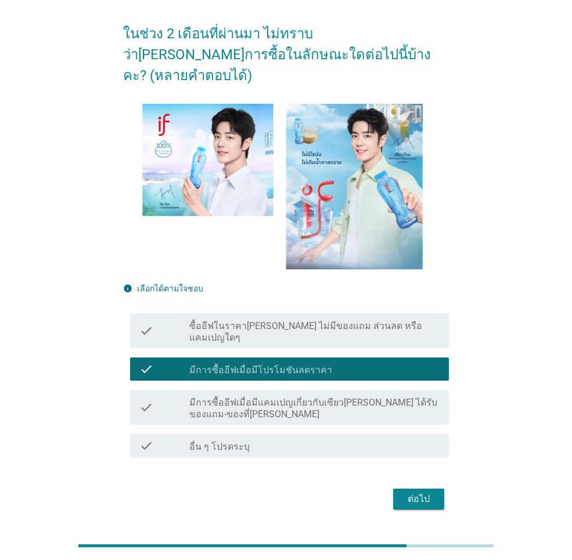
click at [423, 492] on div "ต่อไป" at bounding box center [418, 499] width 33 height 14
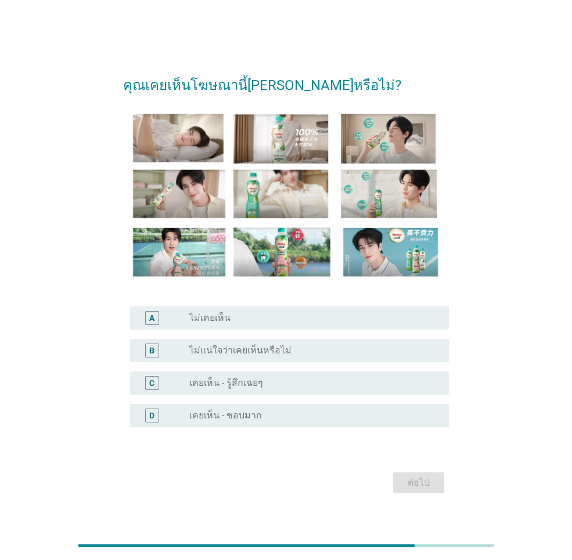
click at [249, 418] on label "เคยเห็น - ชอบมาก" at bounding box center [225, 416] width 73 height 12
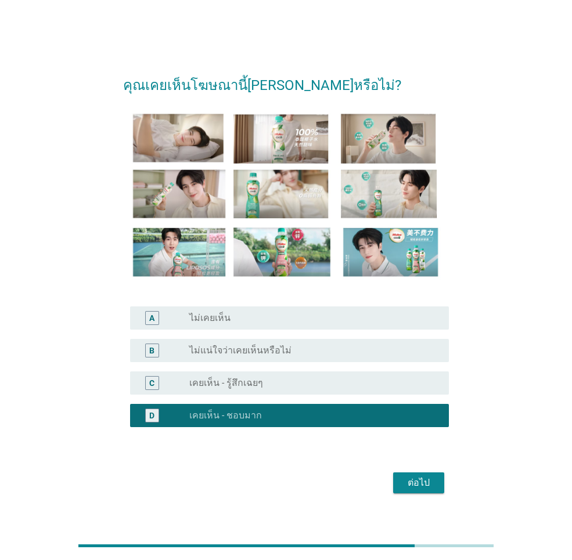
click at [417, 485] on div "ต่อไป" at bounding box center [418, 483] width 33 height 14
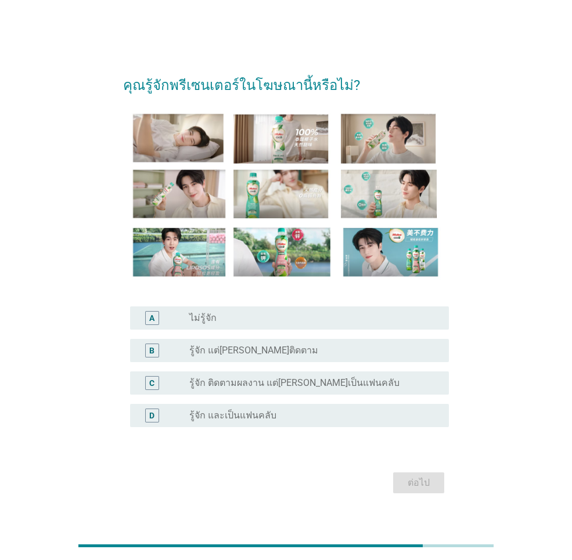
click at [255, 377] on label "รู้จัก ติดตามผลงาน แต่[PERSON_NAME]เป็นแฟนคลับ" at bounding box center [294, 383] width 210 height 12
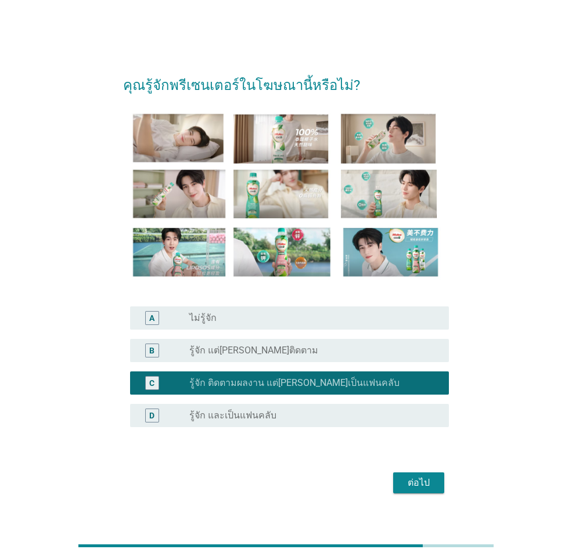
click at [424, 476] on div "ต่อไป" at bounding box center [418, 483] width 33 height 14
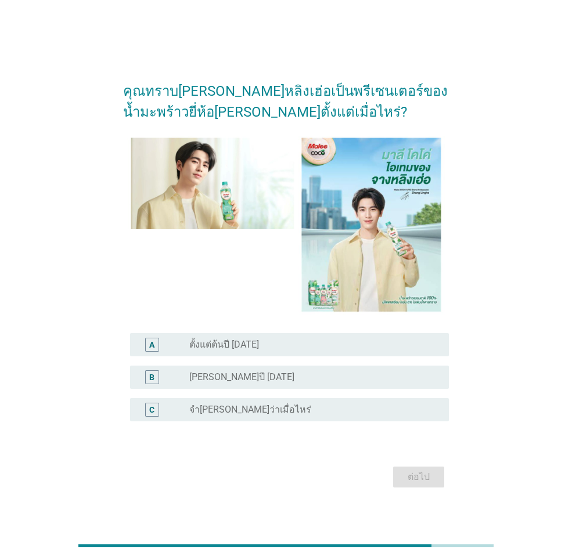
click at [268, 381] on div "radio_button_unchecked [PERSON_NAME]ปี [DATE]" at bounding box center [309, 377] width 241 height 12
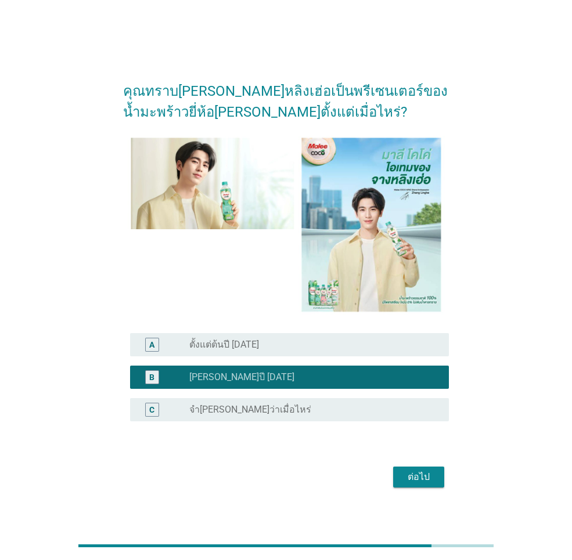
click at [422, 479] on div "ต่อไป" at bounding box center [418, 477] width 33 height 14
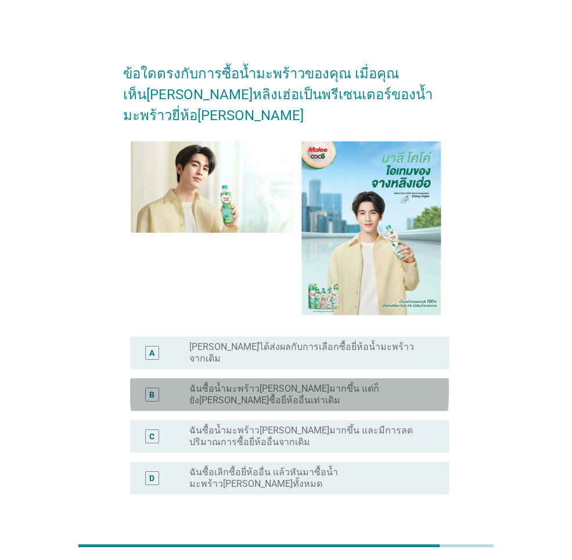
click at [264, 383] on label "ฉันซื้อน้ำมะพร้าว[PERSON_NAME]มากขึ้น แต่ก็ยัง[PERSON_NAME]ซื้อยี่ห้ออื่นเท่าเด…" at bounding box center [309, 394] width 241 height 23
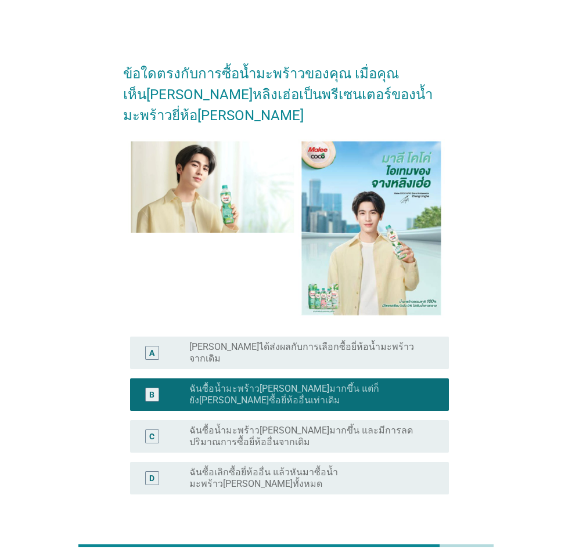
click at [422, 543] on div "ต่อไป" at bounding box center [418, 550] width 33 height 14
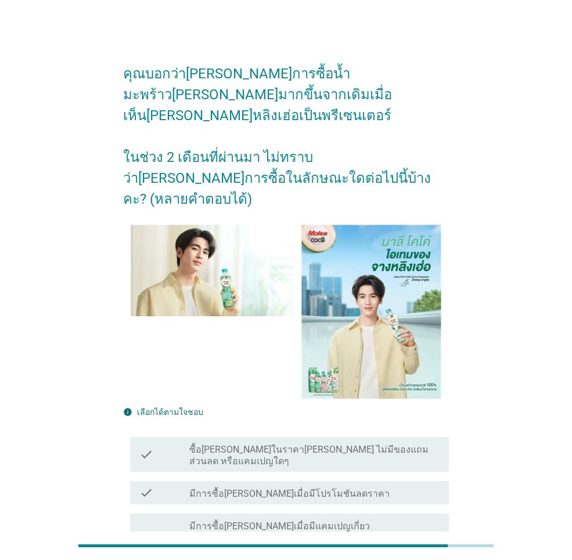
click at [278, 486] on div "check_box_outline_blank มีการซื้อ[PERSON_NAME]เมื่อมีโปรโมชันลดราคา" at bounding box center [314, 493] width 250 height 14
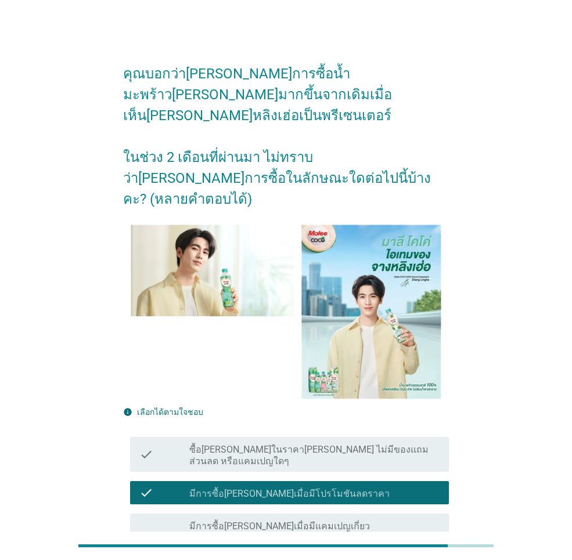
scroll to position [103, 0]
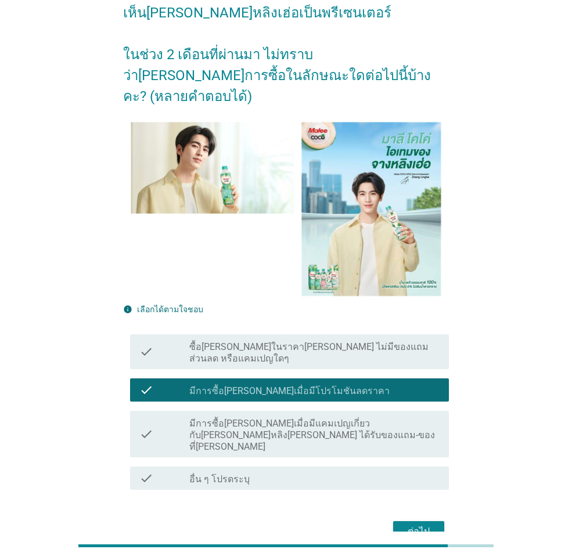
click at [424, 525] on div "ต่อไป" at bounding box center [418, 532] width 33 height 14
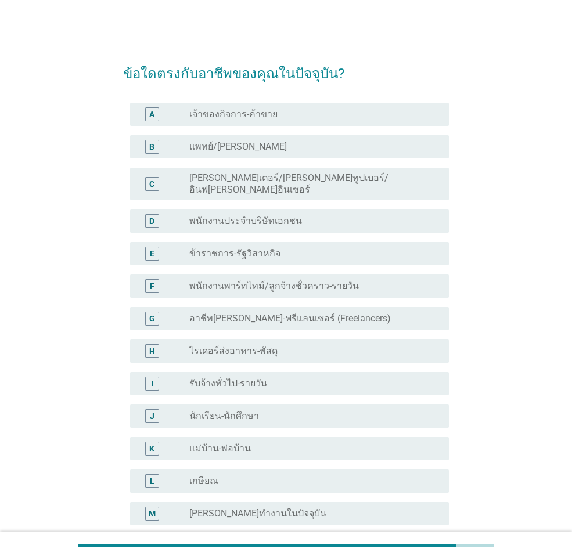
scroll to position [116, 0]
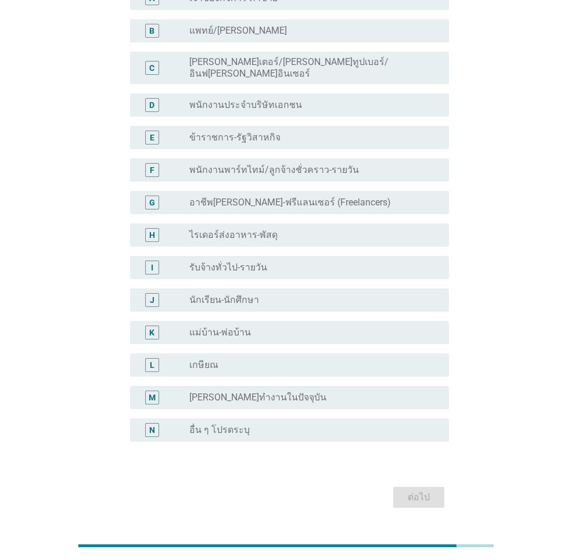
click at [307, 197] on label "อาชีพ[PERSON_NAME]-ฟรีแลนเซอร์ (Freelancers)" at bounding box center [289, 203] width 201 height 12
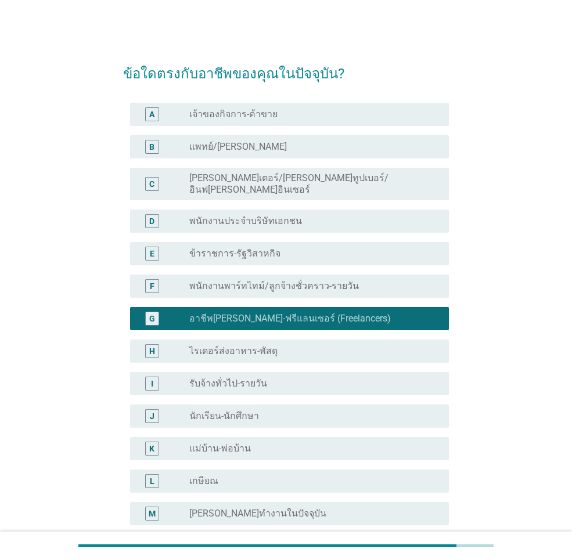
scroll to position [138, 0]
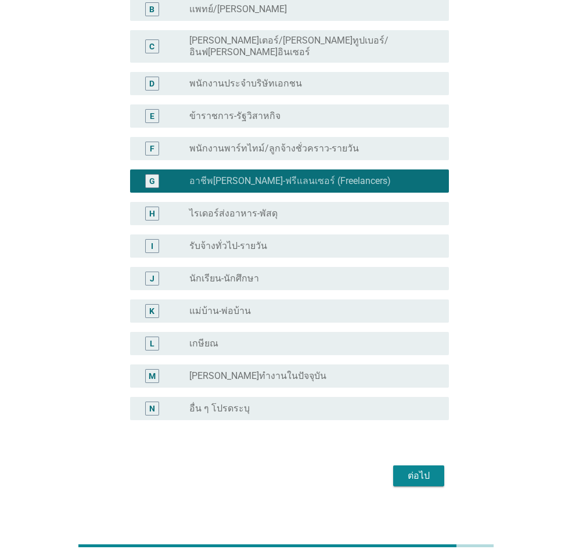
click at [422, 469] on div "ต่อไป" at bounding box center [418, 476] width 33 height 14
